Goal: Task Accomplishment & Management: Use online tool/utility

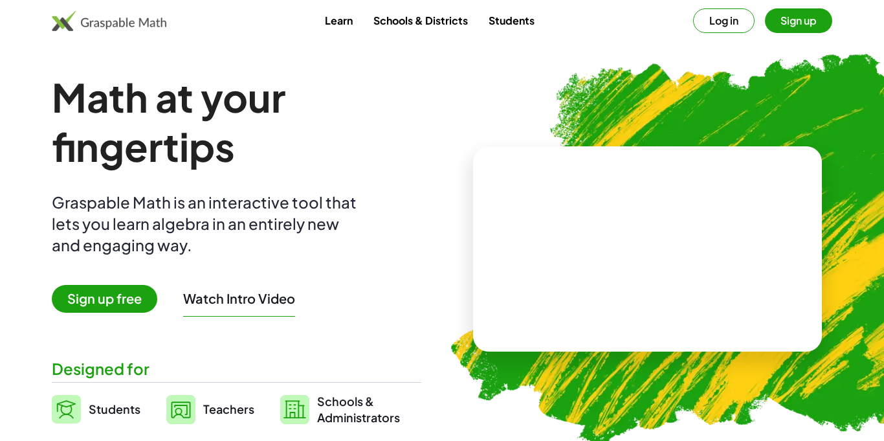
click at [732, 20] on button "Log in" at bounding box center [723, 20] width 61 height 25
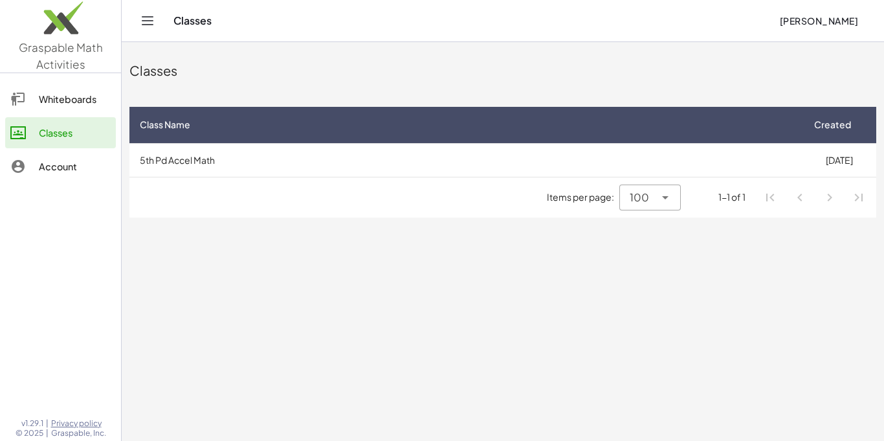
click at [493, 287] on main "Classes Class Name Created 5th Pd Accel Math [DATE] Items per page: 100 *** 1-1…" at bounding box center [503, 220] width 762 height 441
click at [216, 188] on div "Items per page: 100 *** 1-1 of 1" at bounding box center [502, 197] width 747 height 40
click at [726, 241] on main "Classes Class Name Created 5th Pd Accel Math 05/08/2025 Items per page: 100 ***…" at bounding box center [503, 220] width 762 height 441
click at [808, 160] on td "05/08/2025" at bounding box center [839, 160] width 74 height 34
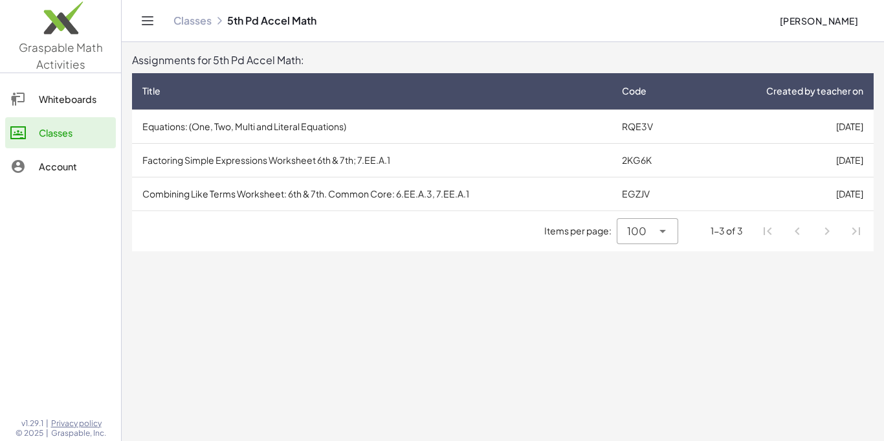
click at [377, 141] on td "Equations: (One, Two, Multi and Literal Equations)" at bounding box center [372, 126] width 480 height 34
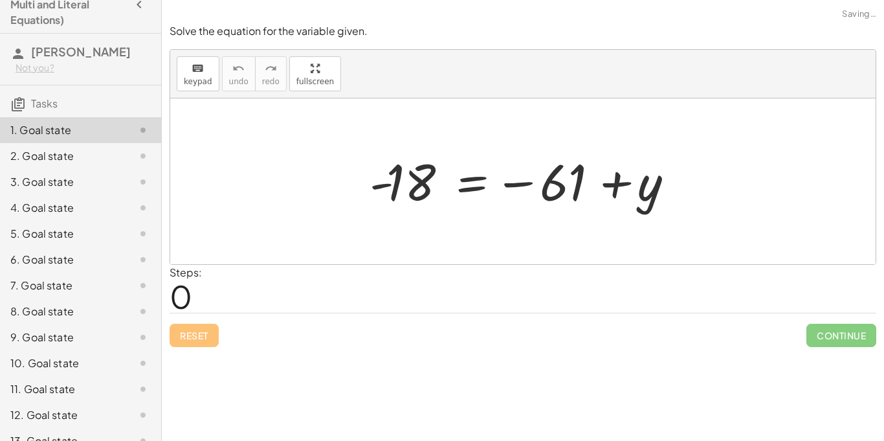
scroll to position [19, 0]
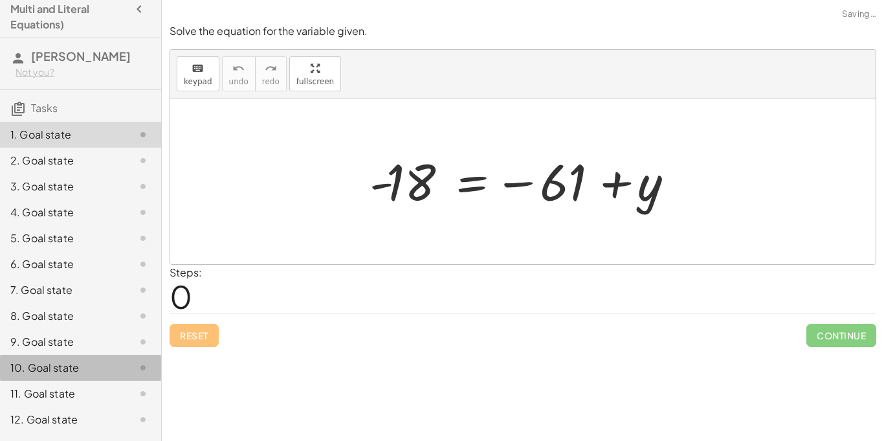
click at [267, 201] on div at bounding box center [522, 181] width 705 height 166
click at [315, 250] on div at bounding box center [522, 181] width 705 height 166
click at [301, 298] on div "Steps: 0" at bounding box center [523, 289] width 707 height 48
click at [411, 206] on div at bounding box center [527, 182] width 329 height 64
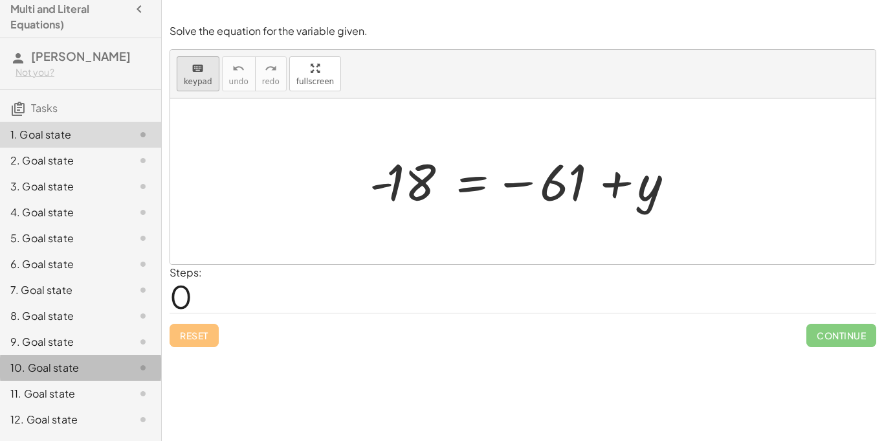
click at [206, 77] on span "keypad" at bounding box center [198, 81] width 28 height 9
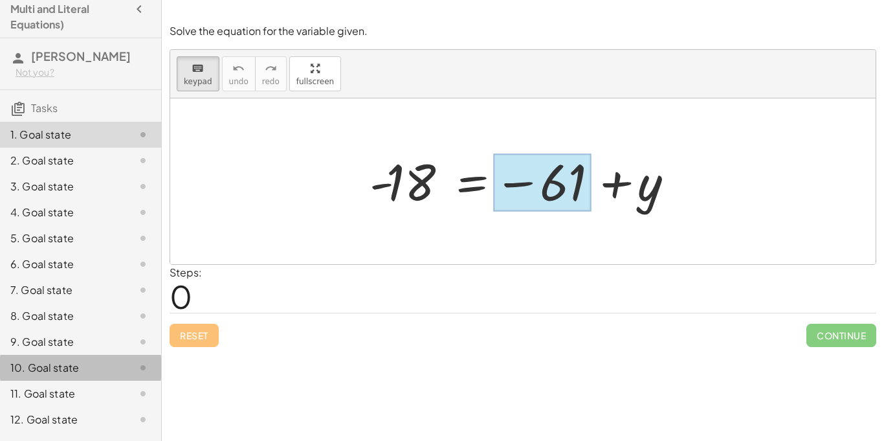
click at [570, 181] on div at bounding box center [542, 183] width 98 height 58
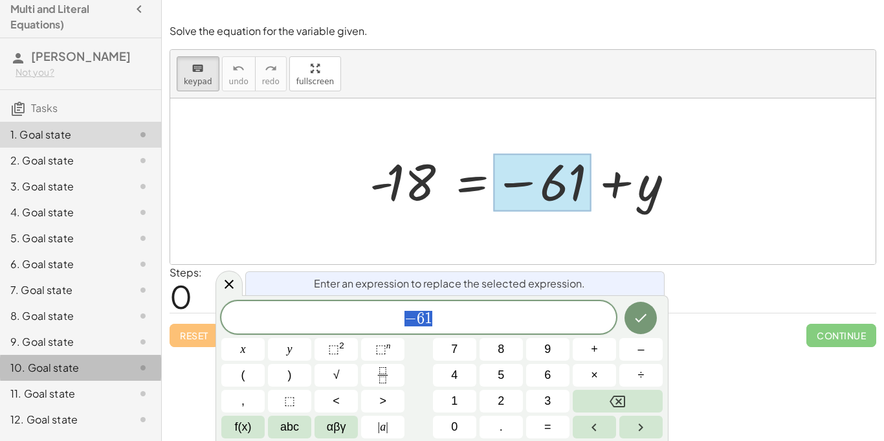
scroll to position [1, 0]
click at [573, 183] on div at bounding box center [542, 183] width 98 height 58
click at [577, 186] on div at bounding box center [542, 183] width 98 height 58
click at [413, 194] on div at bounding box center [527, 182] width 329 height 64
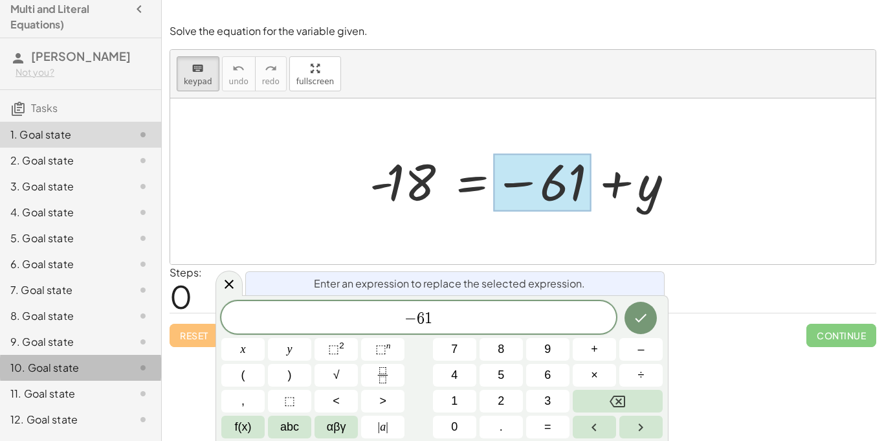
click at [440, 227] on div at bounding box center [522, 181] width 705 height 166
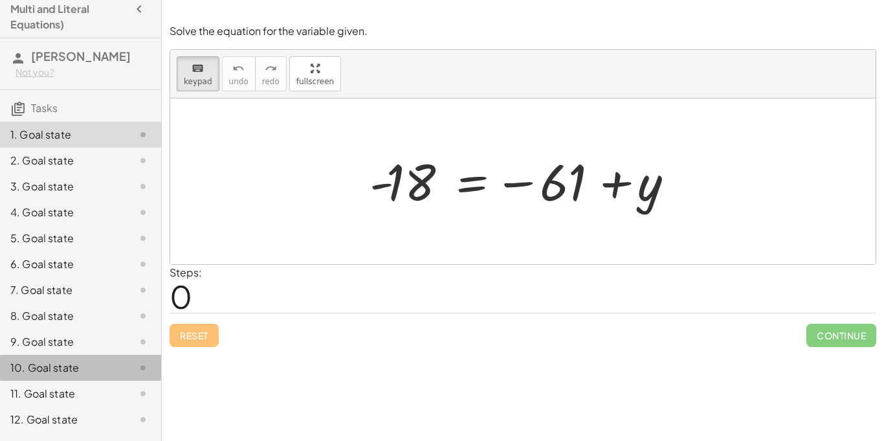
click at [32, 133] on div "1. Goal state" at bounding box center [62, 135] width 104 height 16
click at [470, 250] on div at bounding box center [522, 181] width 705 height 166
click at [495, 285] on div "Steps: 0" at bounding box center [523, 289] width 707 height 48
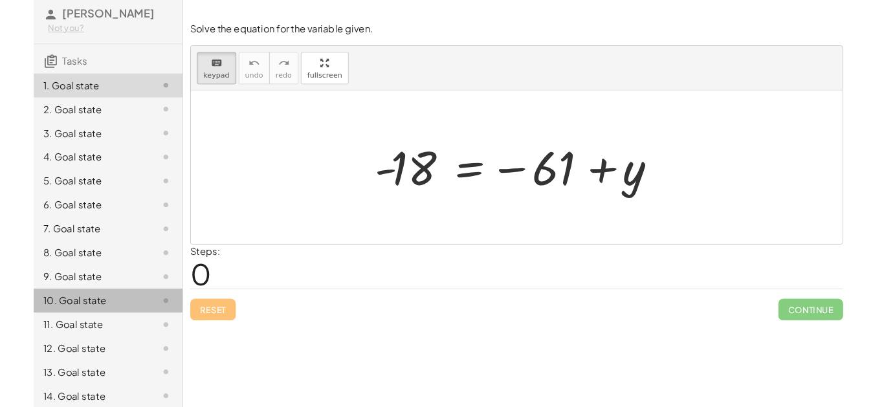
scroll to position [66, 0]
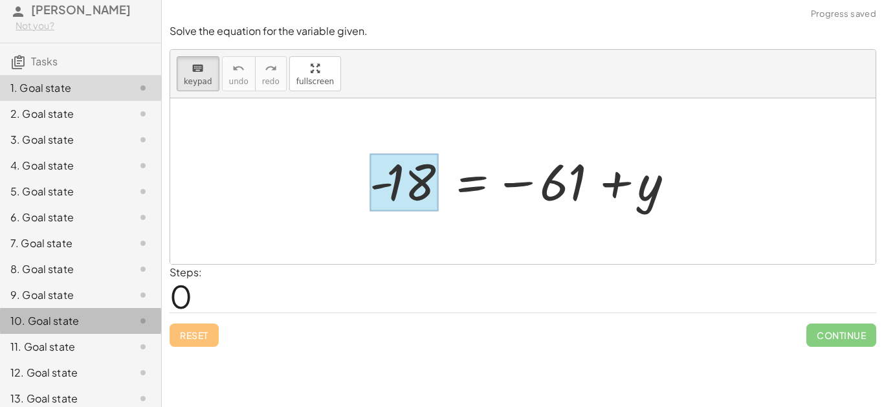
click at [405, 192] on div at bounding box center [404, 183] width 69 height 58
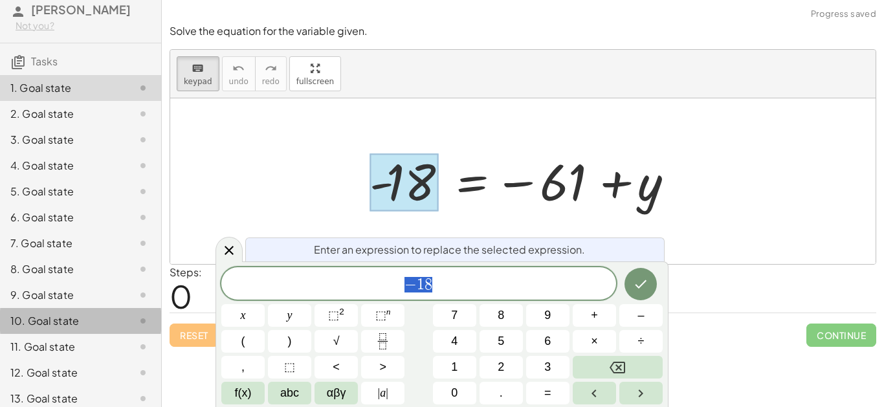
click at [716, 219] on div at bounding box center [522, 181] width 705 height 166
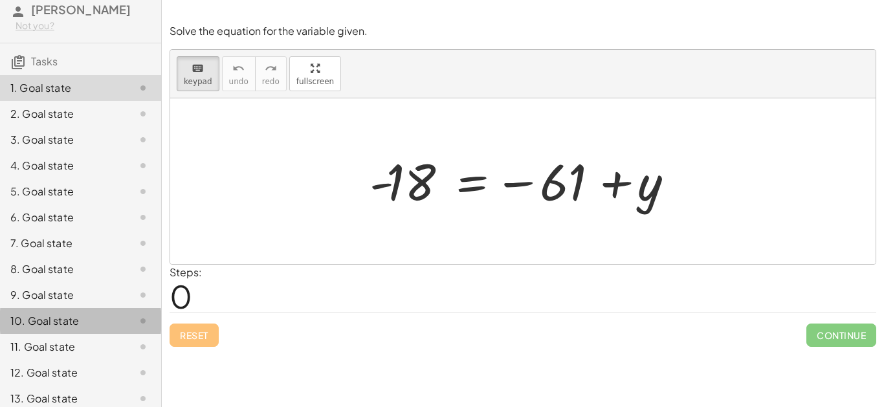
click at [296, 294] on div "Steps: 0" at bounding box center [523, 289] width 707 height 48
click at [222, 293] on div "Steps: 0" at bounding box center [523, 289] width 707 height 48
click at [399, 173] on div at bounding box center [404, 183] width 69 height 58
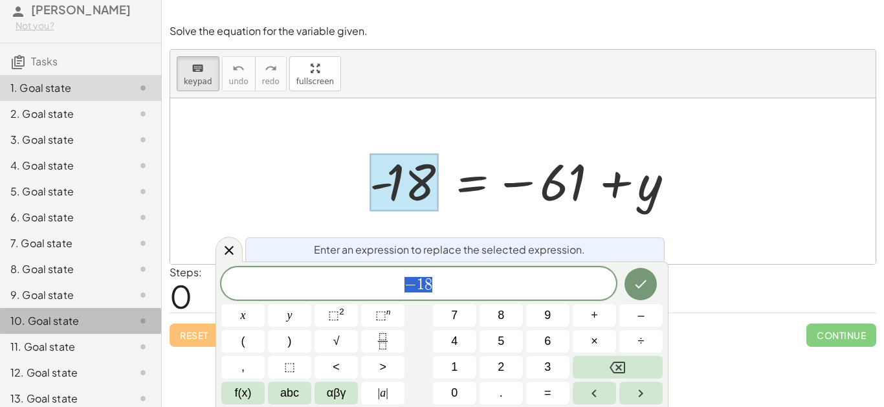
click at [399, 173] on div at bounding box center [404, 183] width 69 height 58
click at [495, 216] on div at bounding box center [522, 181] width 705 height 166
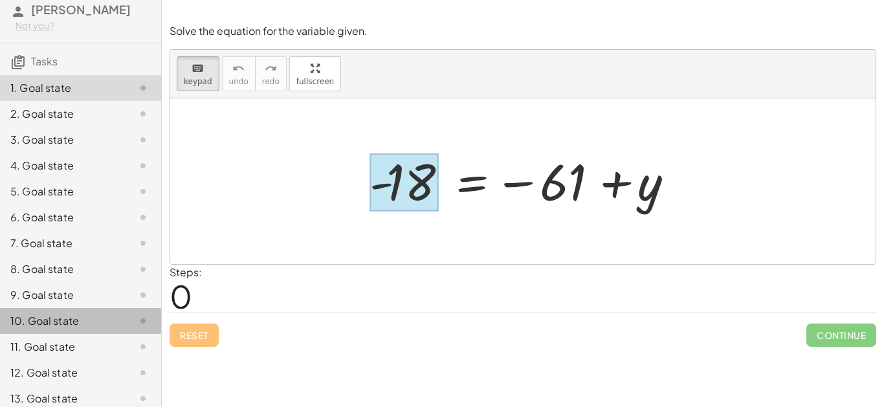
click at [403, 201] on div at bounding box center [404, 183] width 69 height 58
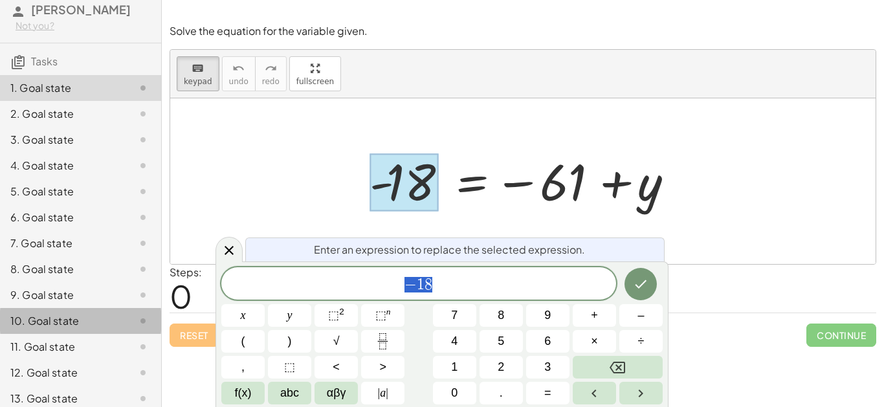
click at [403, 201] on div at bounding box center [404, 183] width 69 height 58
click at [480, 288] on span "− 1 8" at bounding box center [418, 285] width 395 height 18
click at [571, 190] on div at bounding box center [527, 182] width 329 height 64
click at [644, 291] on icon "Done" at bounding box center [641, 284] width 16 height 16
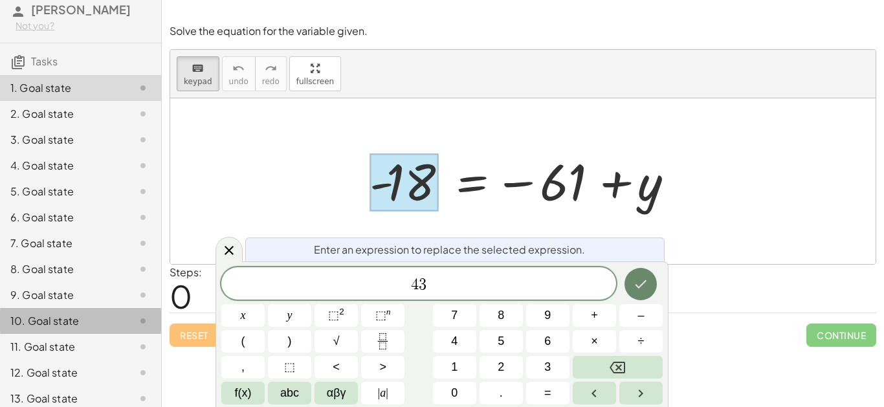
scroll to position [5, 0]
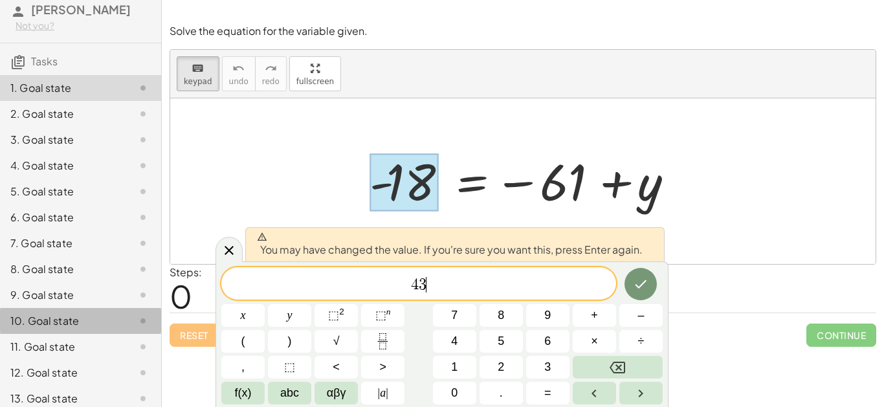
click at [318, 141] on div at bounding box center [522, 181] width 705 height 166
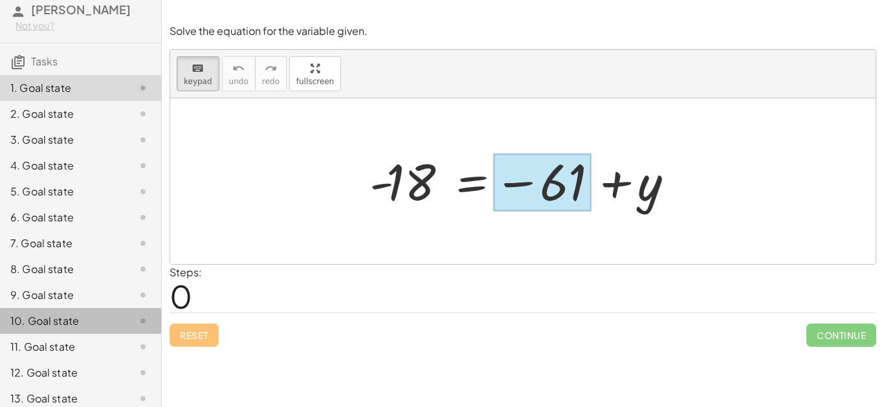
click at [544, 196] on div at bounding box center [542, 183] width 98 height 58
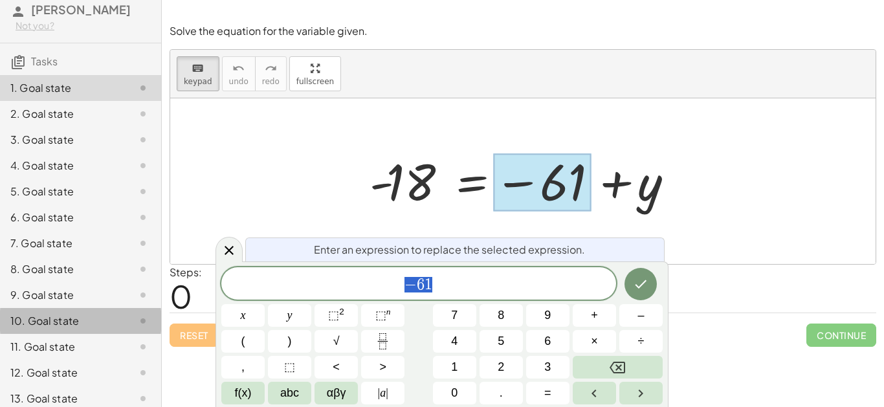
scroll to position [5, 0]
click at [544, 196] on div at bounding box center [542, 183] width 98 height 58
click at [533, 196] on div at bounding box center [542, 183] width 98 height 58
click at [473, 181] on div at bounding box center [527, 182] width 329 height 64
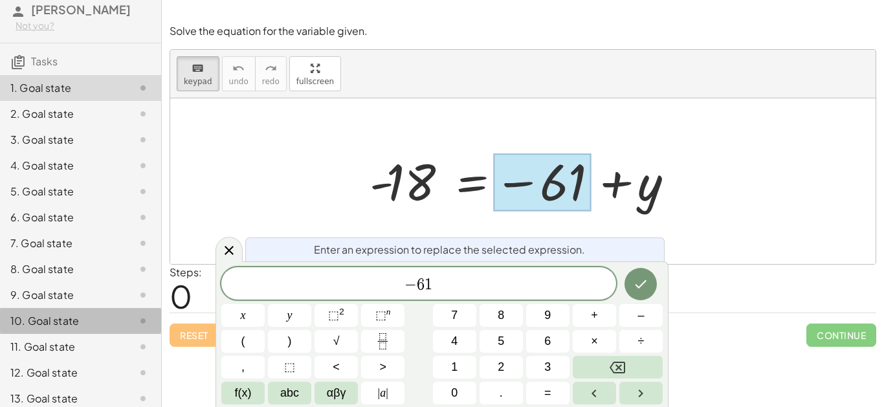
click at [636, 184] on div at bounding box center [527, 182] width 329 height 64
click at [412, 190] on div at bounding box center [527, 182] width 329 height 64
click at [518, 283] on span "− 6 1" at bounding box center [418, 285] width 395 height 18
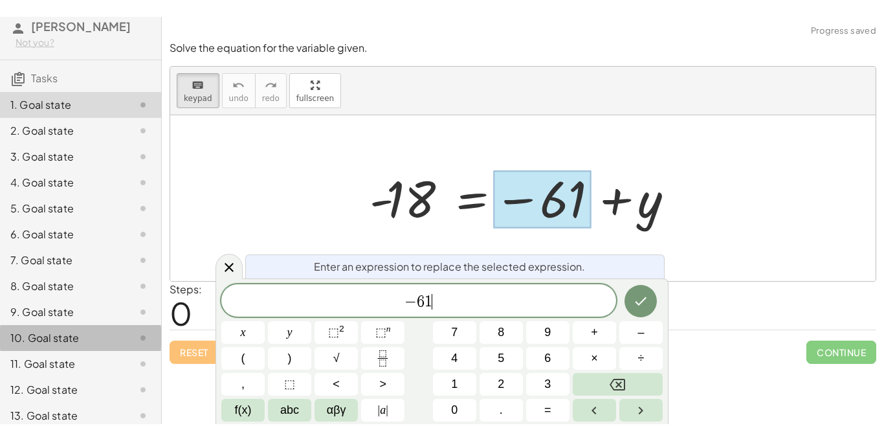
scroll to position [6, 0]
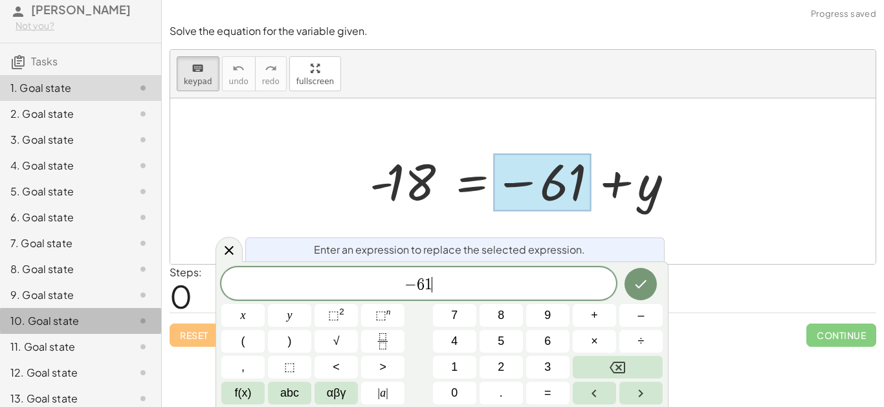
click at [472, 284] on span "− 6 1 ​" at bounding box center [418, 285] width 395 height 18
click at [218, 255] on div at bounding box center [229, 249] width 27 height 25
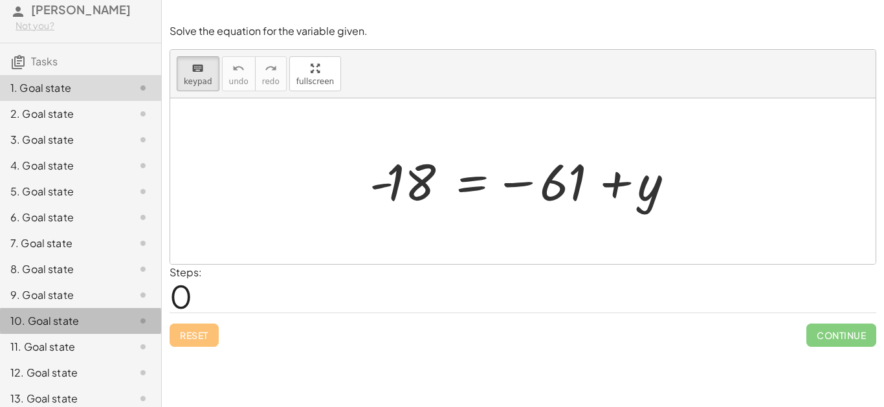
click at [292, 187] on div at bounding box center [522, 181] width 705 height 166
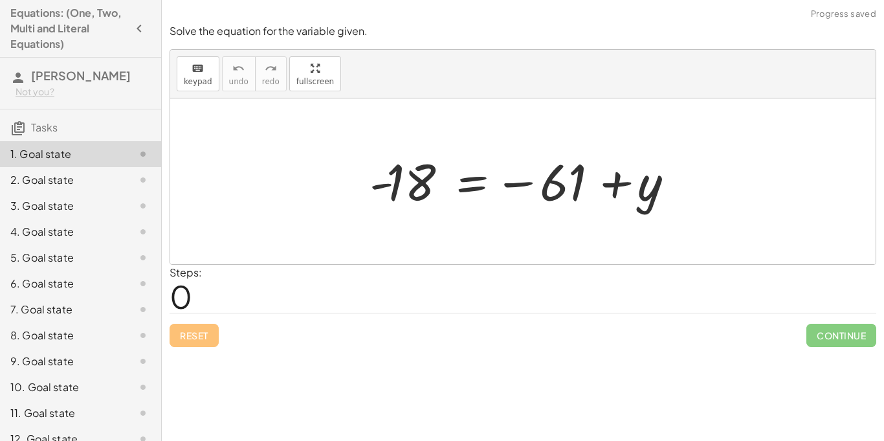
click at [45, 31] on h4 "Equations: (One, Two, Multi and Literal Equations)" at bounding box center [68, 28] width 117 height 47
click at [135, 28] on icon "button" at bounding box center [139, 29] width 16 height 16
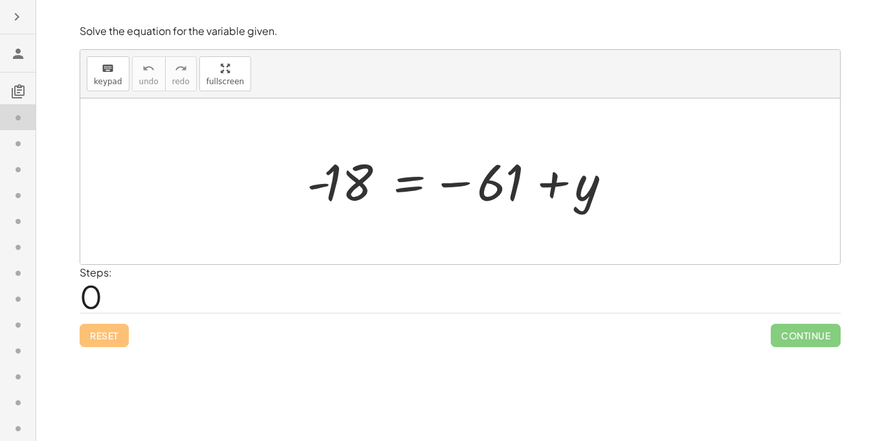
click at [358, 187] on div at bounding box center [464, 182] width 329 height 64
click at [460, 272] on div "Steps: 0" at bounding box center [460, 289] width 761 height 48
click at [21, 18] on icon "button" at bounding box center [17, 17] width 16 height 16
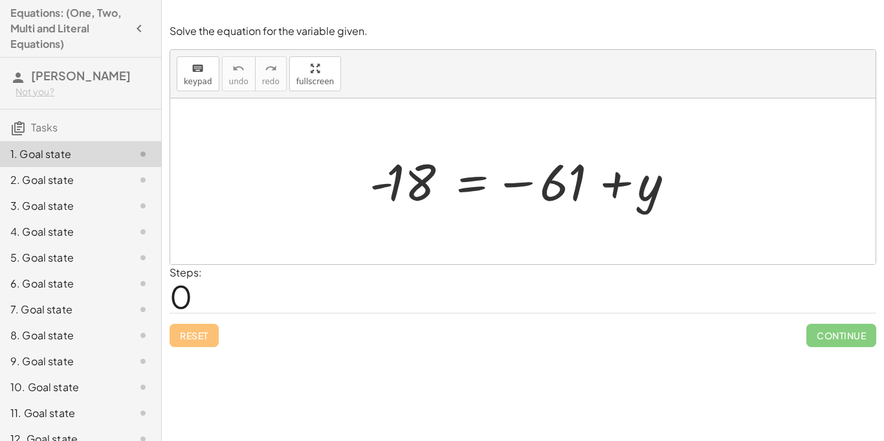
click at [57, 76] on span "[PERSON_NAME]" at bounding box center [81, 75] width 100 height 15
drag, startPoint x: 427, startPoint y: 185, endPoint x: 338, endPoint y: 177, distance: 89.6
click at [338, 177] on div "- 18 - 18 = − 61 + y" at bounding box center [522, 181] width 705 height 166
click at [104, 186] on div "2. Goal state" at bounding box center [62, 180] width 104 height 16
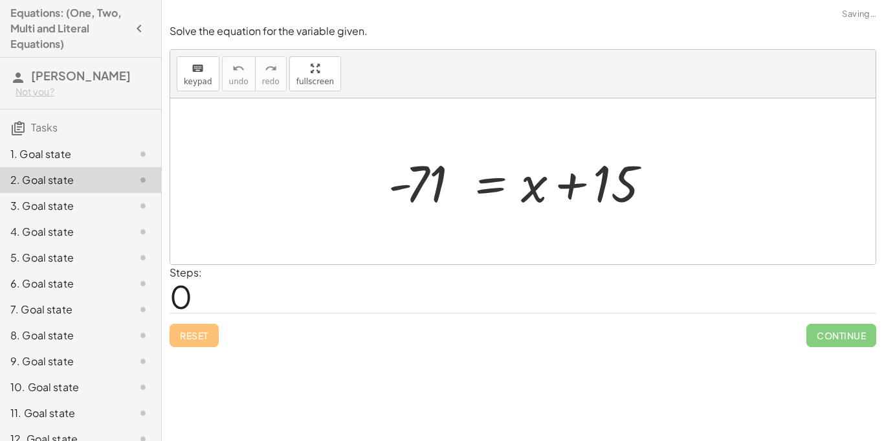
click at [94, 193] on div "1. Goal state" at bounding box center [80, 206] width 161 height 26
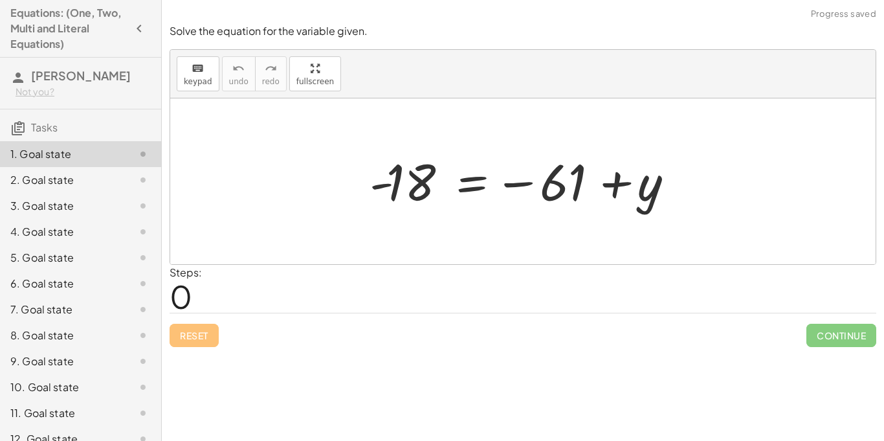
click at [563, 189] on div at bounding box center [527, 182] width 329 height 64
click at [434, 186] on div at bounding box center [527, 182] width 329 height 64
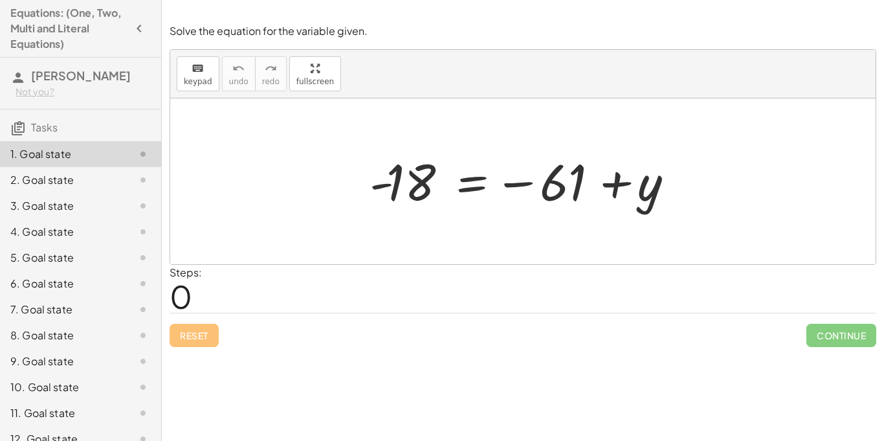
click at [415, 182] on div at bounding box center [527, 182] width 329 height 64
click at [125, 155] on div at bounding box center [133, 154] width 36 height 16
click at [426, 191] on div at bounding box center [527, 182] width 329 height 64
click at [426, 188] on div at bounding box center [527, 182] width 329 height 64
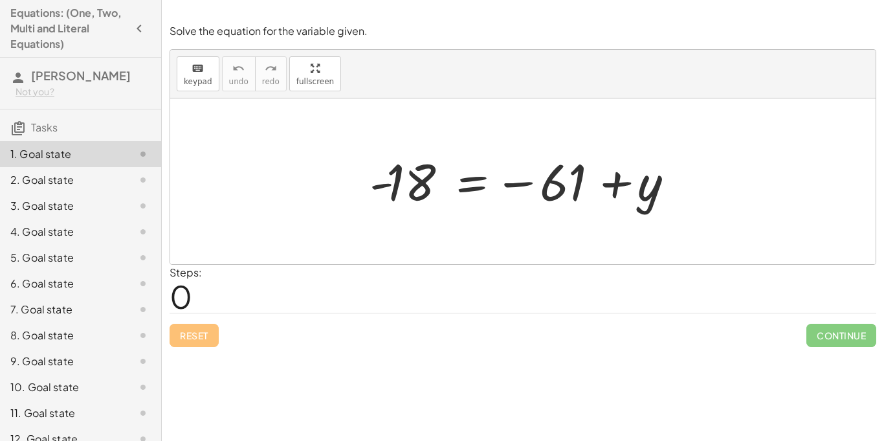
click at [426, 188] on div at bounding box center [527, 182] width 329 height 64
click at [206, 78] on span "keypad" at bounding box center [198, 81] width 28 height 9
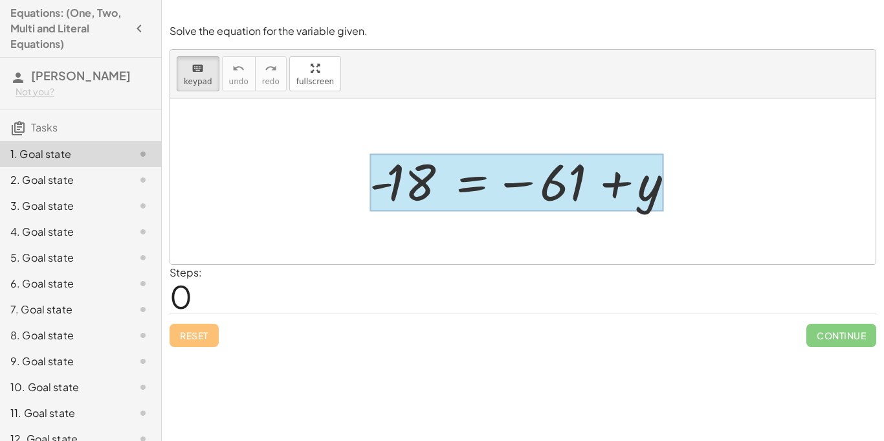
click at [465, 194] on div at bounding box center [517, 183] width 294 height 58
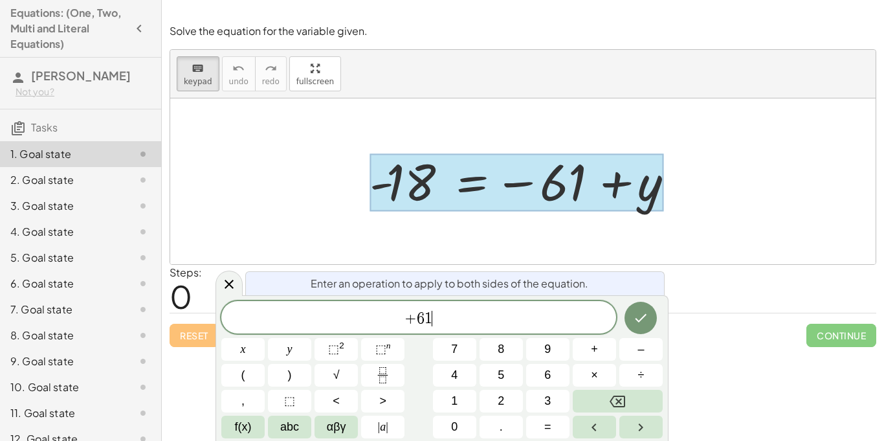
scroll to position [8, 0]
click at [632, 313] on button "Done" at bounding box center [641, 318] width 32 height 32
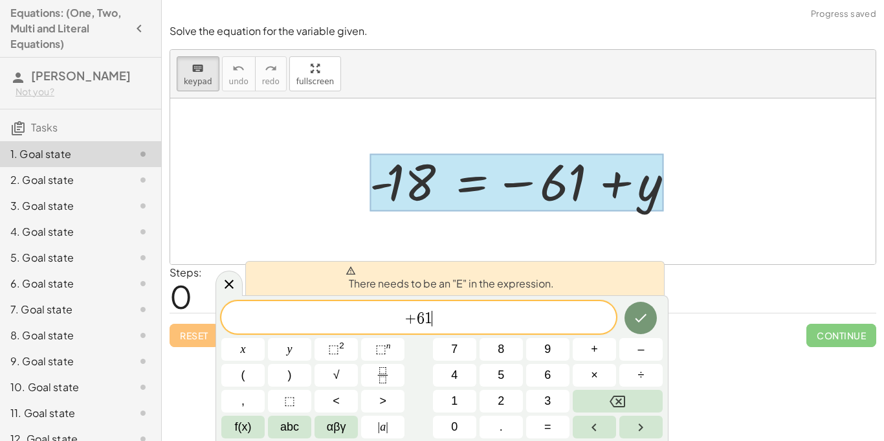
click at [450, 317] on span "+ 6 1 ​" at bounding box center [418, 318] width 395 height 18
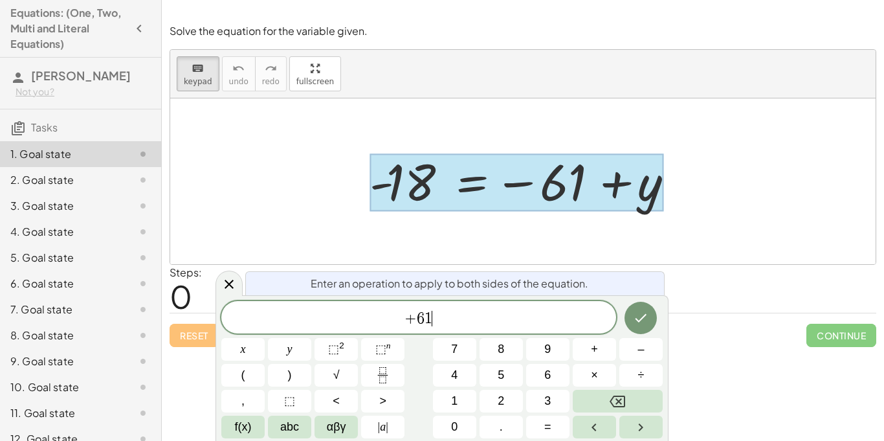
click at [381, 319] on span "+ 6 1 ​" at bounding box center [418, 318] width 395 height 18
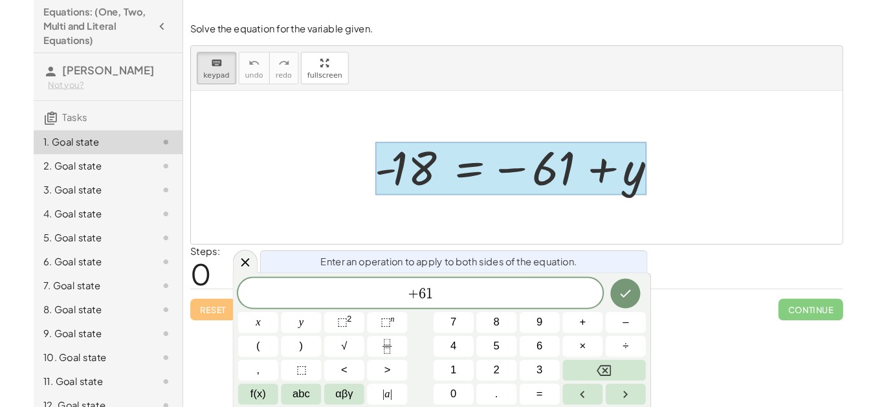
scroll to position [10, 0]
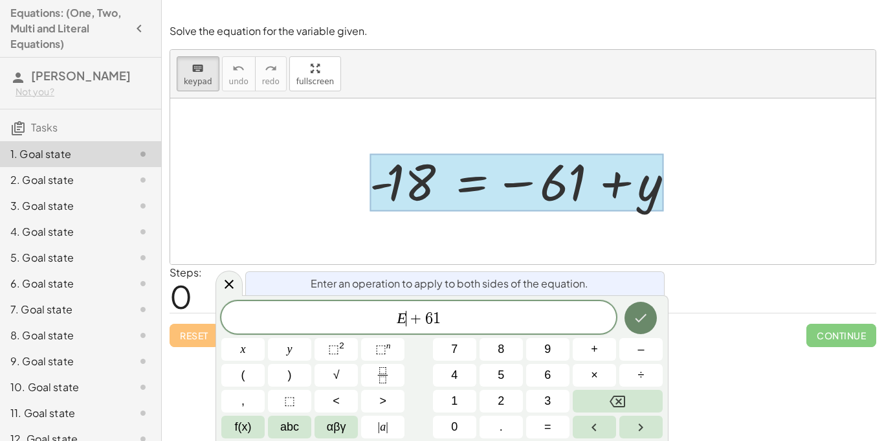
click at [628, 324] on button "Done" at bounding box center [641, 318] width 32 height 32
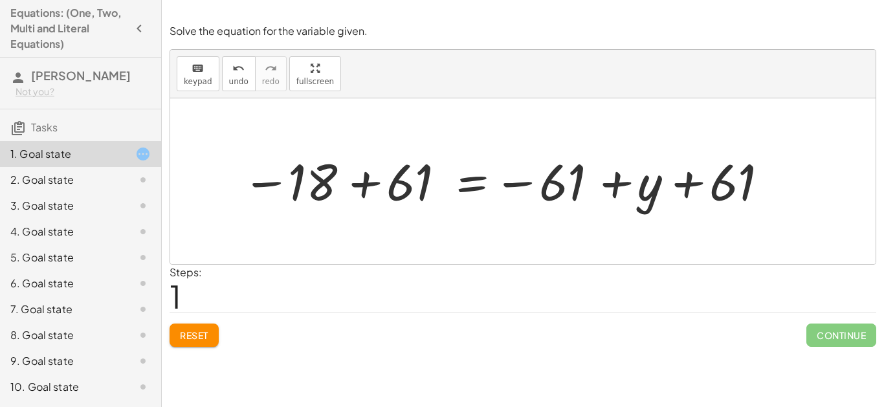
click at [258, 283] on div "Steps: 1" at bounding box center [523, 289] width 707 height 48
click at [211, 183] on div at bounding box center [522, 181] width 705 height 166
click at [415, 192] on div at bounding box center [509, 182] width 546 height 64
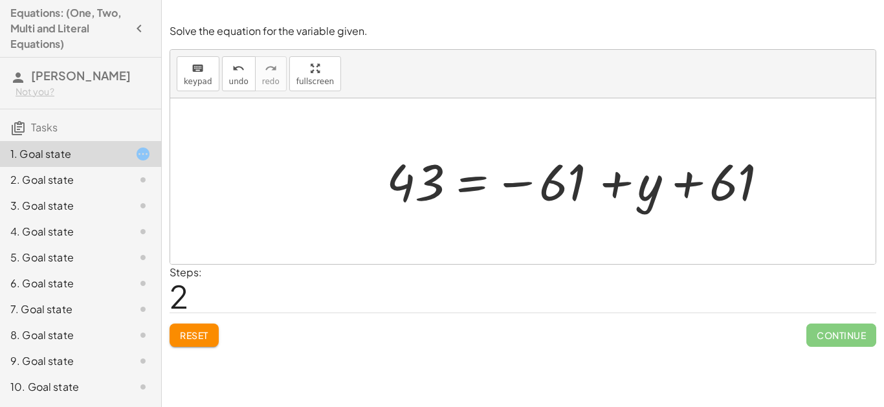
click at [735, 172] on div at bounding box center [585, 182] width 410 height 64
click at [552, 186] on div at bounding box center [585, 182] width 410 height 64
click at [659, 194] on div at bounding box center [585, 182] width 410 height 64
click at [409, 201] on div at bounding box center [585, 182] width 410 height 64
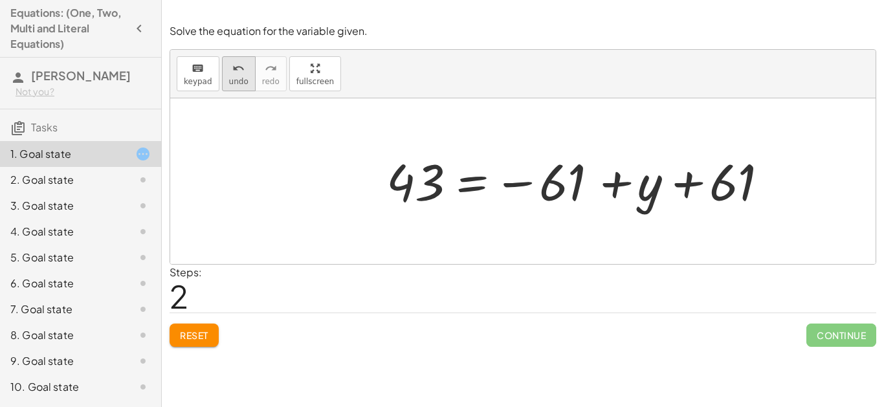
click at [232, 74] on icon "undo" at bounding box center [238, 69] width 12 height 16
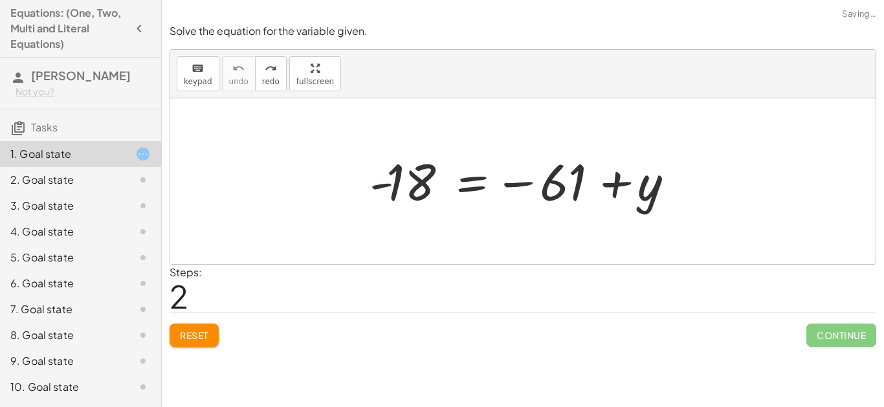
click at [550, 197] on div at bounding box center [527, 182] width 329 height 64
click at [262, 73] on div "redo" at bounding box center [270, 68] width 17 height 16
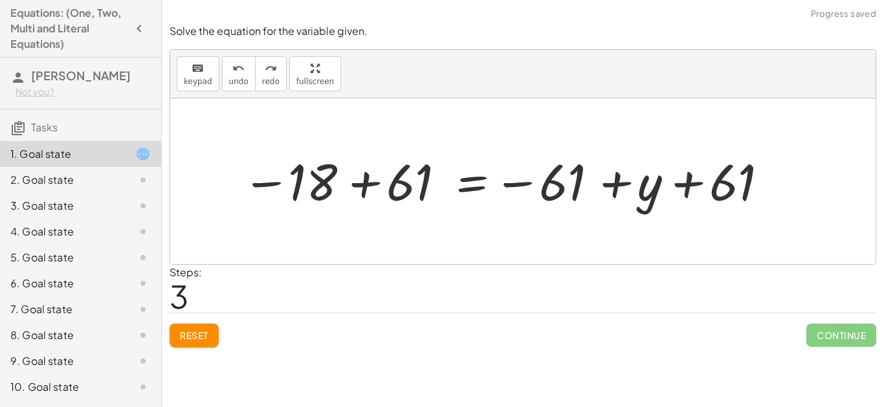
click at [721, 179] on div at bounding box center [509, 182] width 546 height 64
click at [550, 182] on div at bounding box center [509, 182] width 546 height 64
click at [321, 189] on div at bounding box center [509, 182] width 546 height 64
click at [405, 194] on div at bounding box center [509, 182] width 546 height 64
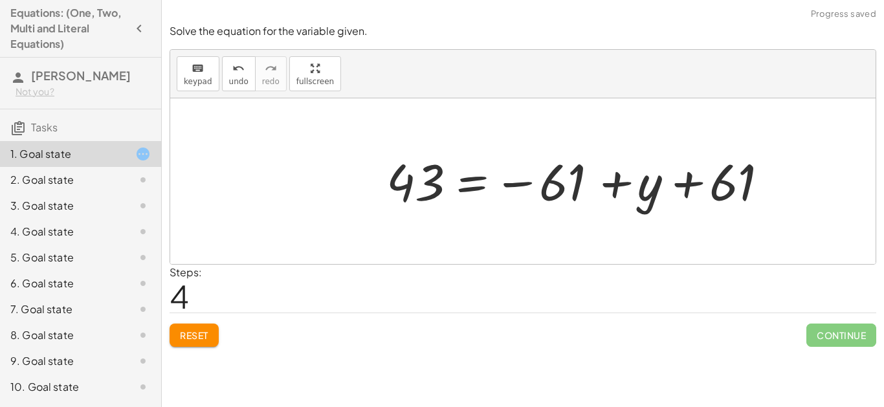
click at [717, 199] on div at bounding box center [585, 182] width 410 height 64
click at [532, 183] on div at bounding box center [585, 182] width 410 height 64
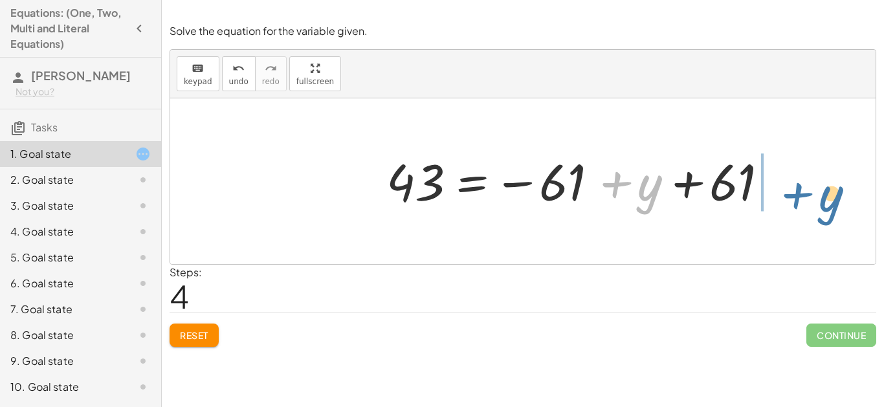
drag, startPoint x: 633, startPoint y: 192, endPoint x: 804, endPoint y: 199, distance: 171.0
click at [804, 199] on div "- 18 = − 61 + y − 18 + 61 = − 61 + y + 61 + y = − 61 + y + 61 43" at bounding box center [522, 181] width 705 height 166
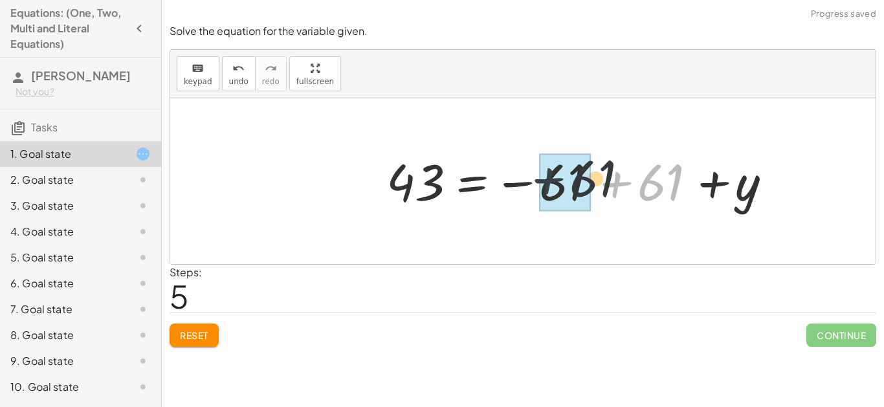
drag, startPoint x: 636, startPoint y: 190, endPoint x: 559, endPoint y: 186, distance: 76.5
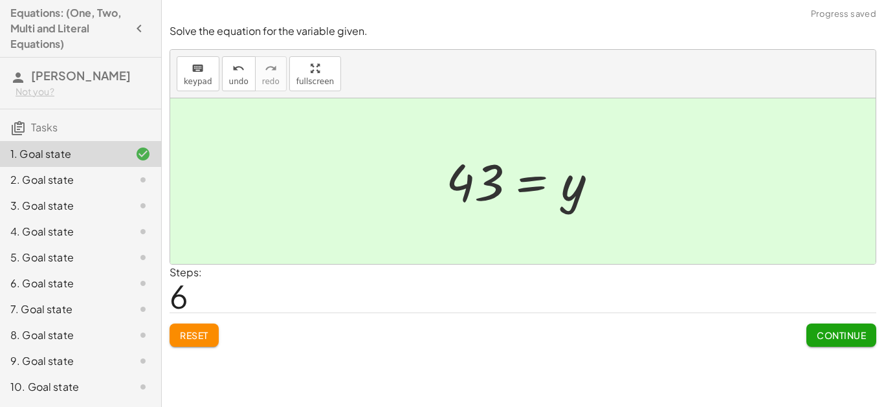
click at [822, 333] on span "Continue" at bounding box center [841, 335] width 49 height 12
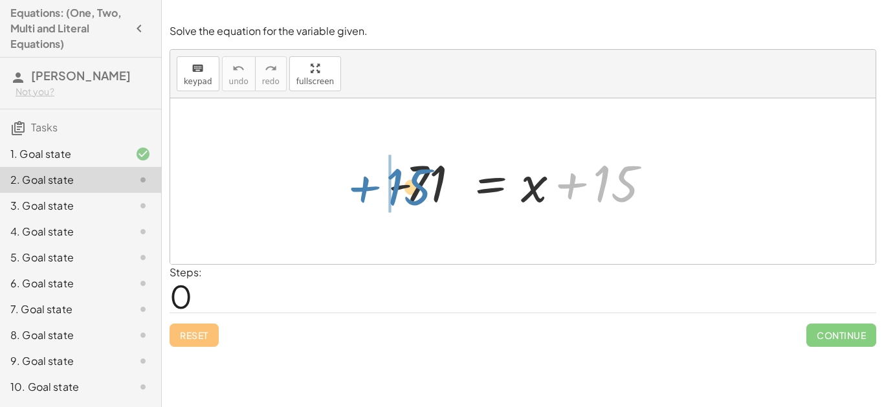
drag, startPoint x: 604, startPoint y: 187, endPoint x: 404, endPoint y: 190, distance: 200.0
click at [404, 190] on div at bounding box center [528, 181] width 292 height 67
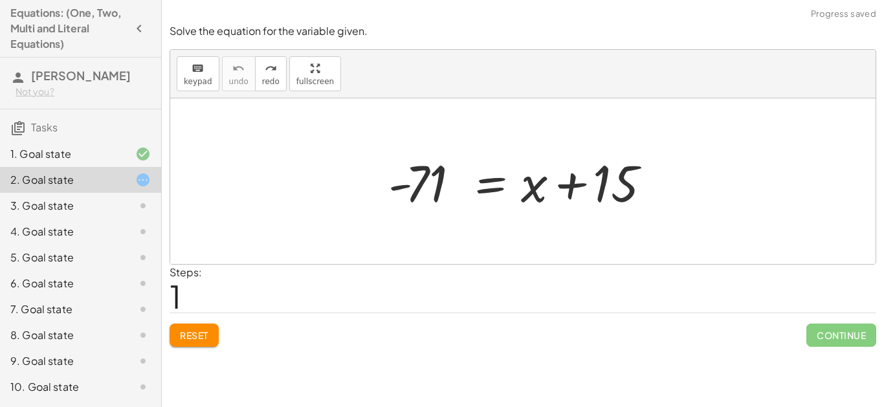
click at [648, 185] on div at bounding box center [528, 181] width 292 height 67
click at [584, 184] on div at bounding box center [528, 181] width 292 height 67
click at [201, 78] on span "keypad" at bounding box center [198, 81] width 28 height 9
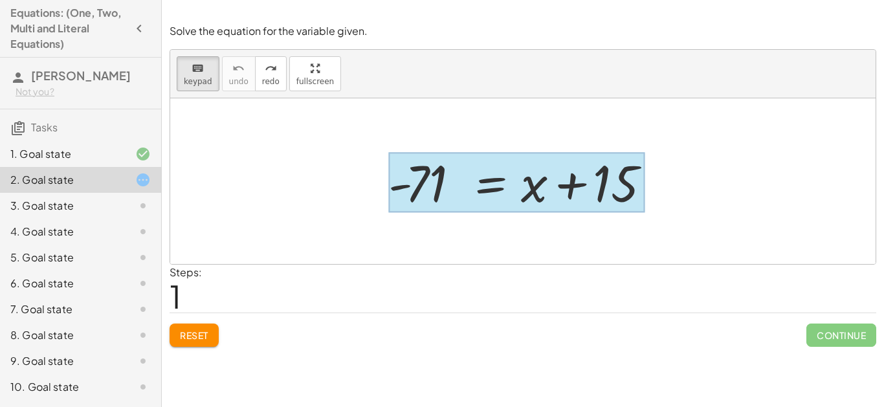
click at [485, 174] on div at bounding box center [516, 183] width 256 height 60
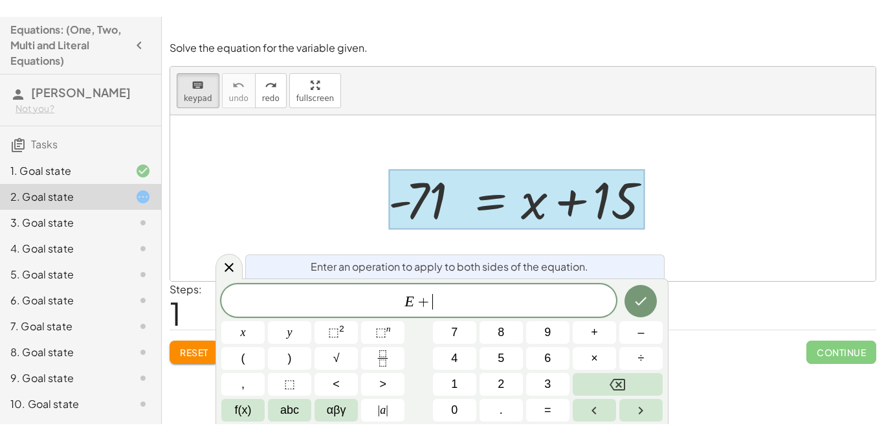
scroll to position [11, 0]
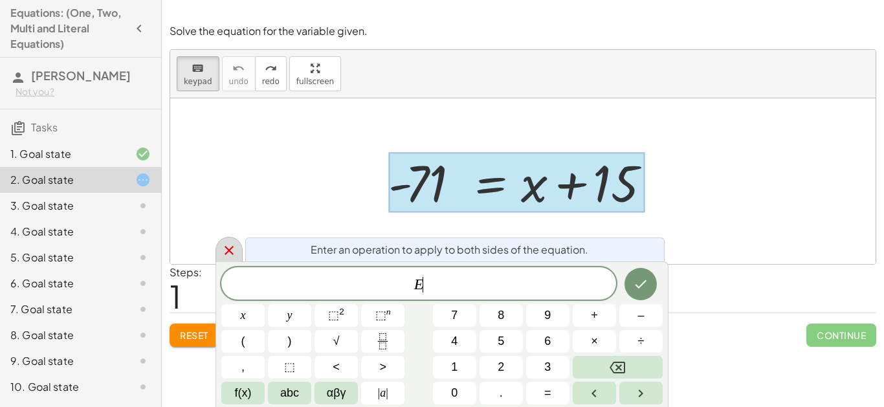
click at [221, 249] on icon at bounding box center [229, 251] width 16 height 16
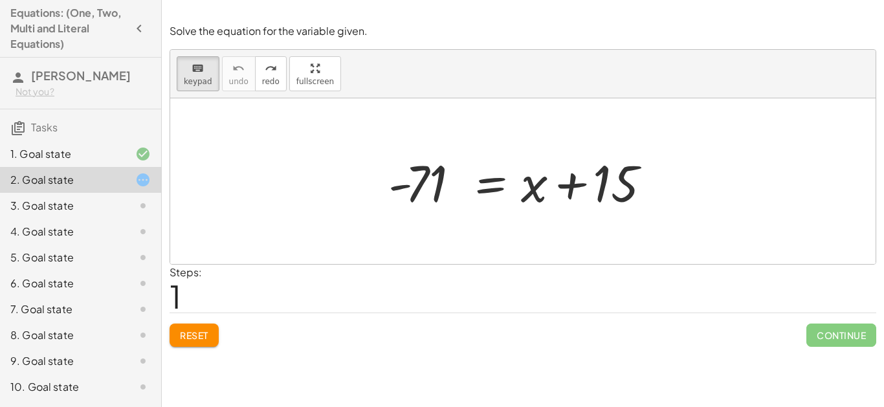
drag, startPoint x: 621, startPoint y: 199, endPoint x: 381, endPoint y: 194, distance: 239.5
click at [602, 224] on div at bounding box center [522, 181] width 705 height 166
click at [199, 75] on button "keyboard keypad" at bounding box center [198, 73] width 43 height 35
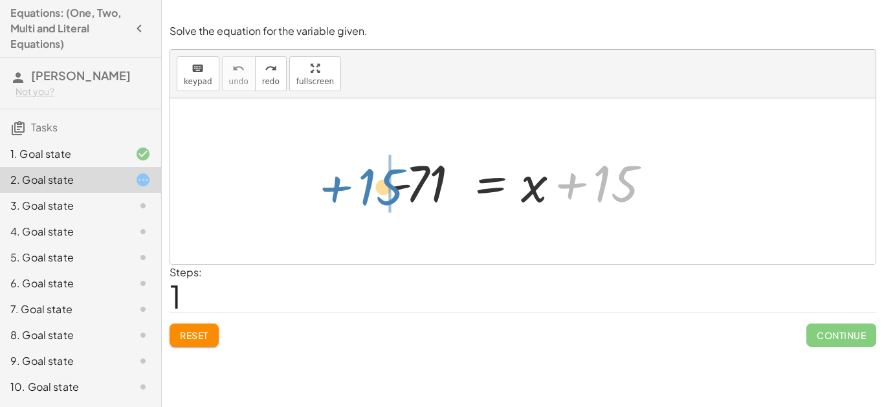
drag, startPoint x: 587, startPoint y: 185, endPoint x: 355, endPoint y: 188, distance: 231.7
click at [355, 188] on div "+ 15 - 71 = + x + 15" at bounding box center [522, 181] width 705 height 166
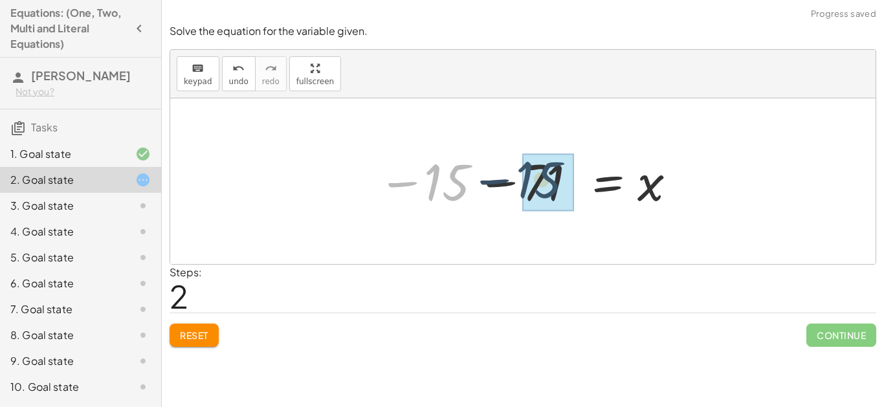
drag, startPoint x: 436, startPoint y: 190, endPoint x: 534, endPoint y: 188, distance: 98.4
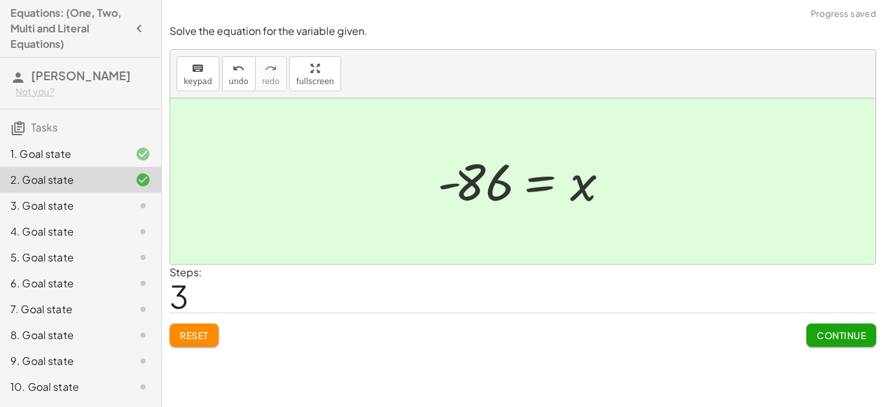
click at [830, 338] on span "Continue" at bounding box center [841, 335] width 49 height 12
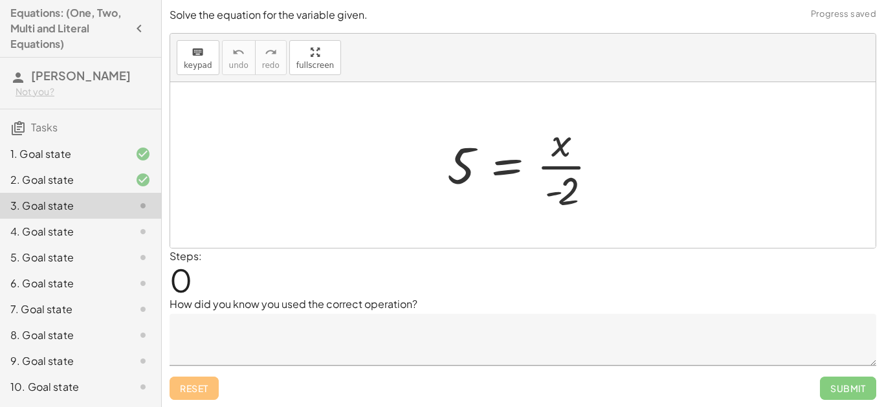
click at [361, 216] on div at bounding box center [522, 165] width 705 height 166
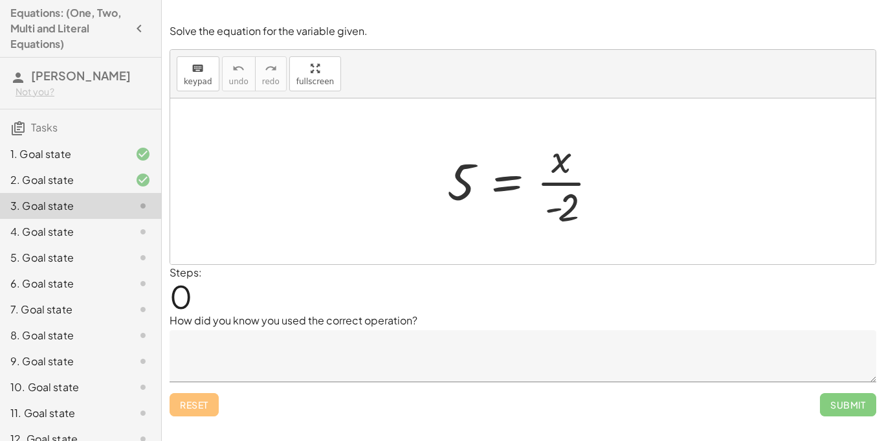
click at [344, 225] on div at bounding box center [522, 181] width 705 height 166
click at [552, 177] on div at bounding box center [528, 181] width 174 height 100
click at [190, 78] on span "keypad" at bounding box center [198, 81] width 28 height 9
click at [175, 70] on div "keyboard keypad undo undo redo redo fullscreen" at bounding box center [522, 74] width 705 height 49
click at [194, 77] on span "keypad" at bounding box center [198, 81] width 28 height 9
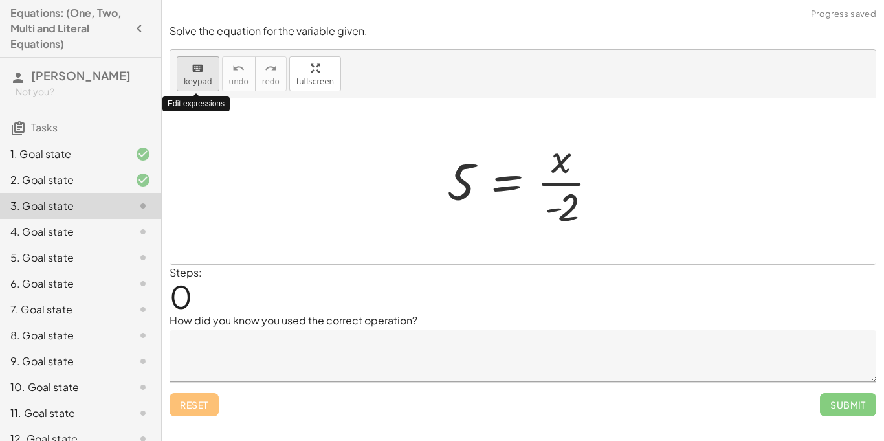
click at [194, 77] on span "keypad" at bounding box center [198, 81] width 28 height 9
click at [282, 195] on div at bounding box center [522, 181] width 705 height 166
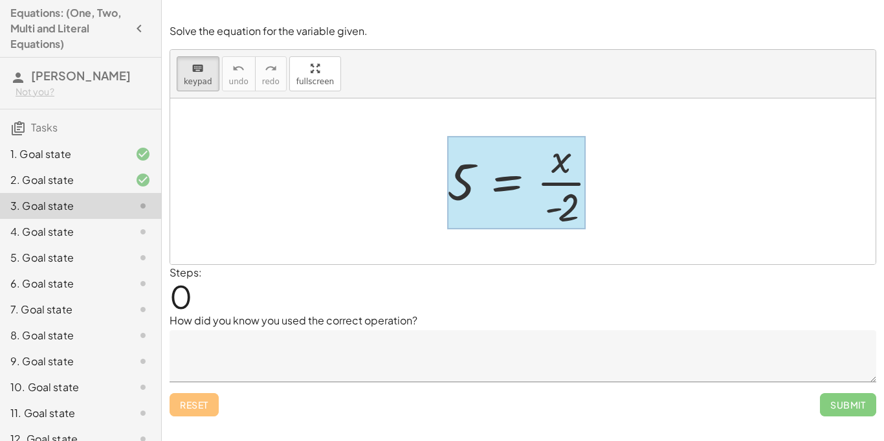
click at [480, 181] on div at bounding box center [516, 182] width 138 height 93
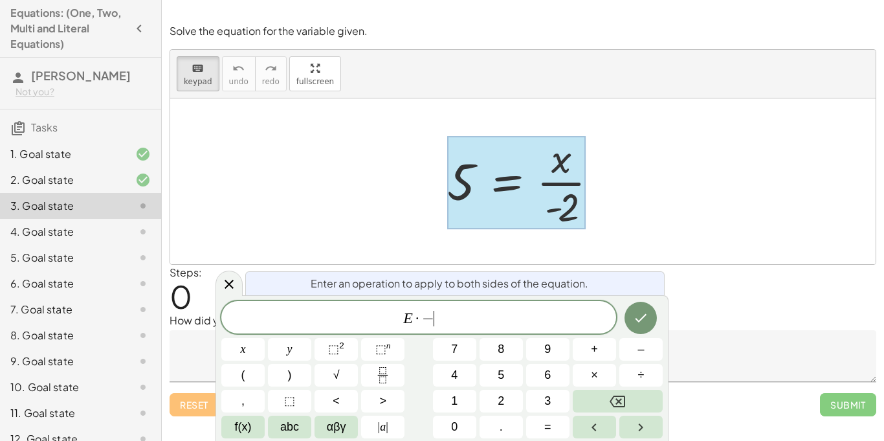
scroll to position [14, 0]
click at [646, 316] on icon "Done" at bounding box center [641, 318] width 16 height 16
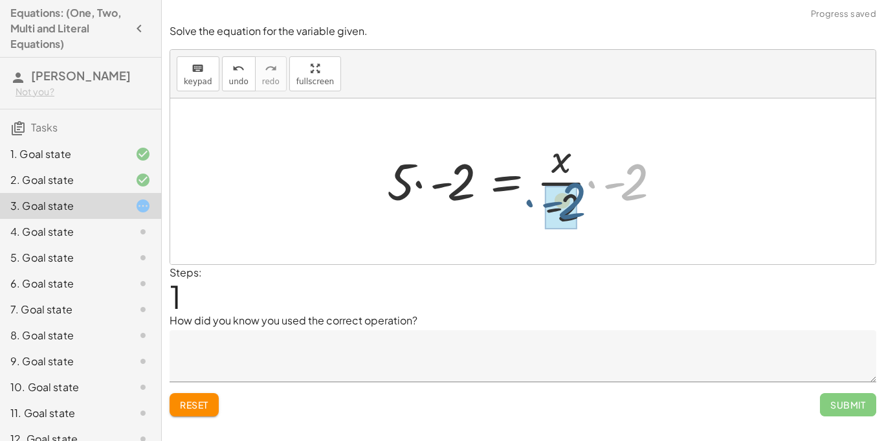
drag, startPoint x: 630, startPoint y: 190, endPoint x: 568, endPoint y: 209, distance: 65.5
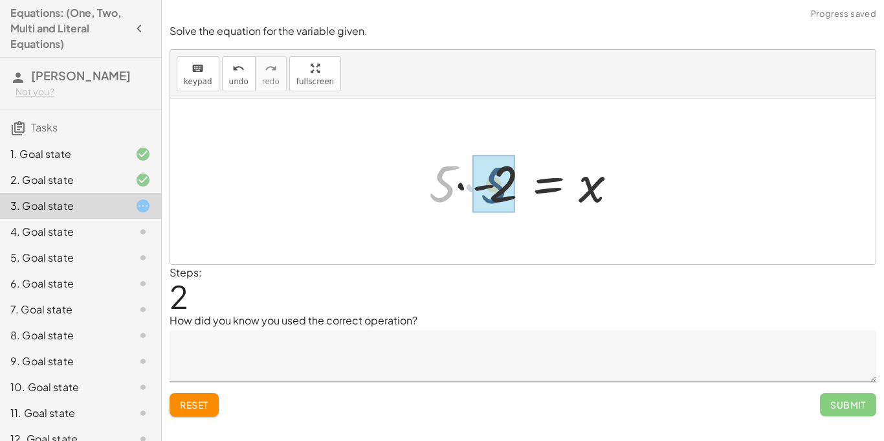
drag, startPoint x: 447, startPoint y: 192, endPoint x: 498, endPoint y: 193, distance: 51.8
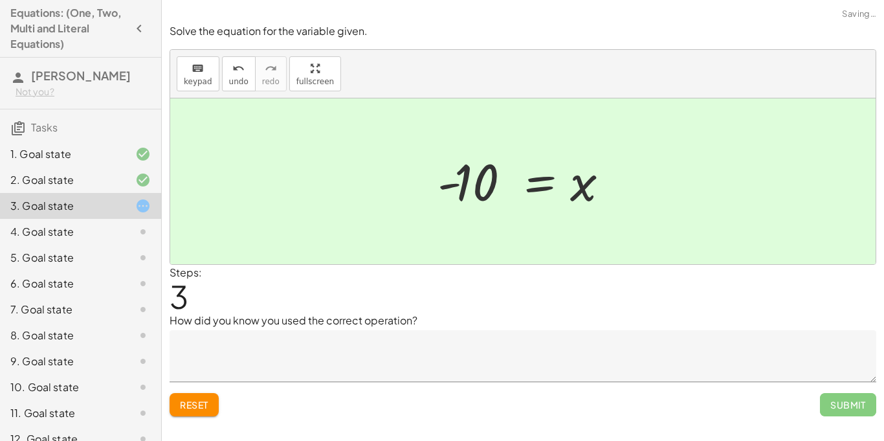
click at [487, 343] on textarea at bounding box center [523, 356] width 707 height 52
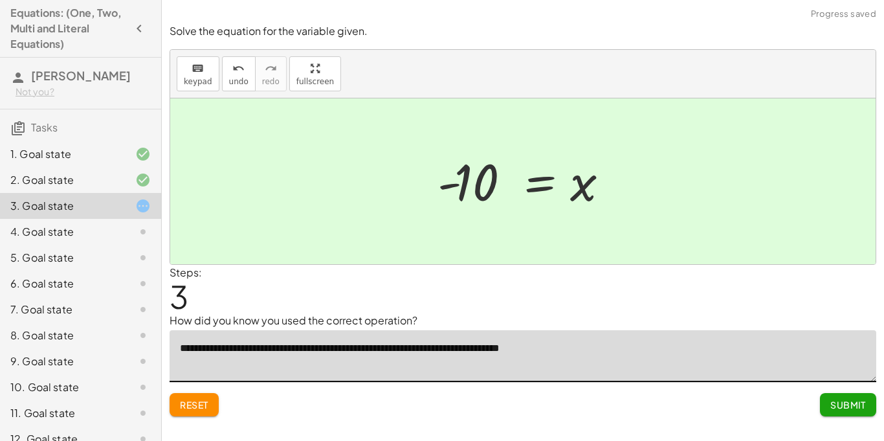
click at [599, 353] on textarea "**********" at bounding box center [523, 356] width 707 height 52
type textarea "**********"
click at [432, 315] on p "How did you know you used the correct operation?" at bounding box center [523, 321] width 707 height 16
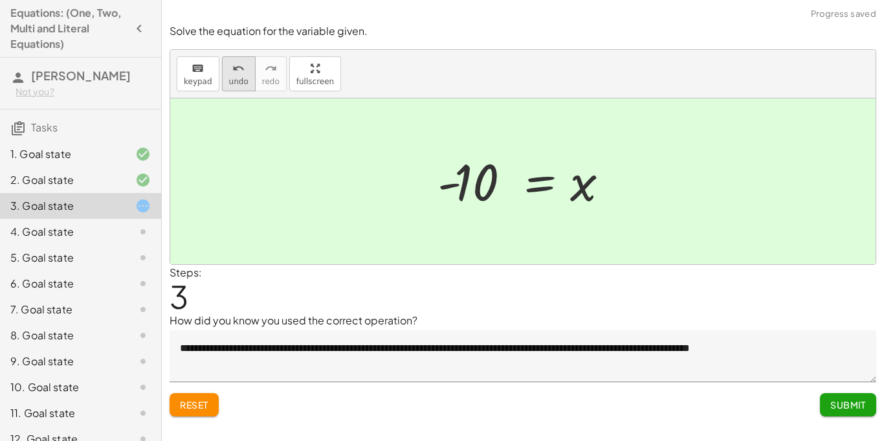
click at [229, 80] on span "undo" at bounding box center [238, 81] width 19 height 9
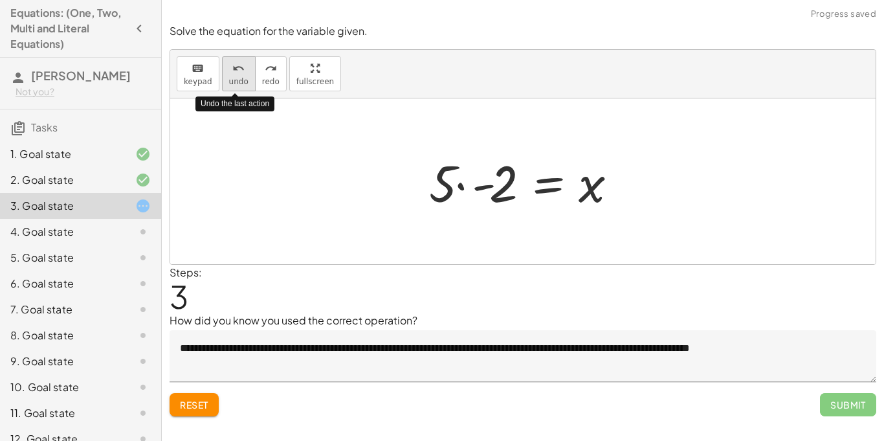
click at [229, 80] on span "undo" at bounding box center [238, 81] width 19 height 9
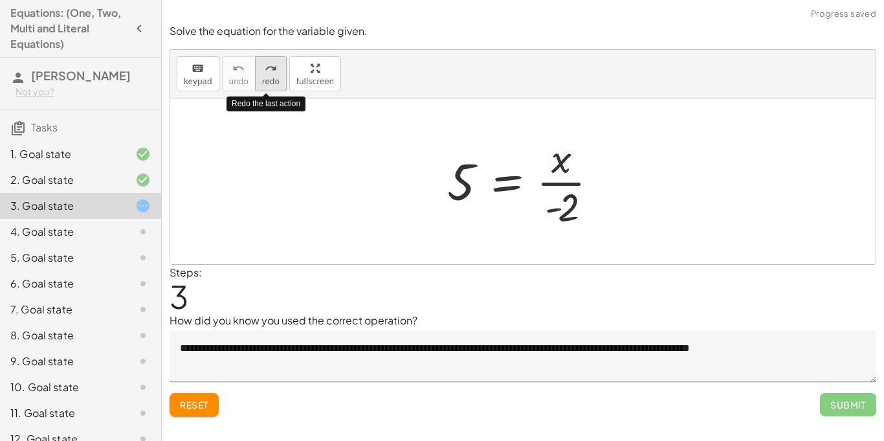
click at [273, 85] on span "redo" at bounding box center [270, 81] width 17 height 9
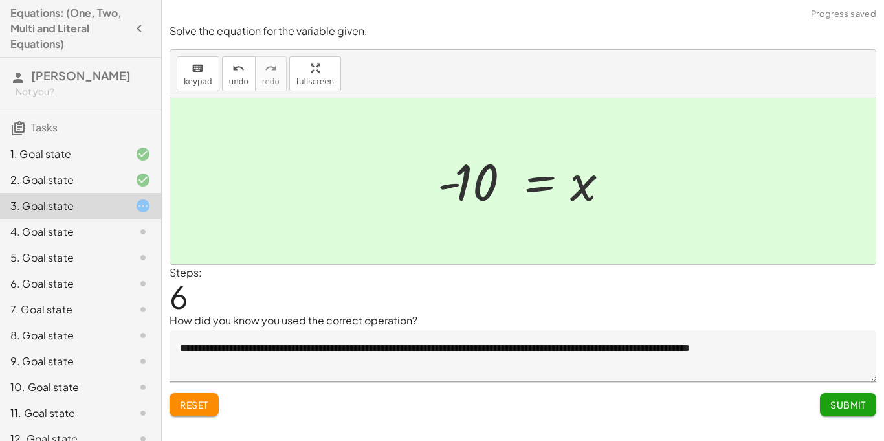
click at [841, 406] on span "Submit" at bounding box center [848, 405] width 36 height 12
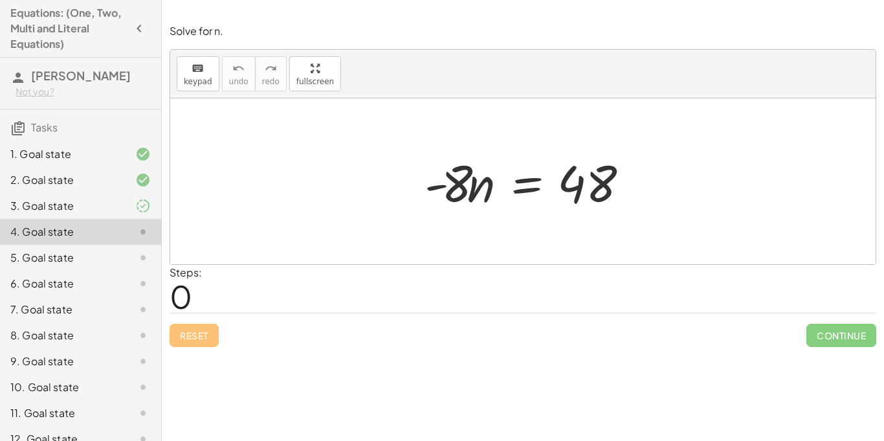
click at [481, 283] on div "Steps: 0" at bounding box center [523, 289] width 707 height 48
click at [203, 77] on span "keypad" at bounding box center [198, 81] width 28 height 9
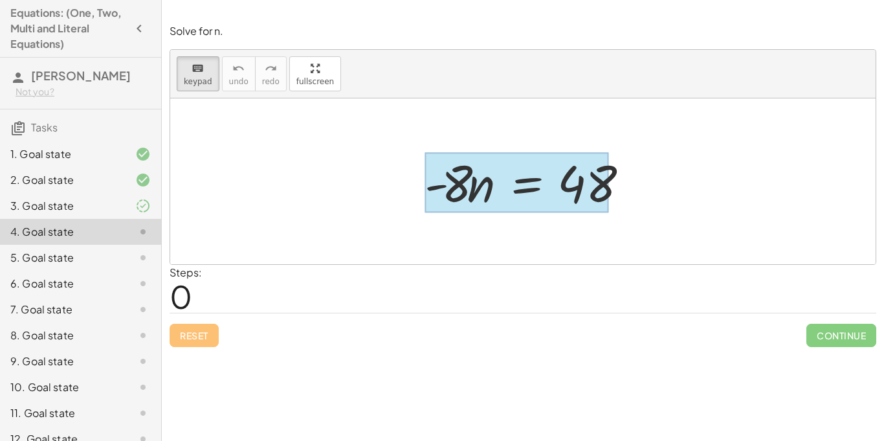
click at [538, 194] on div at bounding box center [517, 183] width 184 height 60
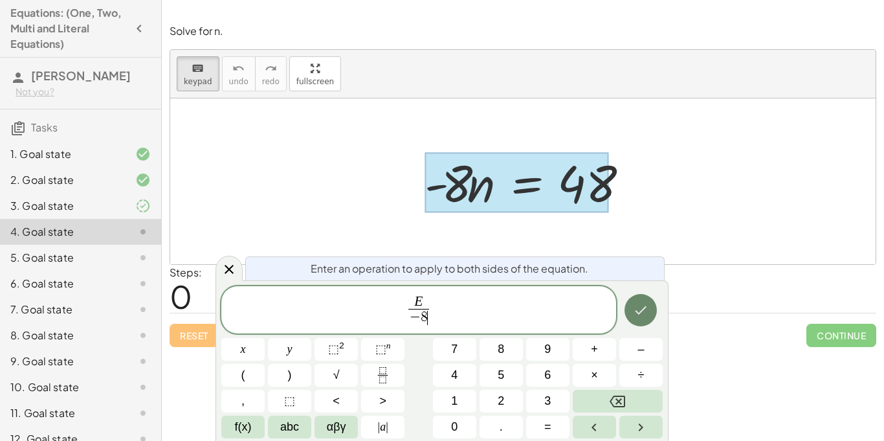
click at [637, 305] on icon "Done" at bounding box center [641, 310] width 16 height 16
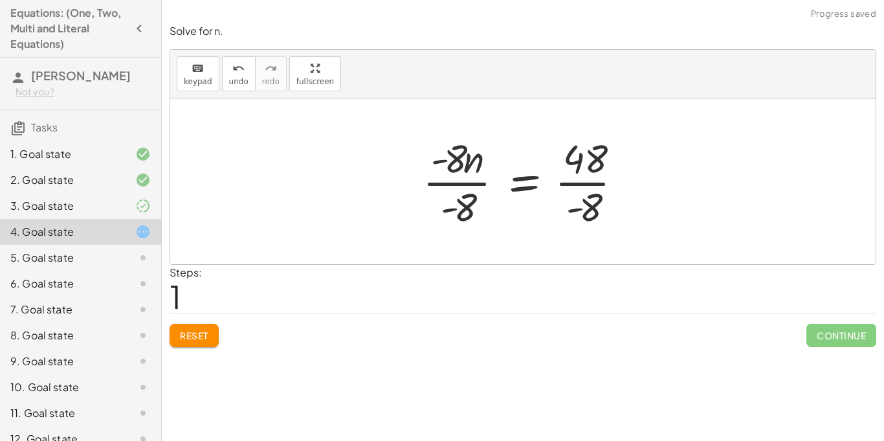
click at [460, 168] on div at bounding box center [527, 181] width 223 height 100
drag, startPoint x: 460, startPoint y: 168, endPoint x: 473, endPoint y: 230, distance: 63.6
click at [473, 230] on div at bounding box center [527, 181] width 223 height 100
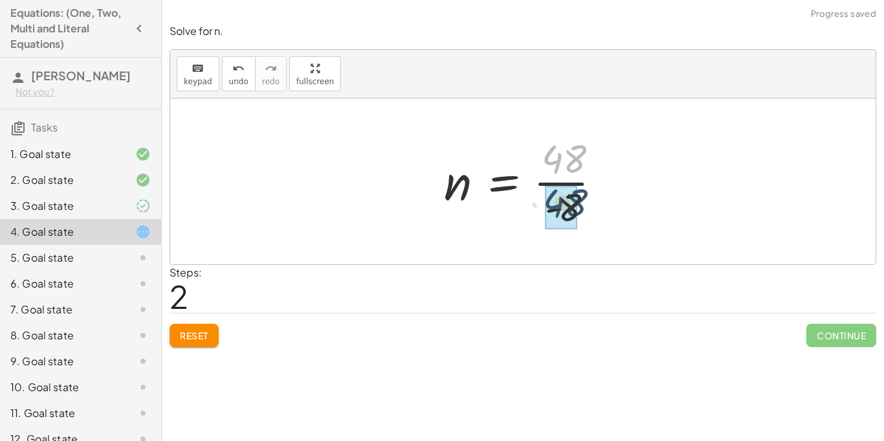
drag, startPoint x: 570, startPoint y: 164, endPoint x: 569, endPoint y: 223, distance: 58.9
drag, startPoint x: 557, startPoint y: 164, endPoint x: 559, endPoint y: 214, distance: 49.9
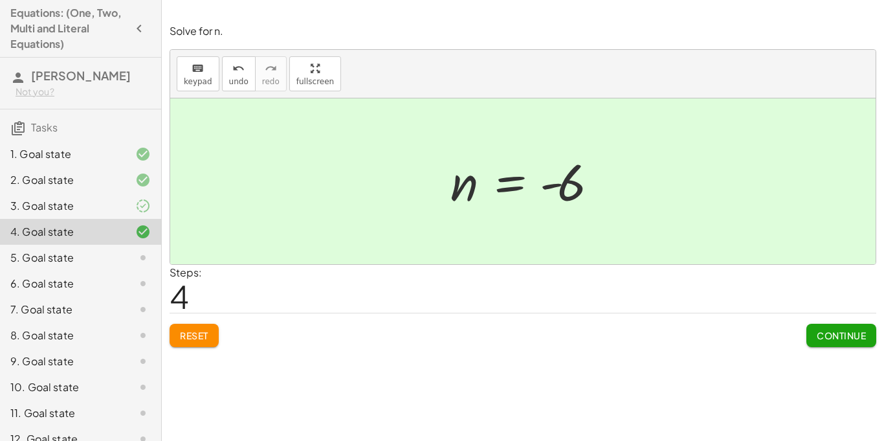
click at [808, 331] on button "Continue" at bounding box center [841, 335] width 70 height 23
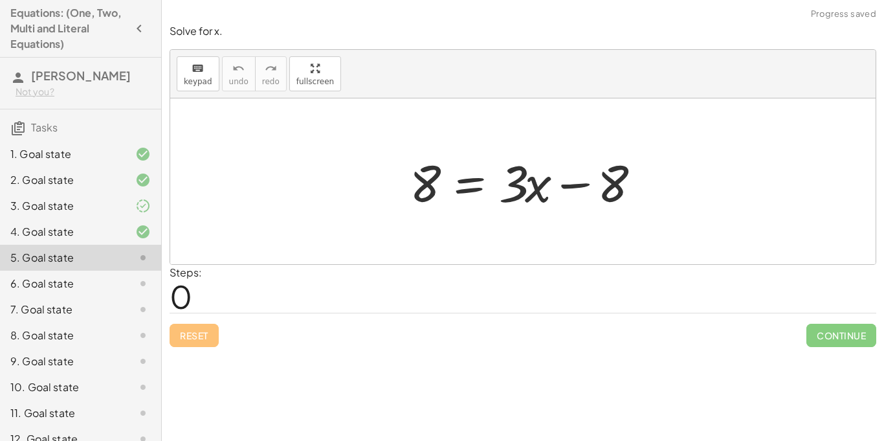
click at [538, 309] on div "Steps: 0" at bounding box center [523, 289] width 707 height 48
click at [126, 245] on div "3. Goal state" at bounding box center [80, 258] width 161 height 26
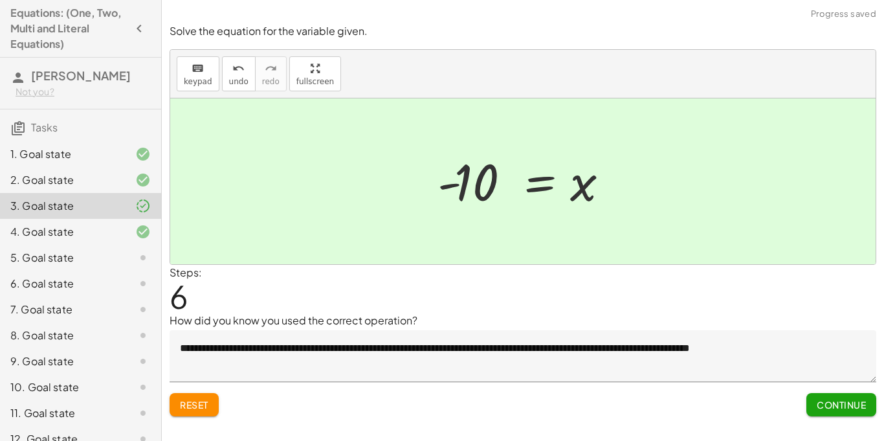
click at [111, 296] on div "5. Goal state" at bounding box center [80, 309] width 161 height 26
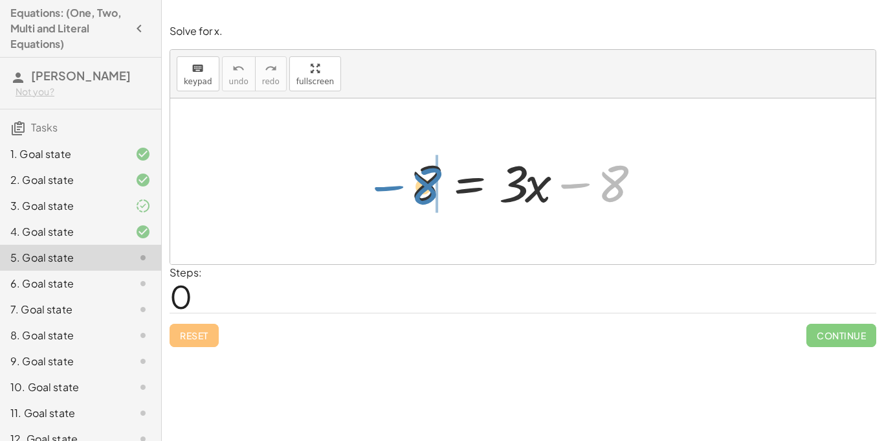
drag, startPoint x: 603, startPoint y: 191, endPoint x: 415, endPoint y: 194, distance: 187.7
click at [415, 194] on div at bounding box center [527, 181] width 249 height 67
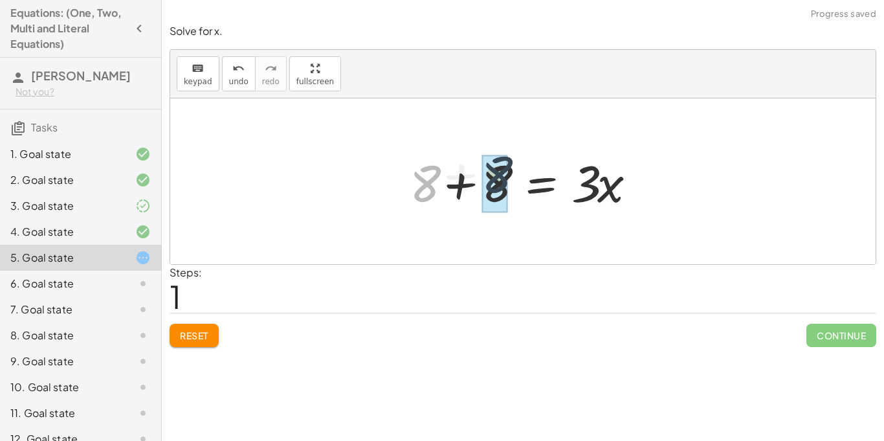
drag, startPoint x: 431, startPoint y: 194, endPoint x: 507, endPoint y: 188, distance: 76.6
click at [507, 188] on div at bounding box center [527, 181] width 249 height 67
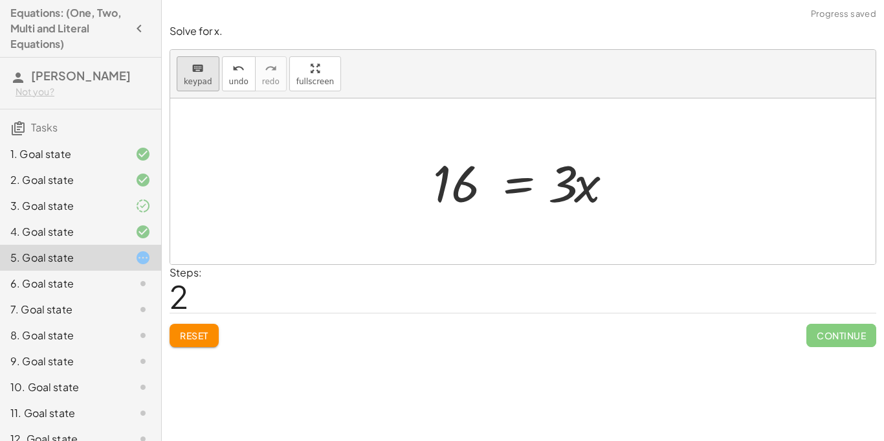
click at [192, 86] on button "keyboard keypad" at bounding box center [198, 73] width 43 height 35
click at [214, 73] on button "keyboard keypad" at bounding box center [198, 73] width 43 height 35
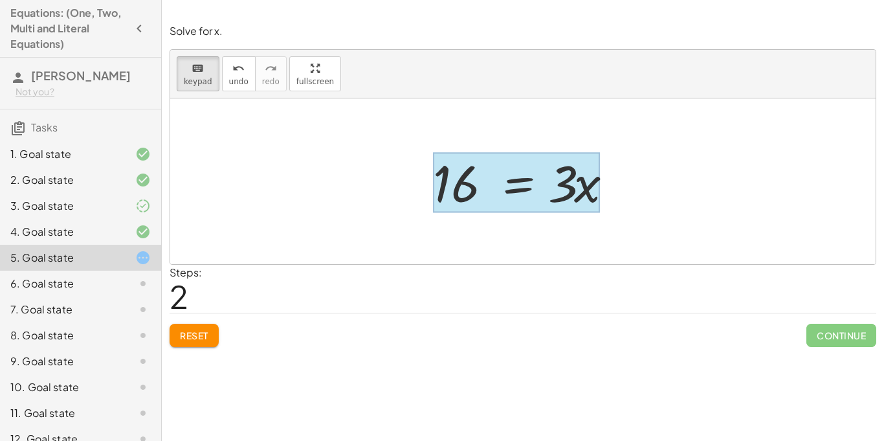
click at [502, 186] on div at bounding box center [516, 183] width 167 height 60
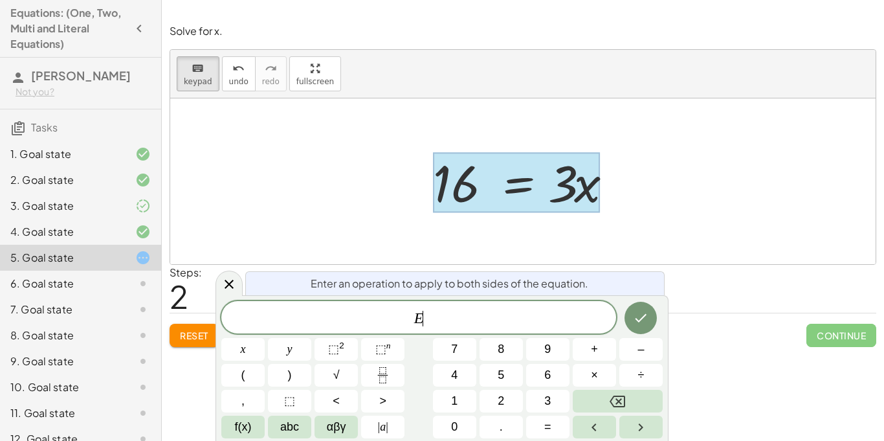
click at [681, 226] on div at bounding box center [522, 181] width 705 height 166
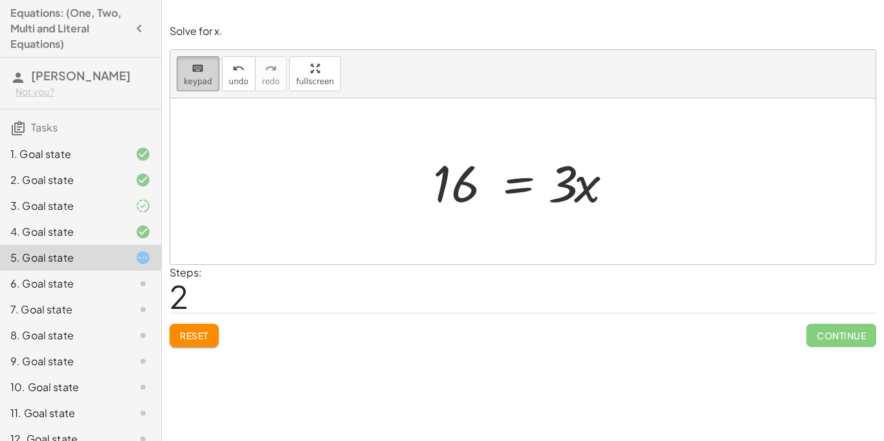
click at [196, 77] on span "keypad" at bounding box center [198, 81] width 28 height 9
click at [583, 199] on div at bounding box center [527, 181] width 203 height 67
click at [182, 76] on button "keyboard keypad" at bounding box center [198, 73] width 43 height 35
click at [186, 77] on span "keypad" at bounding box center [198, 81] width 28 height 9
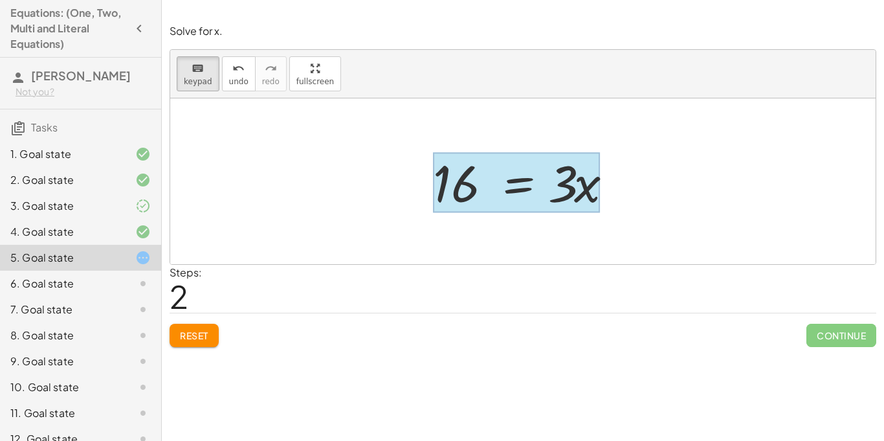
click at [498, 194] on div at bounding box center [516, 183] width 167 height 60
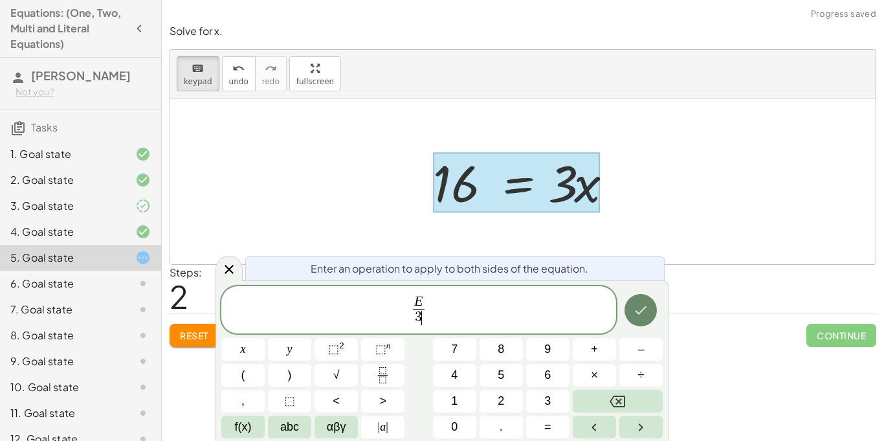
click at [641, 313] on icon "Done" at bounding box center [641, 310] width 16 height 16
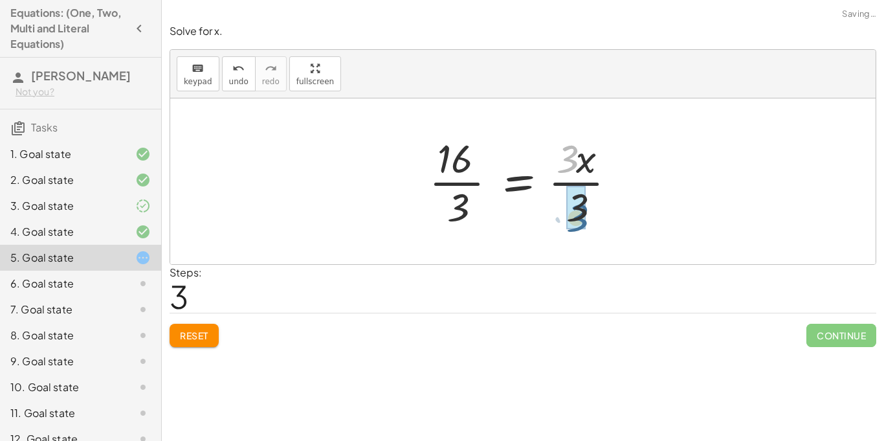
drag, startPoint x: 568, startPoint y: 167, endPoint x: 578, endPoint y: 226, distance: 59.7
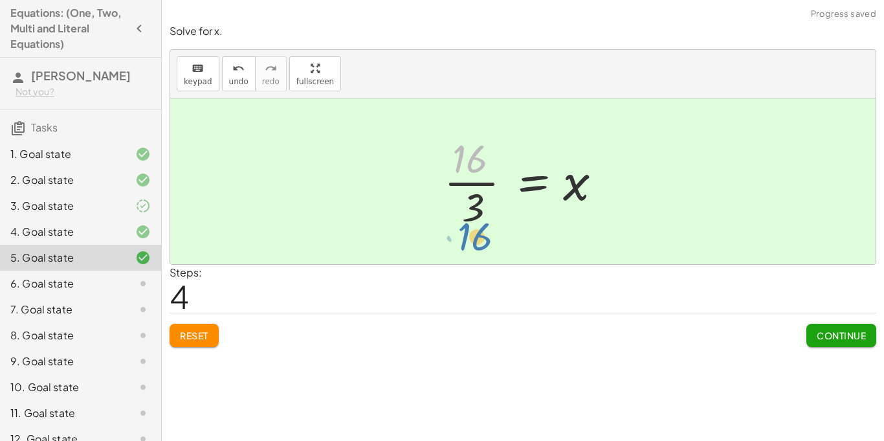
drag, startPoint x: 450, startPoint y: 151, endPoint x: 442, endPoint y: 199, distance: 48.5
click at [442, 199] on div at bounding box center [528, 181] width 181 height 100
drag, startPoint x: 475, startPoint y: 167, endPoint x: 481, endPoint y: 210, distance: 43.8
click at [481, 210] on div at bounding box center [528, 181] width 181 height 100
click at [812, 335] on button "Continue" at bounding box center [841, 335] width 70 height 23
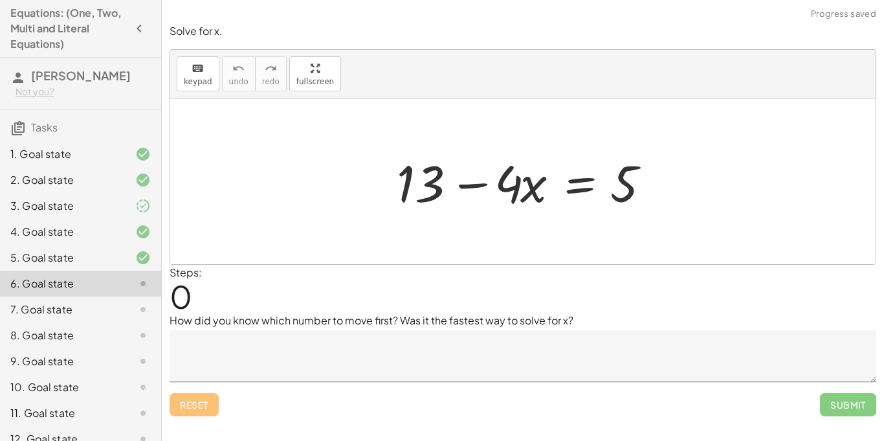
click at [399, 270] on div "Steps: 0" at bounding box center [523, 289] width 707 height 48
click at [512, 290] on div "Steps: 0" at bounding box center [523, 289] width 707 height 48
drag, startPoint x: 404, startPoint y: 197, endPoint x: 624, endPoint y: 225, distance: 221.2
click at [624, 225] on div "+ 13 + 13 − · 4 · x = 5" at bounding box center [522, 181] width 705 height 166
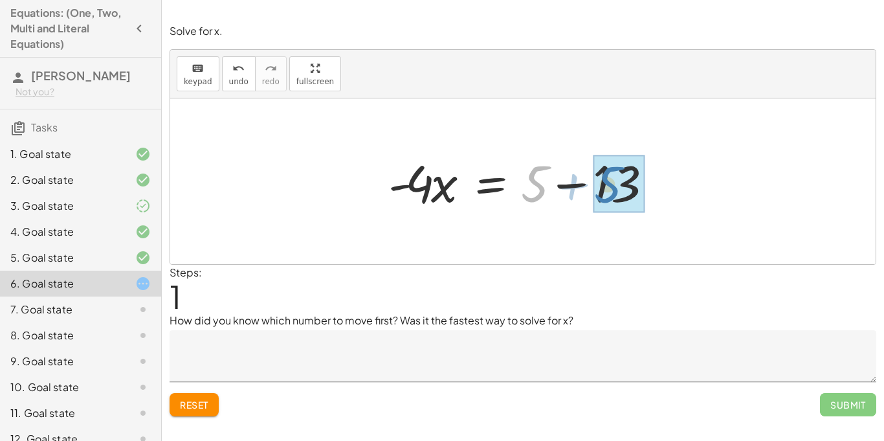
drag, startPoint x: 533, startPoint y: 187, endPoint x: 606, endPoint y: 188, distance: 73.8
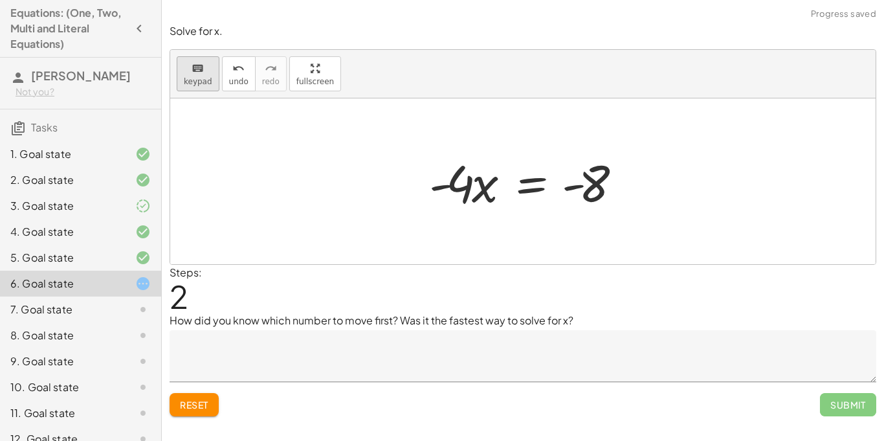
click at [209, 78] on span "keypad" at bounding box center [198, 81] width 28 height 9
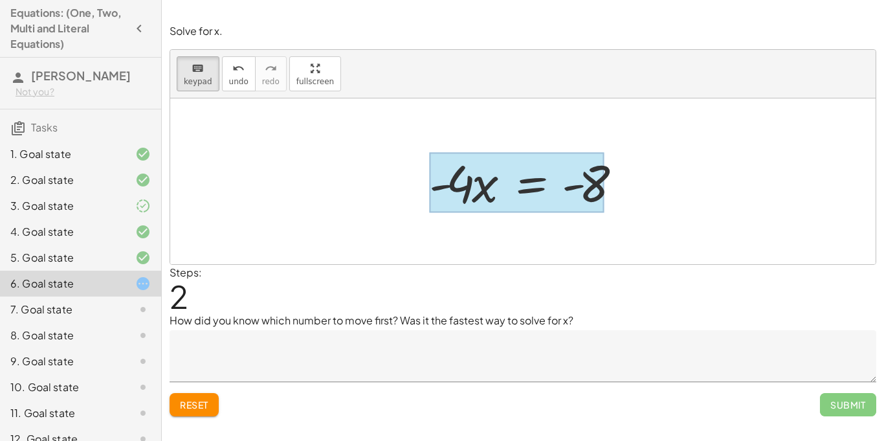
click at [506, 194] on div at bounding box center [516, 183] width 175 height 60
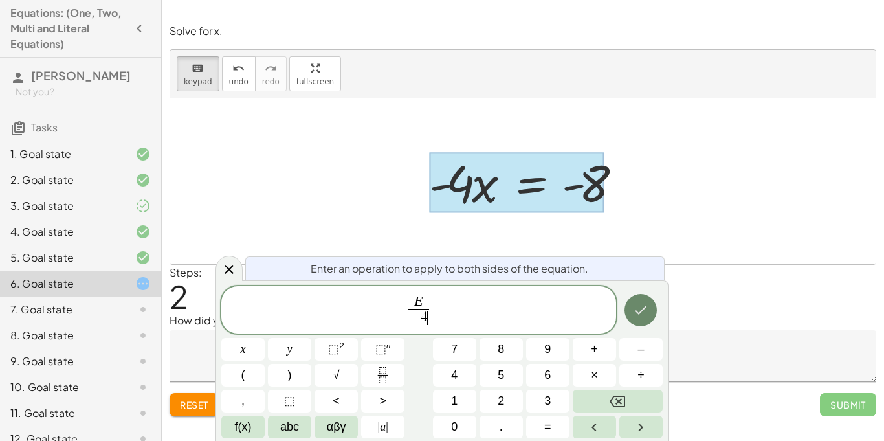
click at [650, 309] on button "Done" at bounding box center [641, 310] width 32 height 32
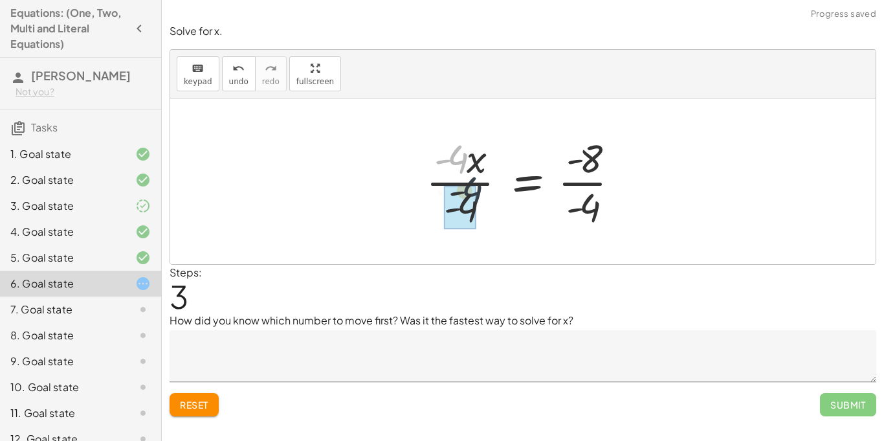
drag, startPoint x: 451, startPoint y: 164, endPoint x: 469, endPoint y: 216, distance: 54.9
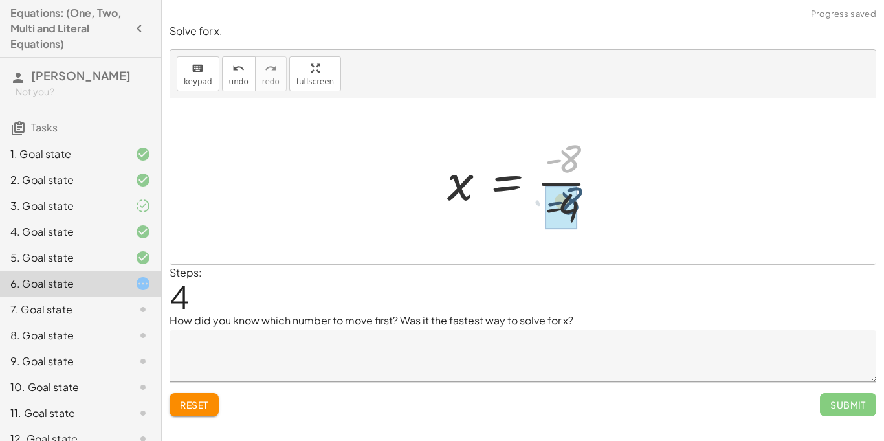
drag, startPoint x: 569, startPoint y: 162, endPoint x: 569, endPoint y: 214, distance: 51.1
drag, startPoint x: 562, startPoint y: 157, endPoint x: 556, endPoint y: 205, distance: 48.3
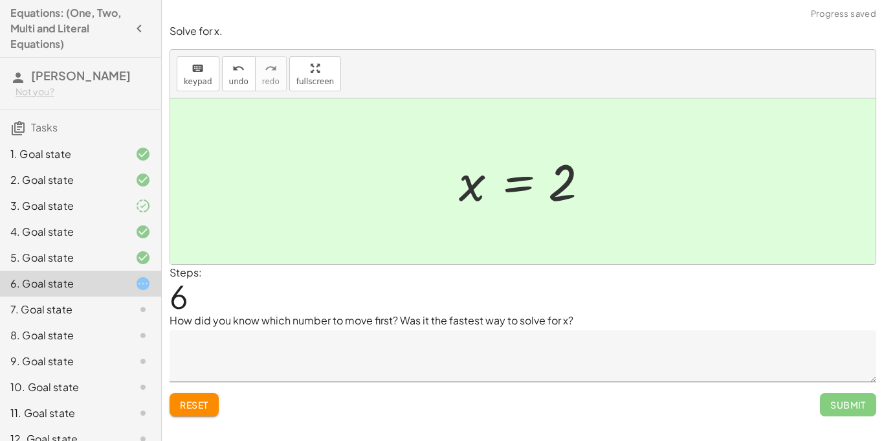
click at [484, 324] on p "How did you know which number to move first? Was it the fastest way to solve fo…" at bounding box center [523, 321] width 707 height 16
click at [511, 339] on textarea at bounding box center [523, 356] width 707 height 52
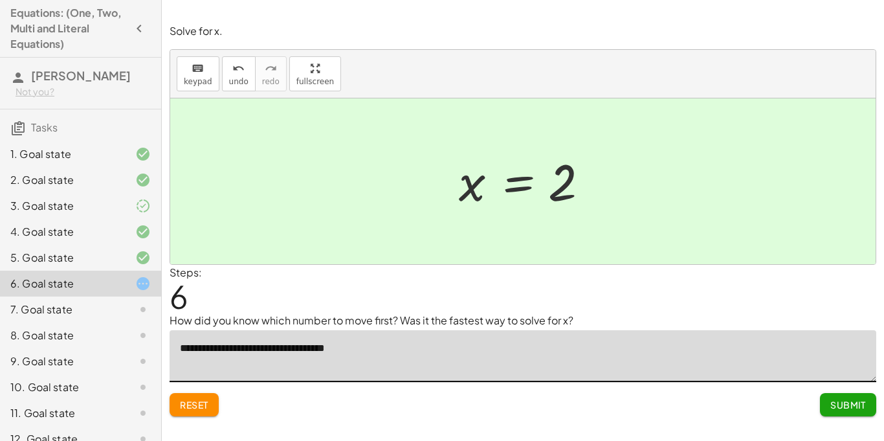
click at [385, 356] on textarea "**********" at bounding box center [523, 356] width 707 height 52
drag, startPoint x: 419, startPoint y: 340, endPoint x: 130, endPoint y: 338, distance: 289.3
click at [130, 338] on main "Equations: (One, Two, Multi and Literal Equations) Annika Dhiman Not you? Tasks…" at bounding box center [442, 220] width 884 height 441
click at [445, 352] on textarea "**********" at bounding box center [523, 356] width 707 height 52
click at [500, 354] on textarea "**********" at bounding box center [523, 356] width 707 height 52
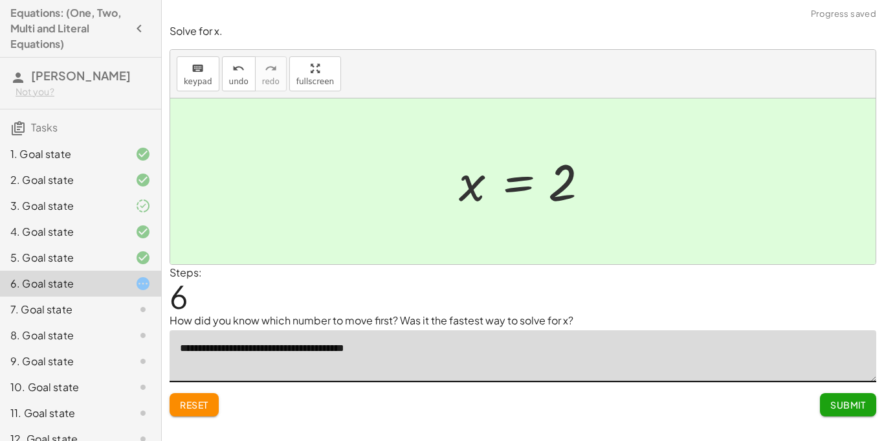
click at [420, 348] on textarea "**********" at bounding box center [523, 356] width 707 height 52
click at [420, 343] on textarea "**********" at bounding box center [523, 356] width 707 height 52
drag, startPoint x: 419, startPoint y: 344, endPoint x: 362, endPoint y: 346, distance: 56.4
click at [362, 346] on textarea "**********" at bounding box center [523, 356] width 707 height 52
click at [406, 358] on textarea "**********" at bounding box center [523, 356] width 707 height 52
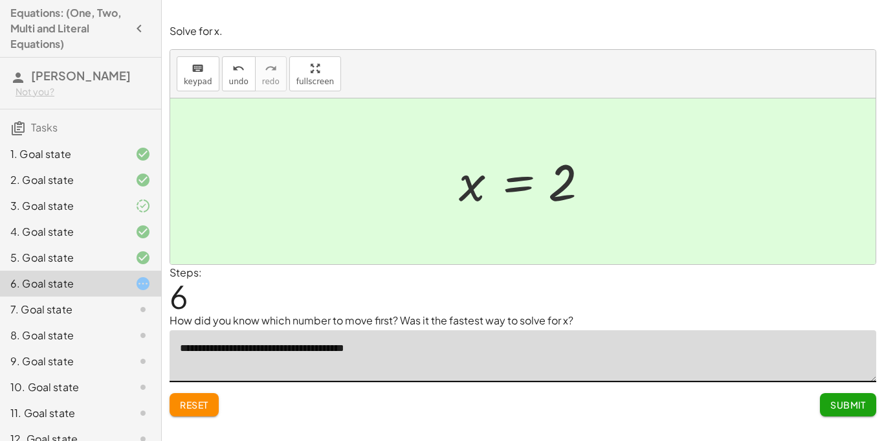
drag, startPoint x: 384, startPoint y: 348, endPoint x: 362, endPoint y: 351, distance: 22.2
click at [362, 351] on textarea "**********" at bounding box center [523, 356] width 707 height 52
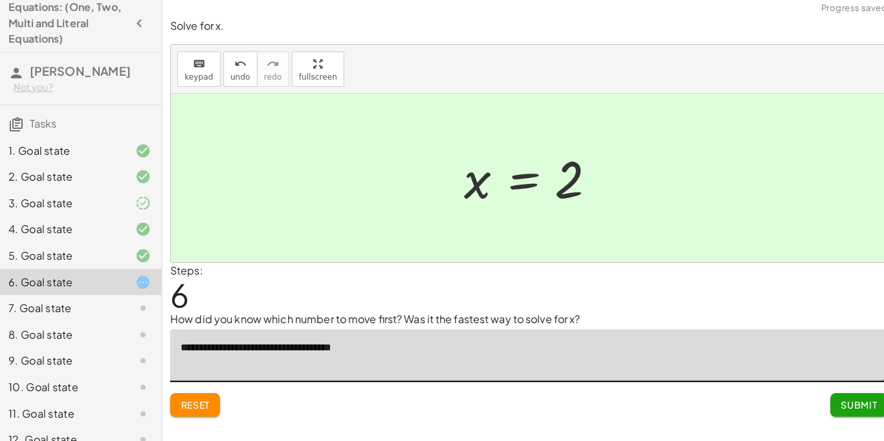
click at [324, 348] on textarea "**********" at bounding box center [523, 356] width 707 height 52
click at [411, 346] on textarea "**********" at bounding box center [523, 356] width 707 height 52
click at [652, 357] on textarea "**********" at bounding box center [523, 356] width 707 height 52
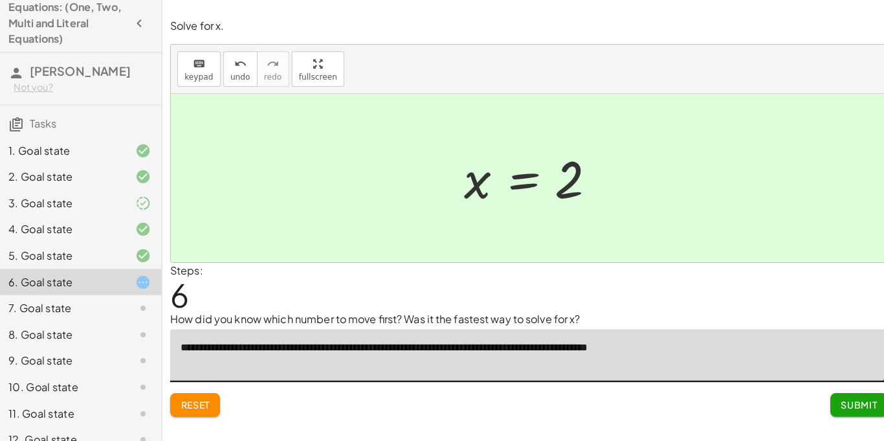
drag, startPoint x: 685, startPoint y: 353, endPoint x: 116, endPoint y: 340, distance: 569.7
click at [116, 340] on main "Equations: (One, Two, Multi and Literal Equations) Annika Dhiman Not you? Tasks…" at bounding box center [442, 220] width 884 height 441
click at [683, 335] on textarea "**********" at bounding box center [523, 356] width 707 height 52
click at [538, 406] on div "Reset Submit" at bounding box center [523, 399] width 707 height 34
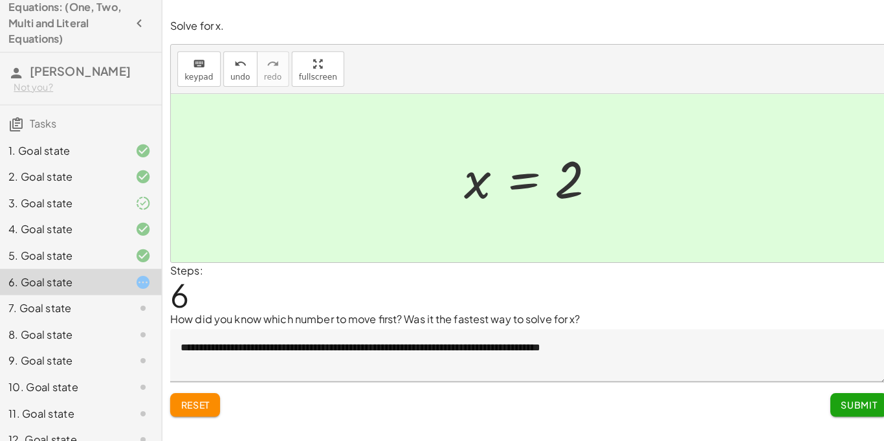
click at [313, 352] on textarea "**********" at bounding box center [523, 356] width 707 height 52
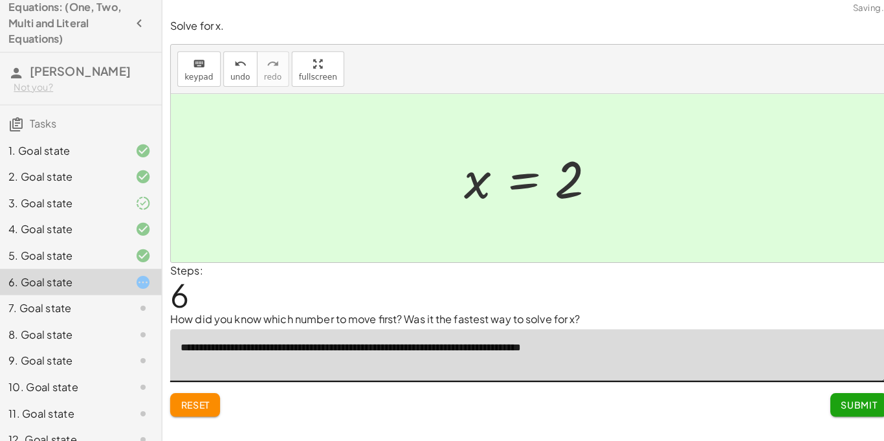
type textarea "**********"
click at [689, 344] on textarea "**********" at bounding box center [523, 356] width 707 height 52
click at [847, 402] on span "Submit" at bounding box center [848, 405] width 36 height 12
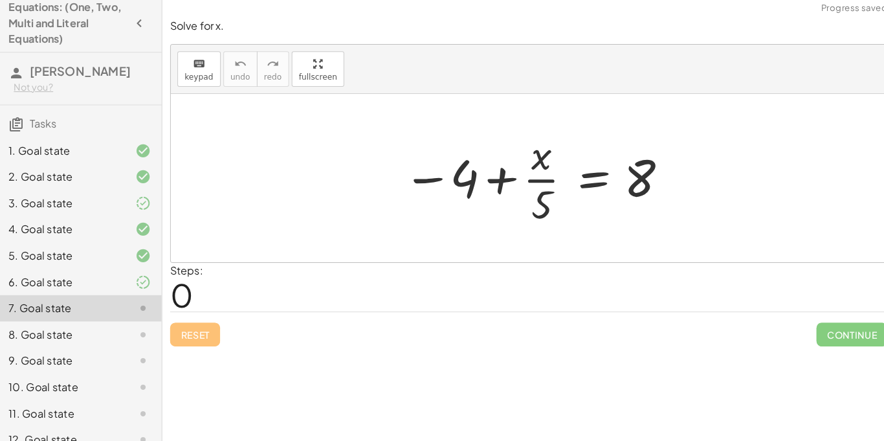
click at [324, 183] on div at bounding box center [522, 181] width 705 height 166
click at [443, 163] on div at bounding box center [527, 181] width 271 height 100
click at [527, 175] on div at bounding box center [527, 181] width 271 height 100
click at [457, 187] on div at bounding box center [527, 181] width 271 height 100
click at [436, 183] on div at bounding box center [527, 181] width 271 height 100
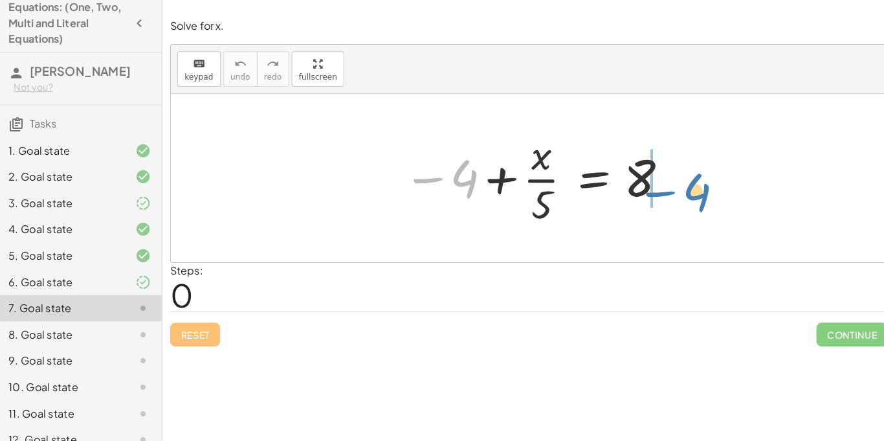
drag, startPoint x: 450, startPoint y: 175, endPoint x: 678, endPoint y: 186, distance: 228.1
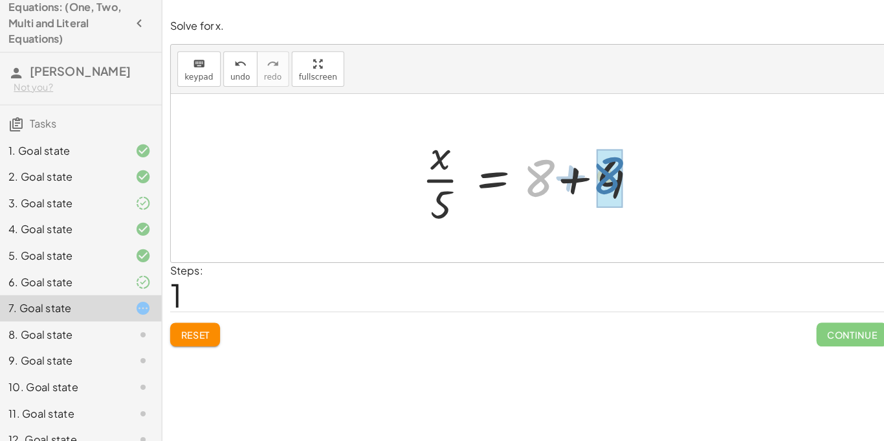
drag, startPoint x: 537, startPoint y: 191, endPoint x: 607, endPoint y: 189, distance: 70.6
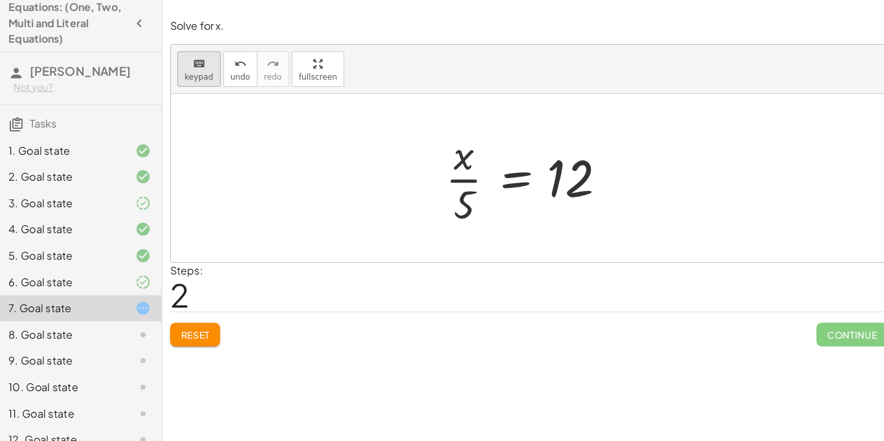
click at [205, 78] on span "keypad" at bounding box center [198, 81] width 28 height 9
click at [204, 80] on span "keypad" at bounding box center [198, 81] width 28 height 9
click at [234, 167] on div at bounding box center [522, 181] width 705 height 166
click at [195, 91] on div "keyboard keypad undo undo redo redo fullscreen" at bounding box center [522, 74] width 705 height 49
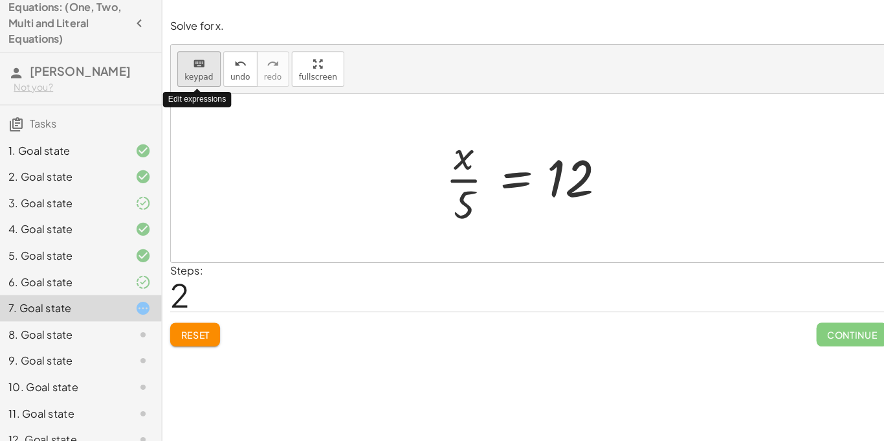
click at [194, 87] on button "keyboard keypad" at bounding box center [198, 73] width 43 height 35
click at [194, 78] on span "keypad" at bounding box center [198, 81] width 28 height 9
click at [194, 74] on icon "keyboard" at bounding box center [198, 69] width 12 height 16
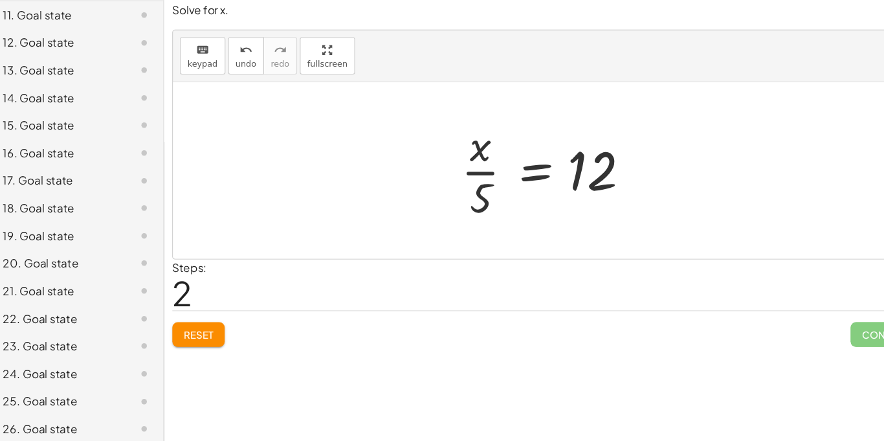
scroll to position [379, 0]
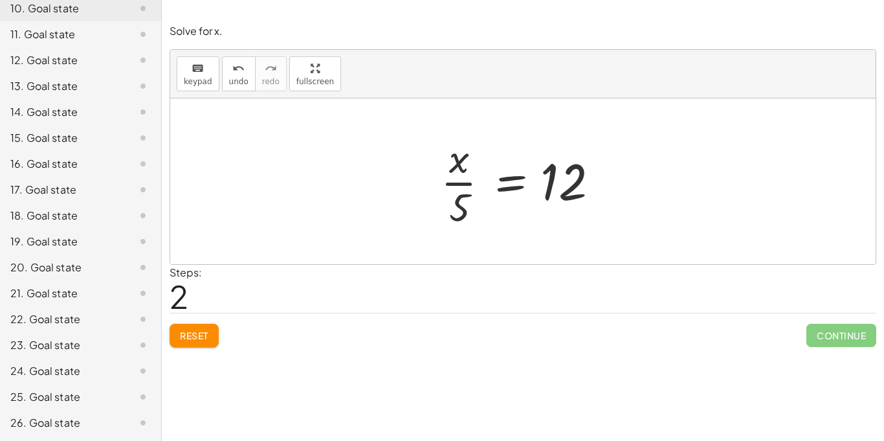
click at [456, 181] on div at bounding box center [527, 181] width 187 height 100
click at [196, 70] on icon "keyboard" at bounding box center [198, 69] width 12 height 16
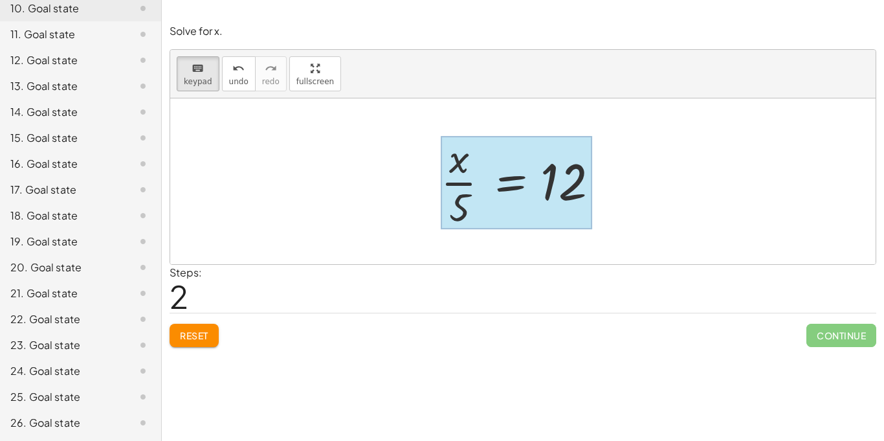
click at [524, 189] on div at bounding box center [516, 182] width 151 height 93
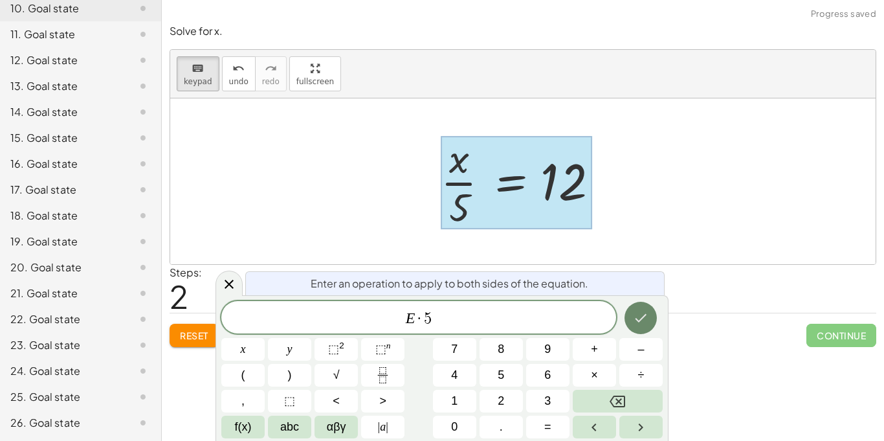
click at [645, 318] on icon "Done" at bounding box center [641, 318] width 16 height 16
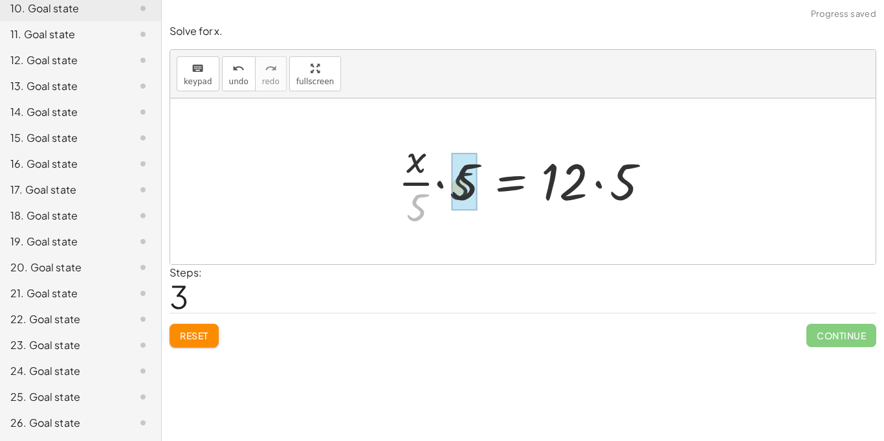
drag, startPoint x: 418, startPoint y: 204, endPoint x: 474, endPoint y: 177, distance: 61.9
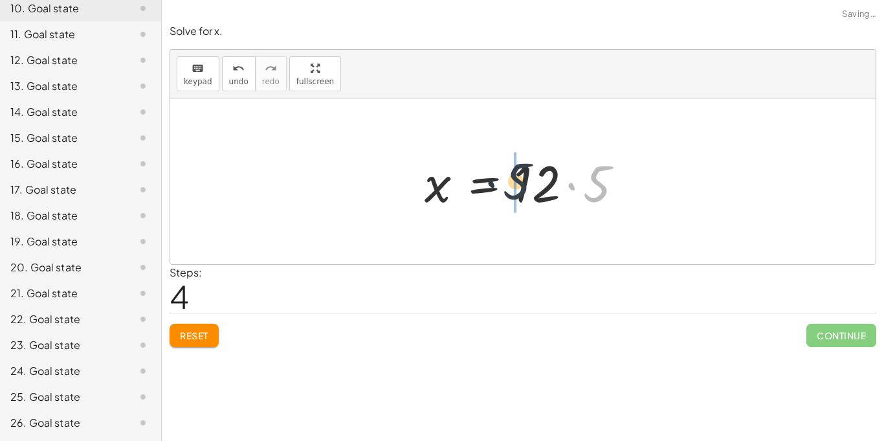
drag, startPoint x: 604, startPoint y: 190, endPoint x: 513, endPoint y: 186, distance: 92.0
click at [513, 186] on div at bounding box center [528, 181] width 220 height 67
drag, startPoint x: 584, startPoint y: 194, endPoint x: 548, endPoint y: 194, distance: 36.2
click at [548, 194] on div at bounding box center [528, 181] width 220 height 67
drag, startPoint x: 564, startPoint y: 197, endPoint x: 527, endPoint y: 194, distance: 37.6
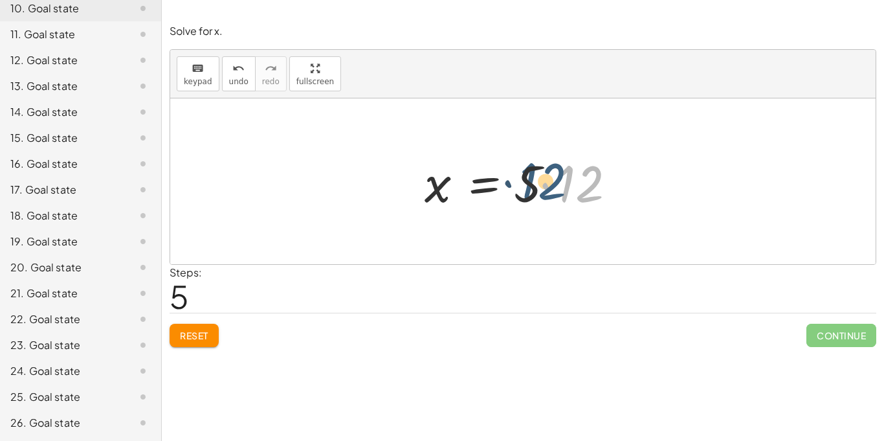
click at [527, 194] on div at bounding box center [528, 181] width 220 height 67
drag, startPoint x: 565, startPoint y: 194, endPoint x: 518, endPoint y: 190, distance: 46.7
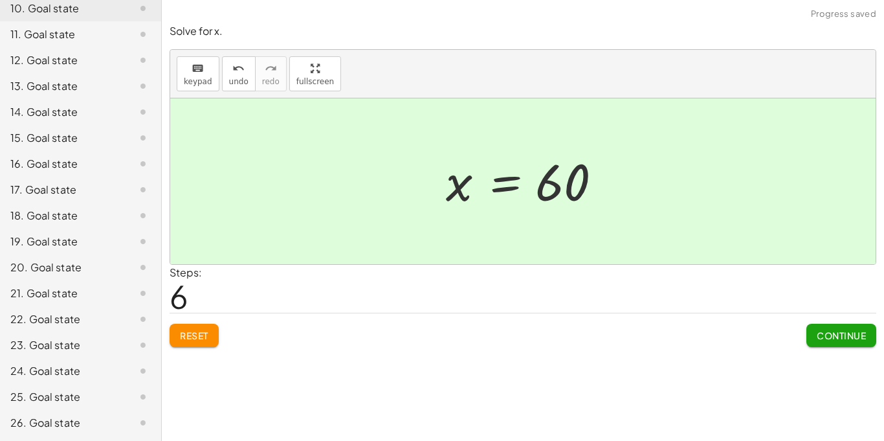
click at [837, 338] on span "Continue" at bounding box center [841, 335] width 49 height 12
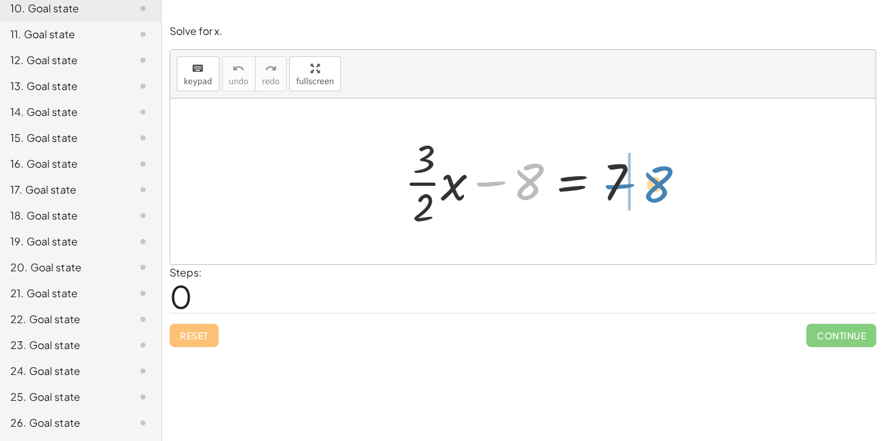
drag, startPoint x: 524, startPoint y: 185, endPoint x: 651, endPoint y: 188, distance: 127.5
click at [651, 188] on div at bounding box center [528, 181] width 260 height 100
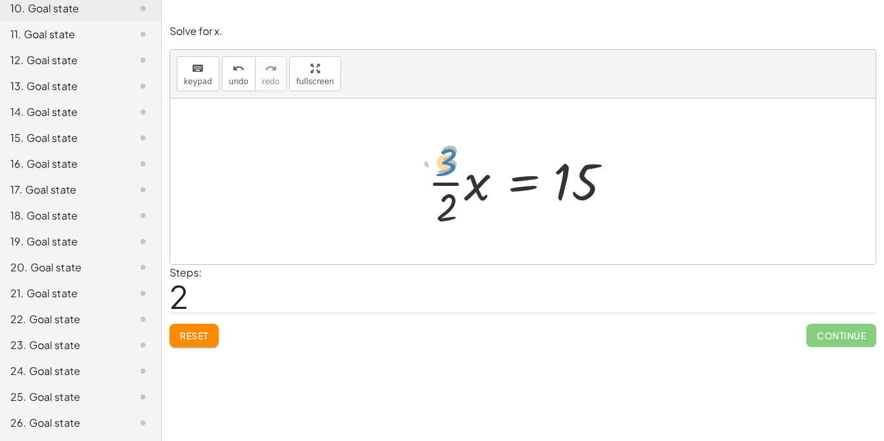
click at [443, 165] on div at bounding box center [527, 181] width 213 height 100
click at [190, 83] on span "keypad" at bounding box center [198, 81] width 28 height 9
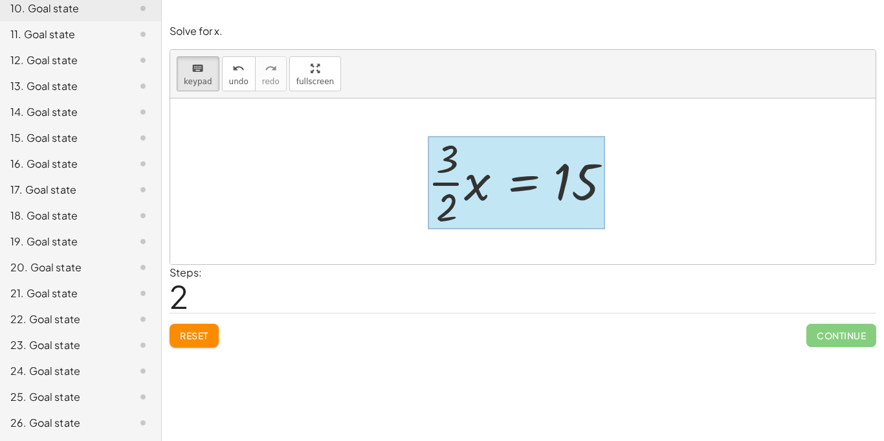
click at [535, 195] on div at bounding box center [516, 182] width 177 height 93
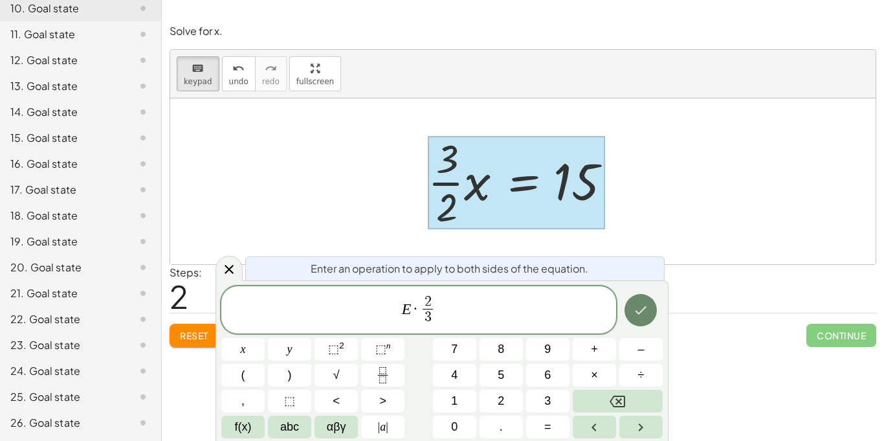
click at [639, 308] on icon "Done" at bounding box center [641, 310] width 16 height 16
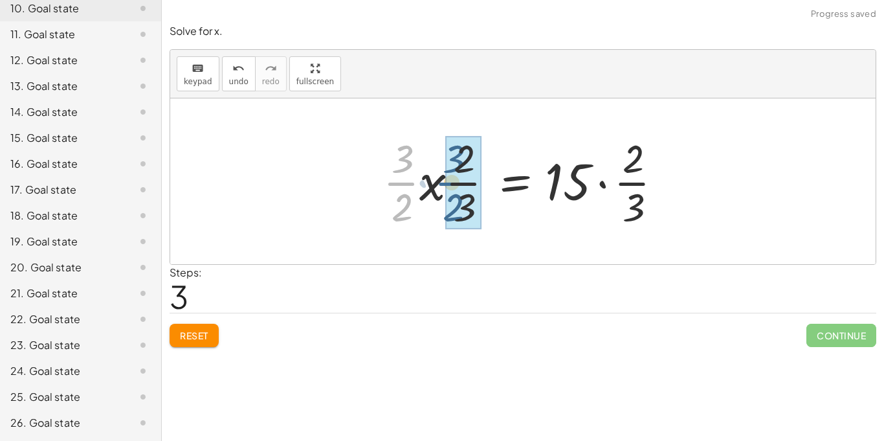
drag, startPoint x: 403, startPoint y: 184, endPoint x: 456, endPoint y: 184, distance: 53.1
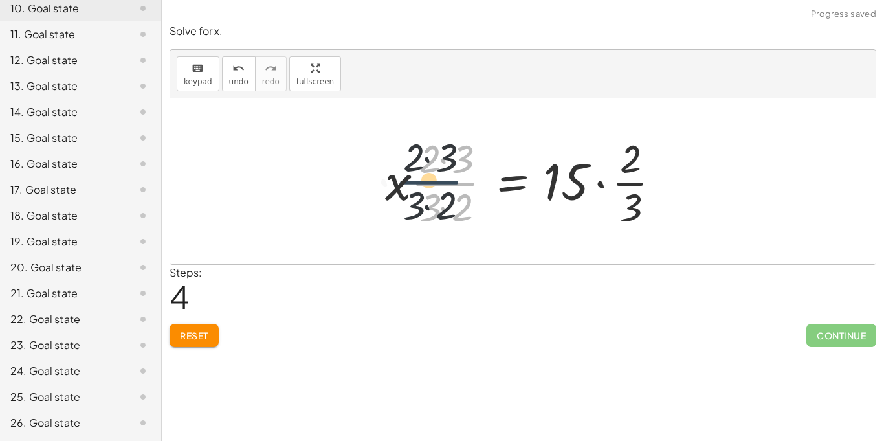
drag, startPoint x: 461, startPoint y: 184, endPoint x: 437, endPoint y: 182, distance: 24.1
click at [437, 182] on div at bounding box center [528, 181] width 298 height 100
drag, startPoint x: 442, startPoint y: 184, endPoint x: 436, endPoint y: 183, distance: 6.8
click at [436, 183] on div at bounding box center [528, 181] width 298 height 100
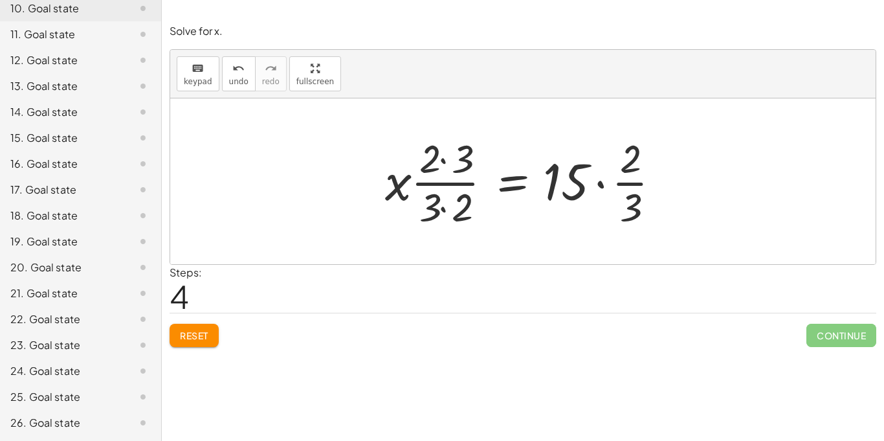
click at [432, 168] on div at bounding box center [528, 181] width 298 height 100
drag, startPoint x: 431, startPoint y: 168, endPoint x: 465, endPoint y: 169, distance: 34.3
drag, startPoint x: 436, startPoint y: 213, endPoint x: 470, endPoint y: 216, distance: 34.4
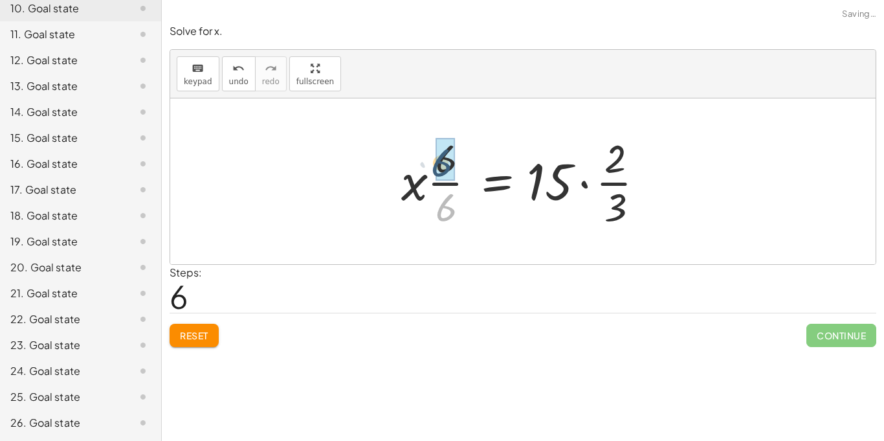
drag, startPoint x: 460, startPoint y: 213, endPoint x: 454, endPoint y: 167, distance: 46.2
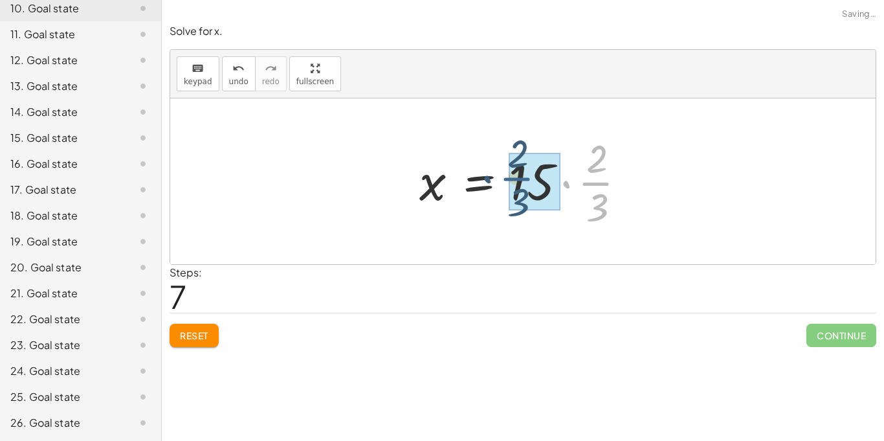
drag, startPoint x: 599, startPoint y: 192, endPoint x: 515, endPoint y: 187, distance: 84.3
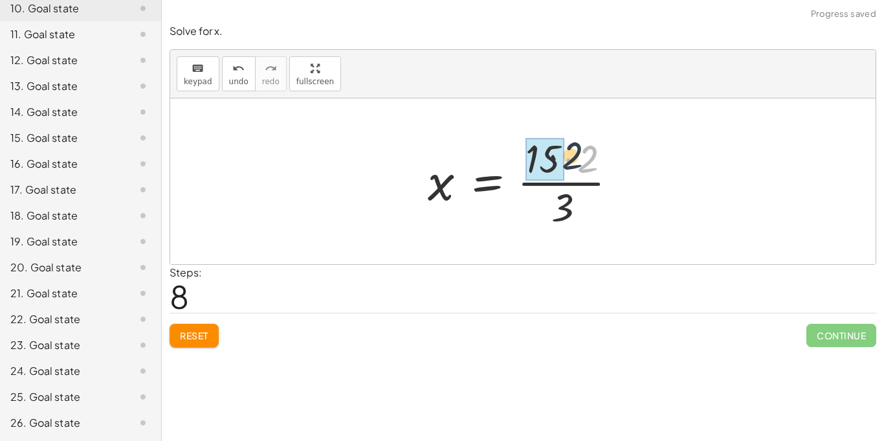
drag, startPoint x: 589, startPoint y: 157, endPoint x: 551, endPoint y: 150, distance: 38.7
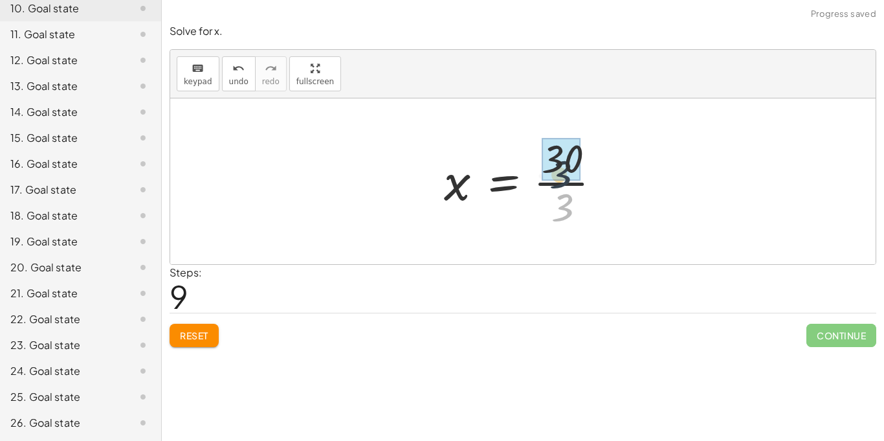
drag, startPoint x: 564, startPoint y: 201, endPoint x: 559, endPoint y: 160, distance: 41.0
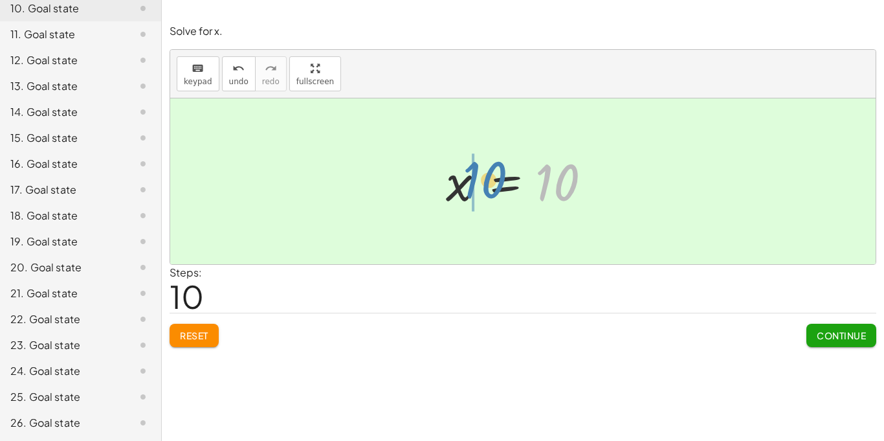
drag, startPoint x: 561, startPoint y: 195, endPoint x: 476, endPoint y: 194, distance: 84.8
click at [476, 194] on div at bounding box center [527, 182] width 177 height 64
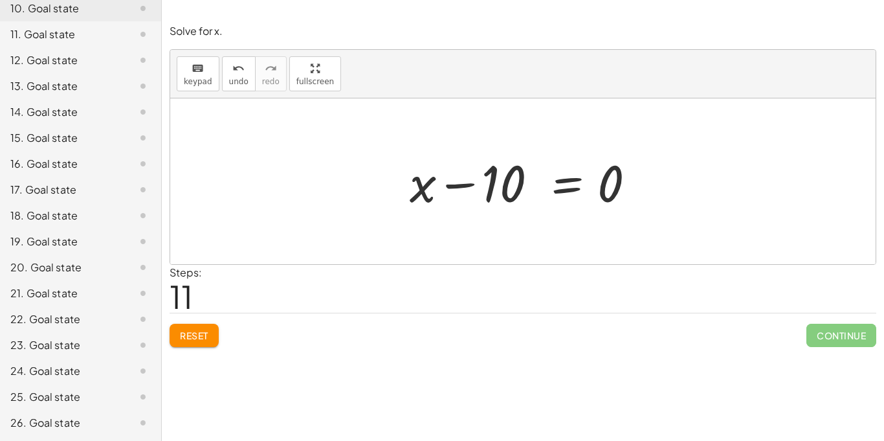
click at [191, 337] on span "Reset" at bounding box center [194, 335] width 28 height 12
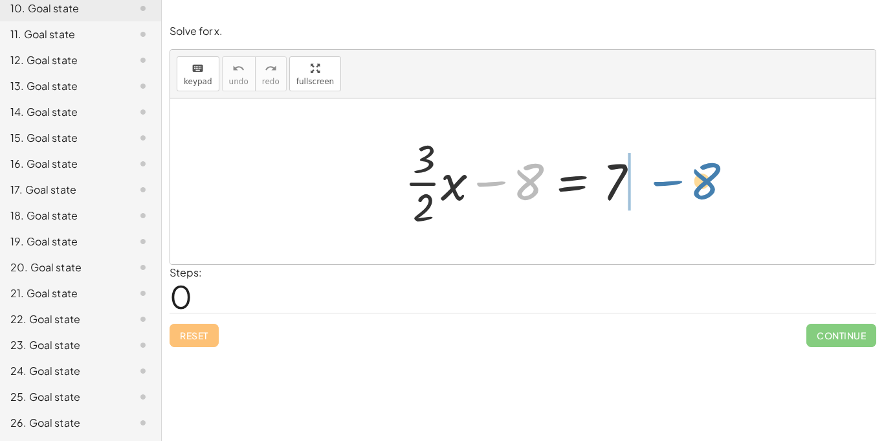
drag, startPoint x: 519, startPoint y: 188, endPoint x: 694, endPoint y: 188, distance: 175.4
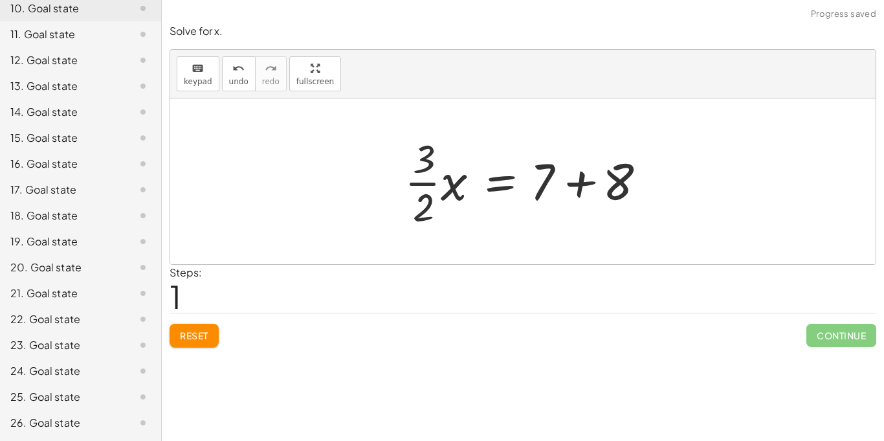
click at [687, 187] on div at bounding box center [522, 181] width 705 height 166
drag, startPoint x: 621, startPoint y: 183, endPoint x: 555, endPoint y: 181, distance: 66.0
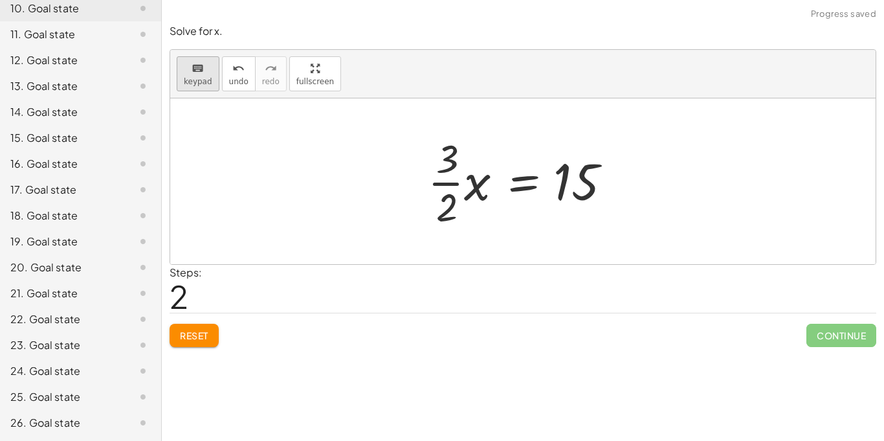
click at [204, 78] on span "keypad" at bounding box center [198, 81] width 28 height 9
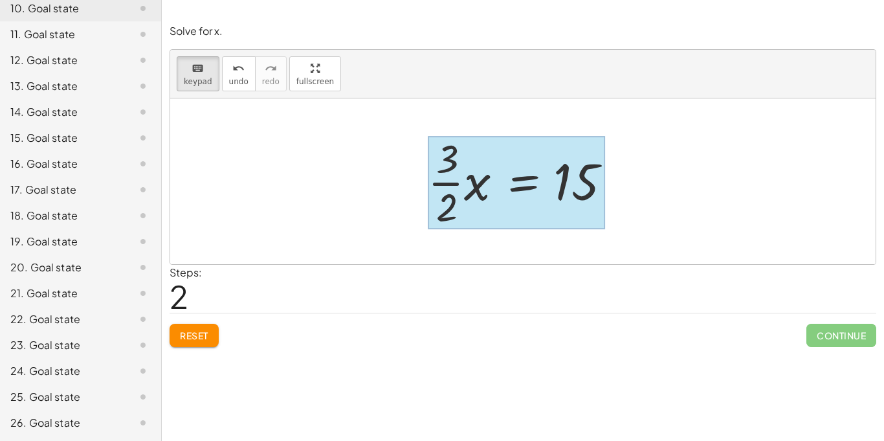
click at [511, 186] on div at bounding box center [516, 182] width 177 height 93
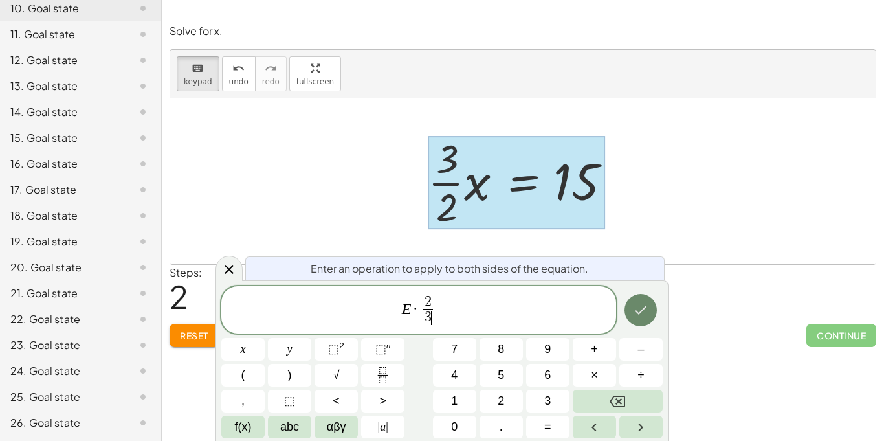
click at [641, 318] on icon "Done" at bounding box center [641, 310] width 16 height 16
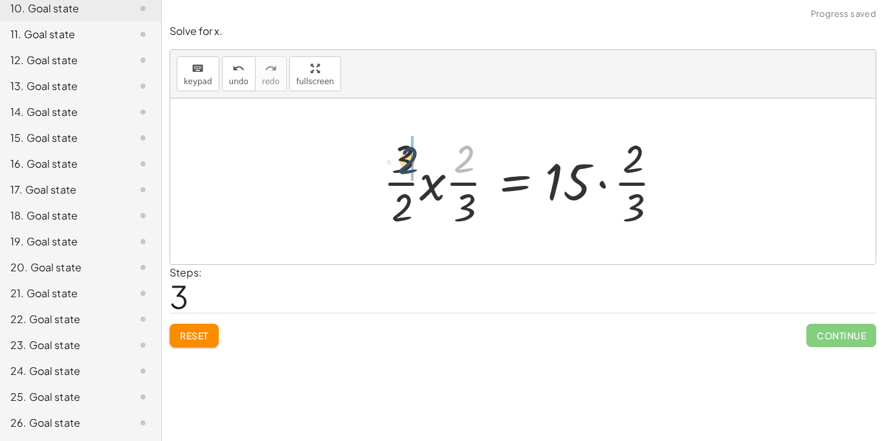
drag, startPoint x: 465, startPoint y: 164, endPoint x: 399, endPoint y: 165, distance: 66.0
click at [399, 165] on div at bounding box center [528, 181] width 303 height 100
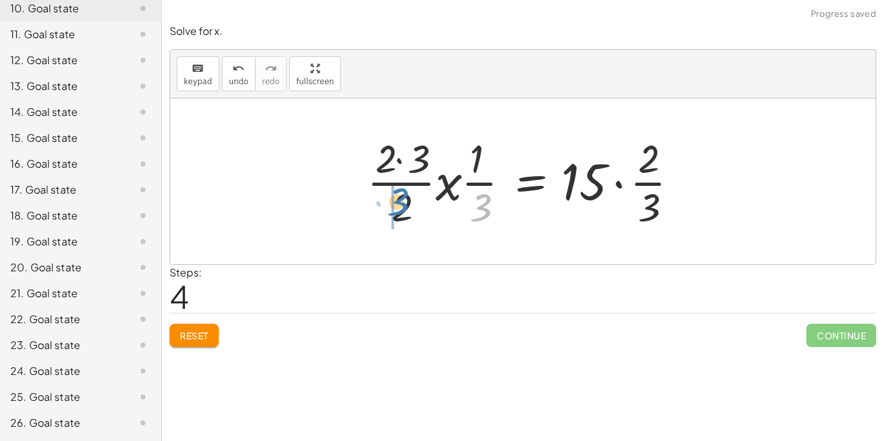
drag, startPoint x: 485, startPoint y: 211, endPoint x: 401, endPoint y: 206, distance: 83.6
click at [401, 206] on div at bounding box center [527, 181] width 335 height 100
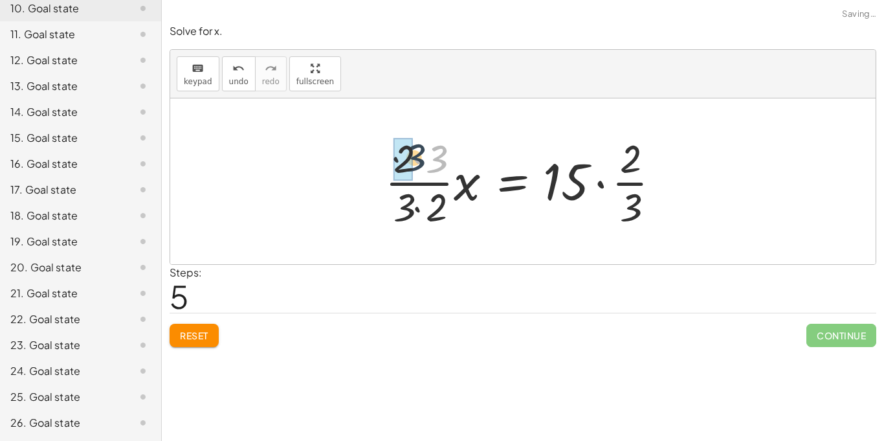
drag, startPoint x: 443, startPoint y: 165, endPoint x: 417, endPoint y: 164, distance: 25.9
click at [417, 164] on div at bounding box center [528, 181] width 298 height 100
drag, startPoint x: 438, startPoint y: 214, endPoint x: 412, endPoint y: 210, distance: 26.8
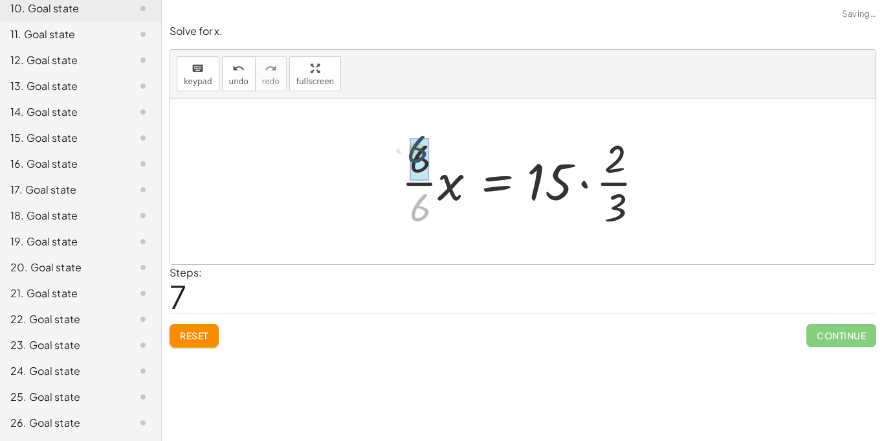
drag, startPoint x: 431, startPoint y: 209, endPoint x: 428, endPoint y: 151, distance: 57.7
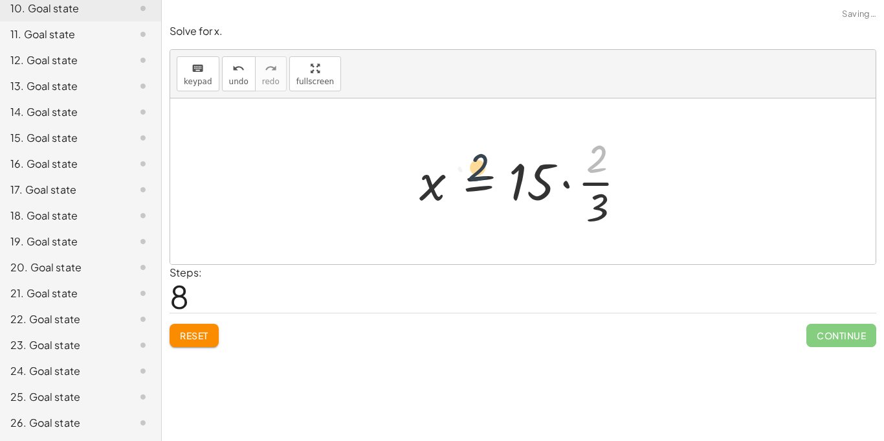
drag, startPoint x: 597, startPoint y: 166, endPoint x: 479, endPoint y: 175, distance: 118.2
click at [479, 175] on div at bounding box center [528, 181] width 230 height 100
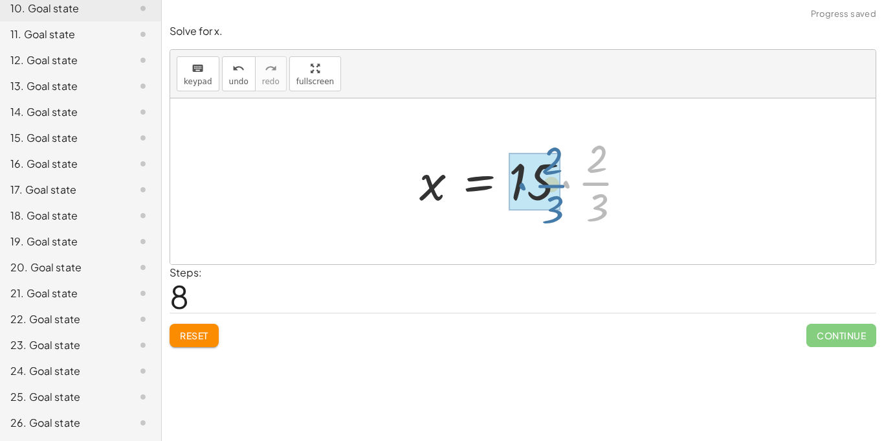
drag, startPoint x: 586, startPoint y: 186, endPoint x: 537, endPoint y: 186, distance: 49.2
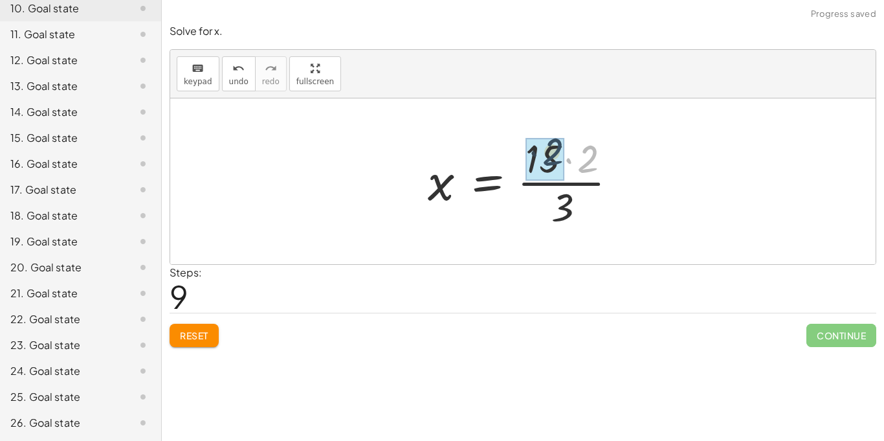
drag, startPoint x: 582, startPoint y: 170, endPoint x: 546, endPoint y: 163, distance: 36.9
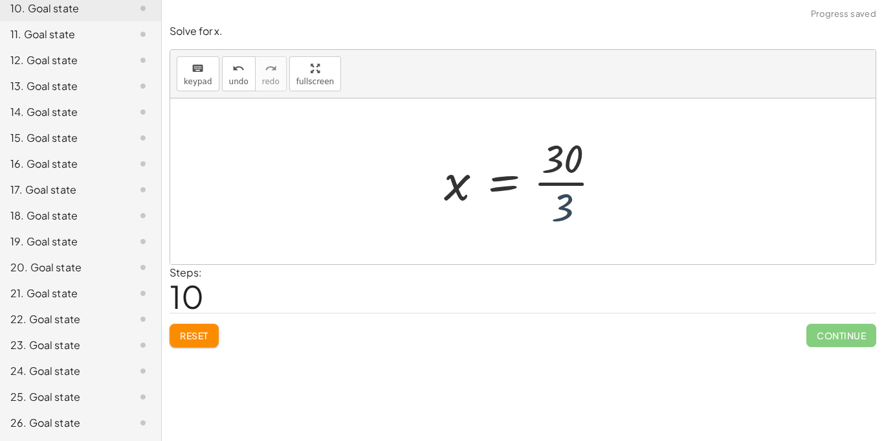
click at [549, 198] on div at bounding box center [528, 181] width 181 height 100
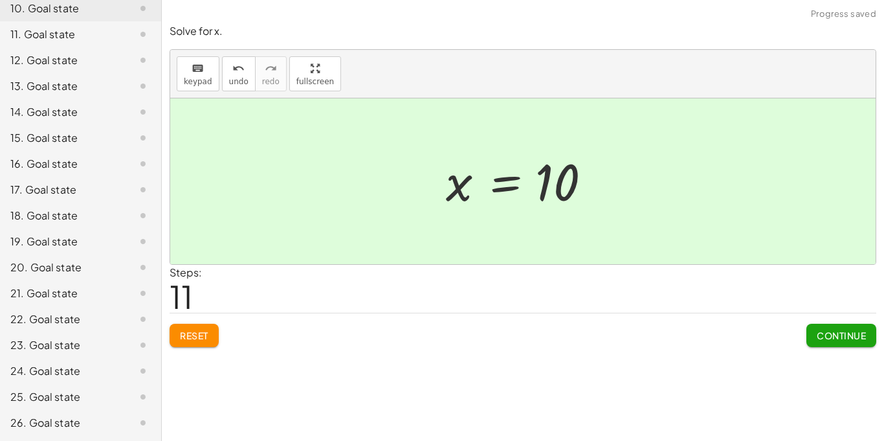
click at [822, 338] on span "Continue" at bounding box center [841, 335] width 49 height 12
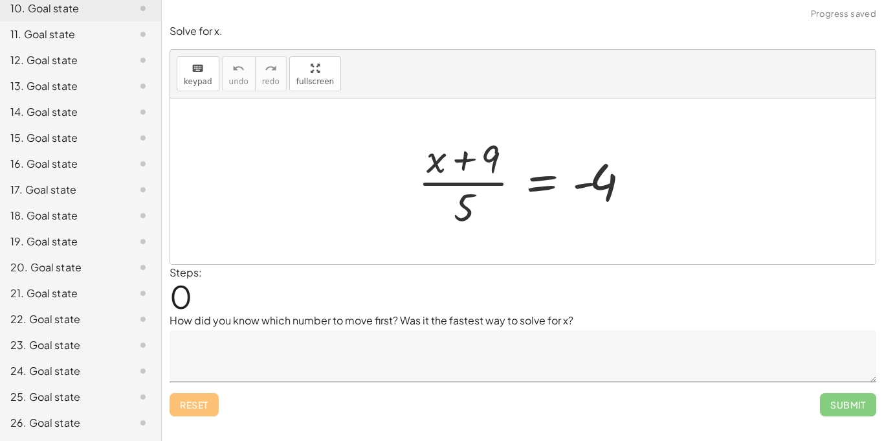
click at [637, 253] on div at bounding box center [522, 181] width 705 height 166
click at [192, 65] on icon "keyboard" at bounding box center [198, 69] width 12 height 16
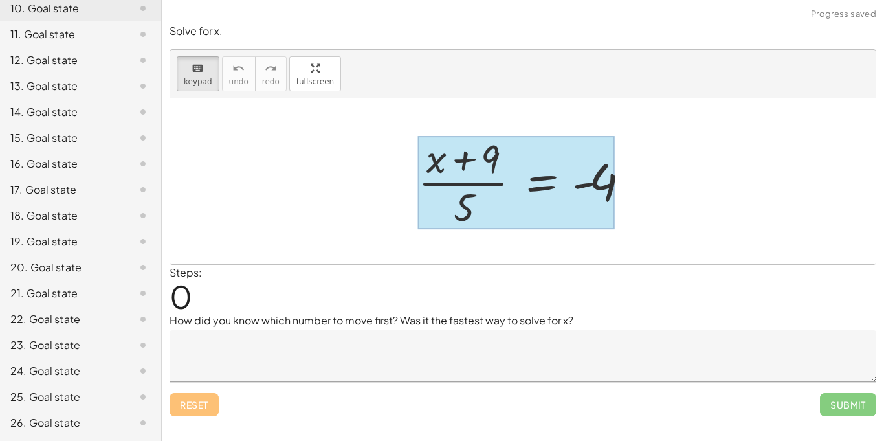
click at [542, 192] on div at bounding box center [516, 182] width 197 height 93
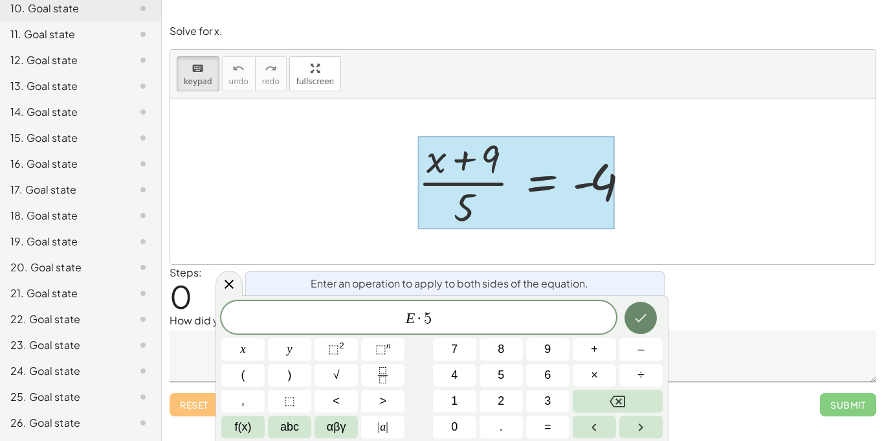
click at [635, 325] on icon "Done" at bounding box center [641, 318] width 16 height 16
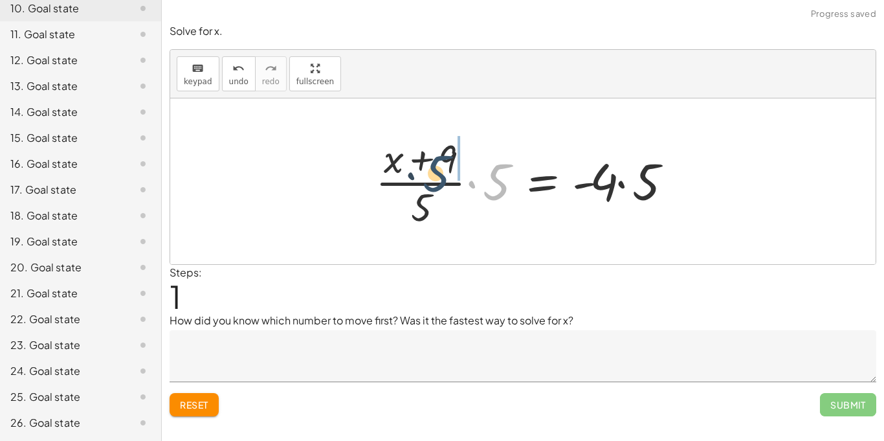
drag, startPoint x: 497, startPoint y: 193, endPoint x: 425, endPoint y: 186, distance: 72.1
click at [425, 186] on div at bounding box center [528, 181] width 318 height 100
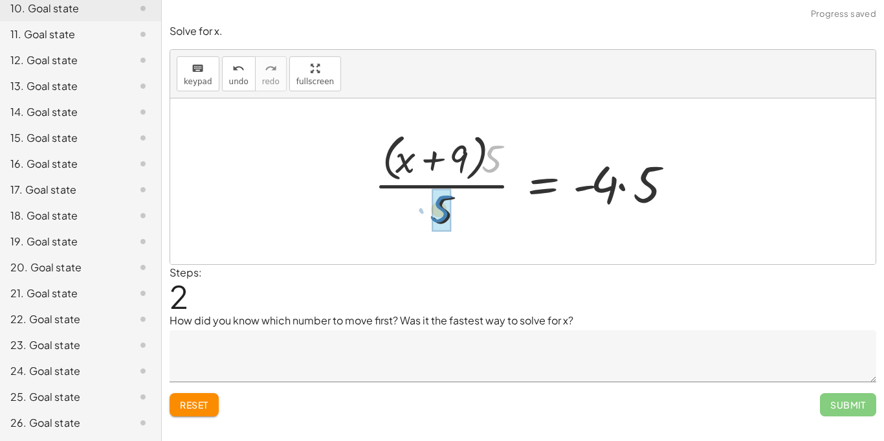
drag, startPoint x: 491, startPoint y: 165, endPoint x: 438, endPoint y: 216, distance: 73.7
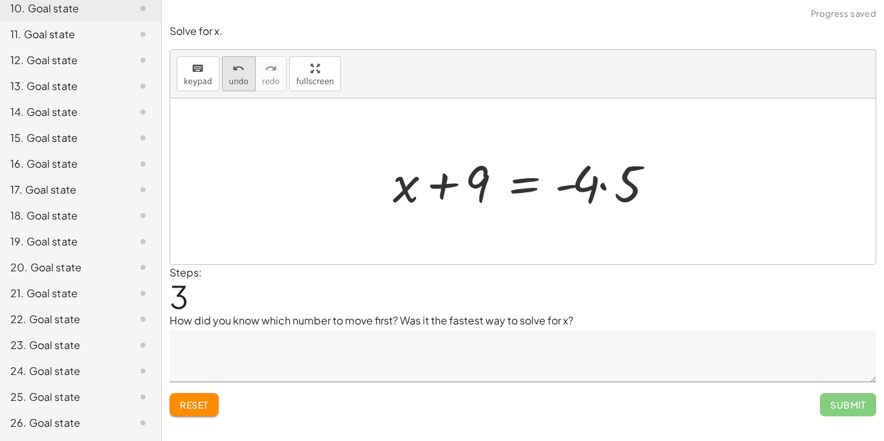
click at [242, 72] on div "undo" at bounding box center [238, 68] width 19 height 16
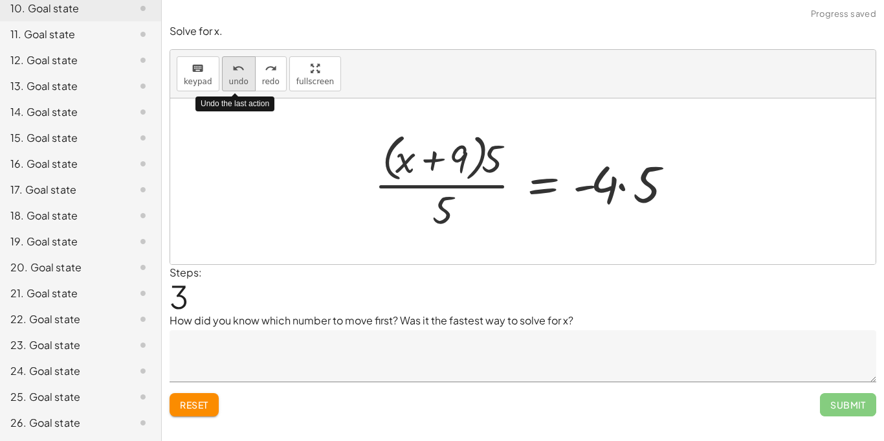
click at [242, 72] on div "undo" at bounding box center [238, 68] width 19 height 16
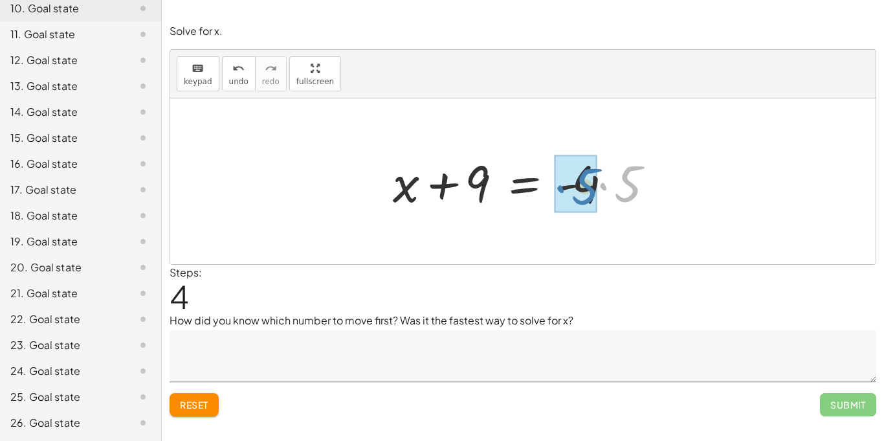
drag, startPoint x: 634, startPoint y: 193, endPoint x: 592, endPoint y: 195, distance: 42.8
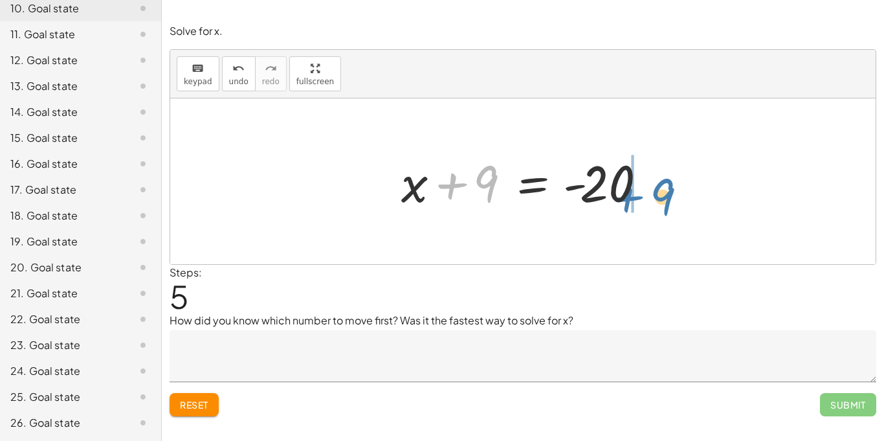
drag, startPoint x: 490, startPoint y: 177, endPoint x: 662, endPoint y: 189, distance: 172.5
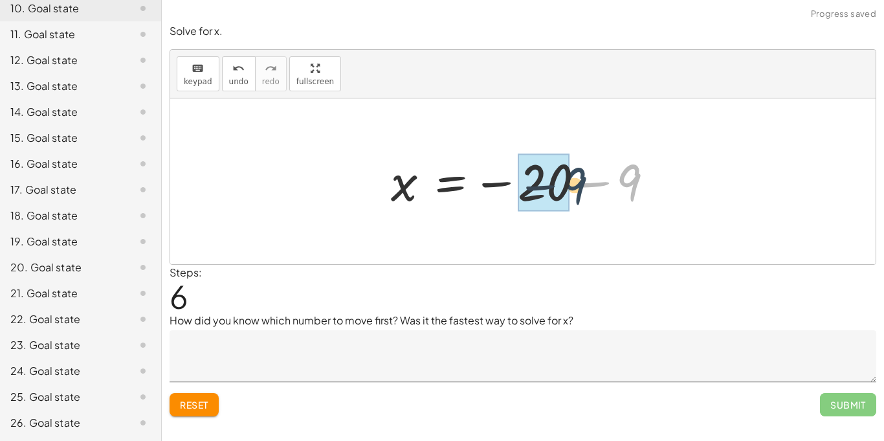
drag, startPoint x: 626, startPoint y: 184, endPoint x: 567, endPoint y: 187, distance: 59.0
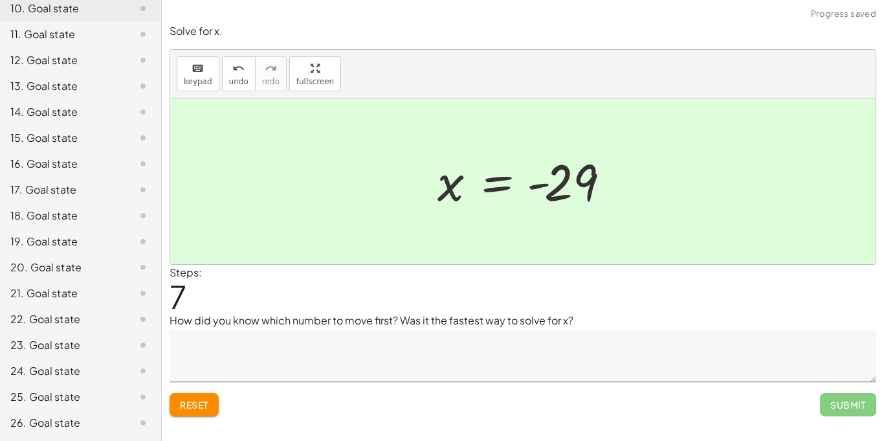
click at [581, 368] on textarea at bounding box center [523, 356] width 707 height 52
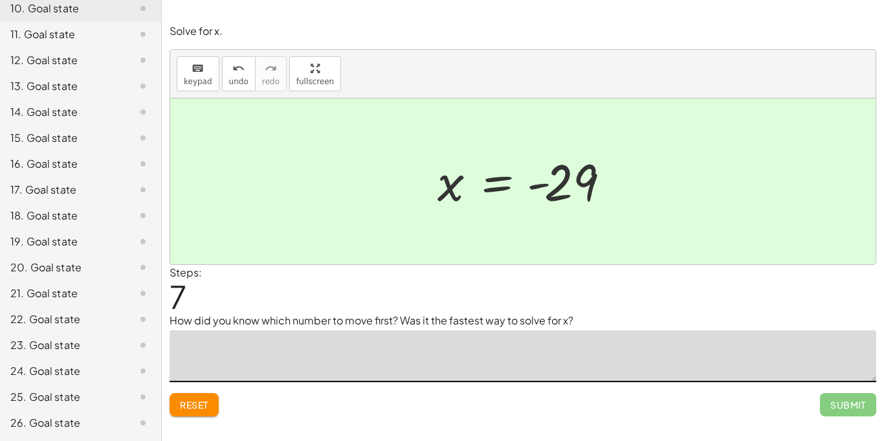
click at [337, 338] on textarea at bounding box center [523, 356] width 707 height 52
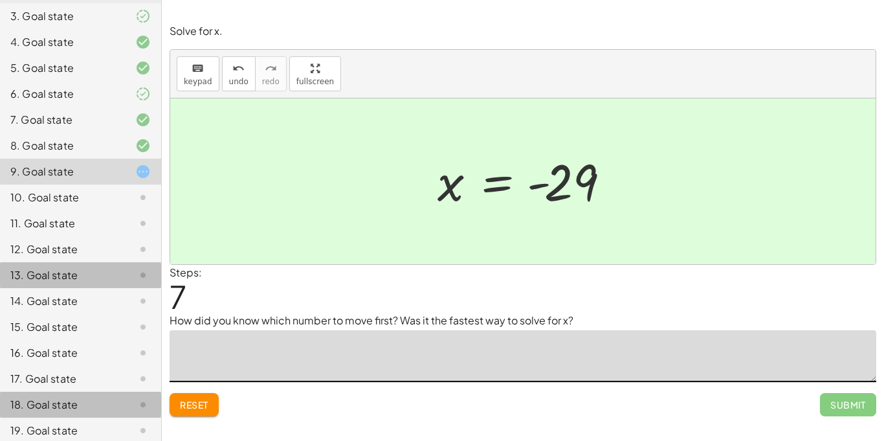
scroll to position [193, 0]
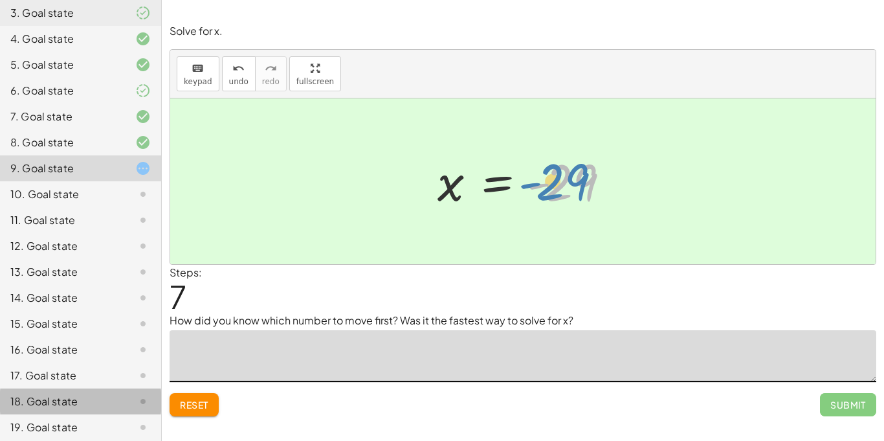
drag, startPoint x: 556, startPoint y: 188, endPoint x: 548, endPoint y: 186, distance: 8.0
click at [548, 186] on div at bounding box center [528, 182] width 194 height 64
click at [460, 351] on textarea at bounding box center [523, 356] width 707 height 52
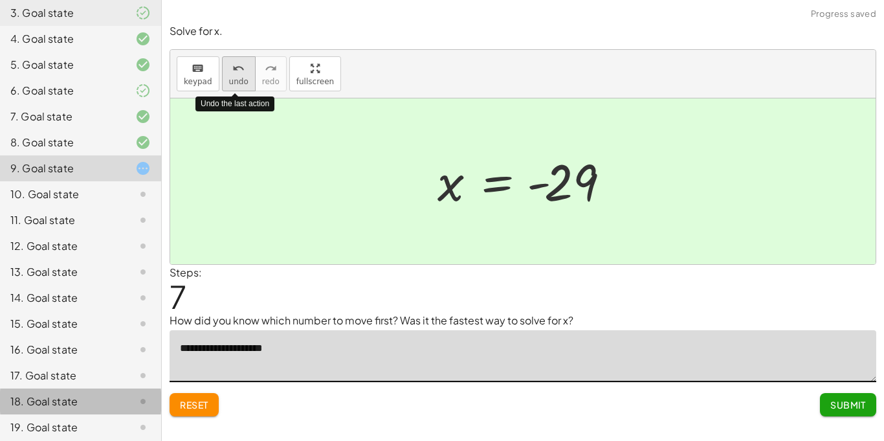
click at [240, 74] on icon "undo" at bounding box center [238, 69] width 12 height 16
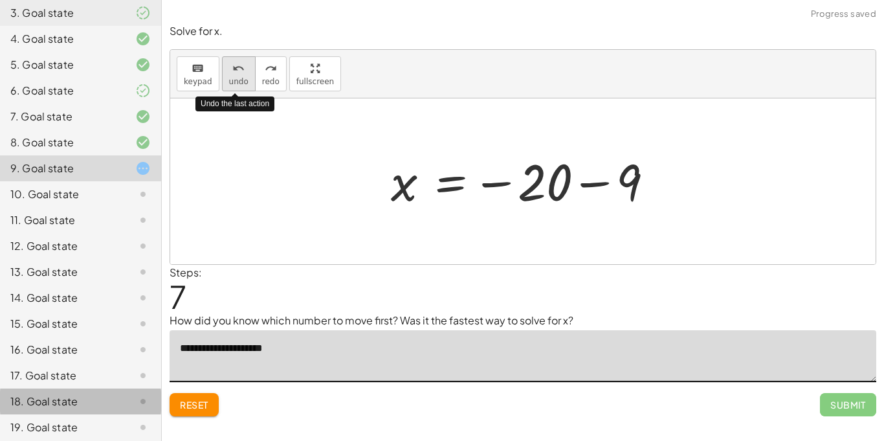
click at [240, 74] on icon "undo" at bounding box center [238, 69] width 12 height 16
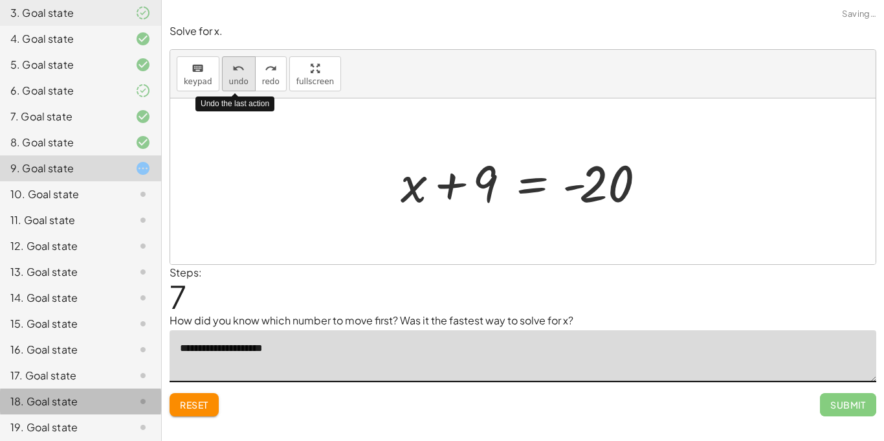
click at [240, 74] on icon "undo" at bounding box center [238, 69] width 12 height 16
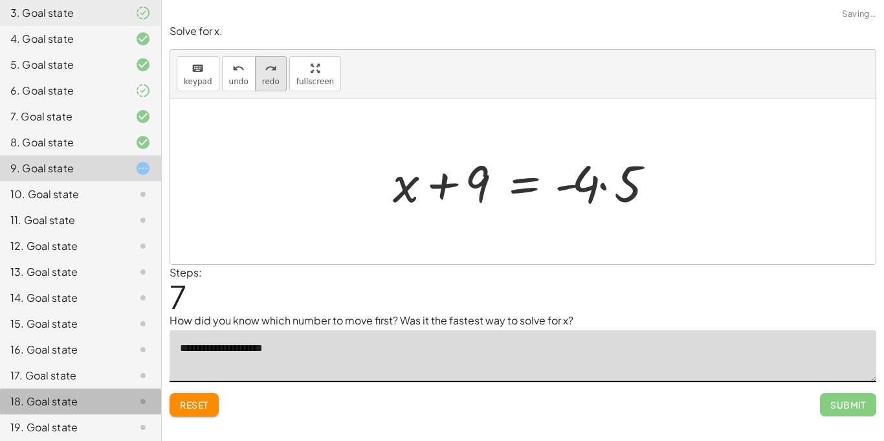
click at [264, 77] on span "redo" at bounding box center [270, 81] width 17 height 9
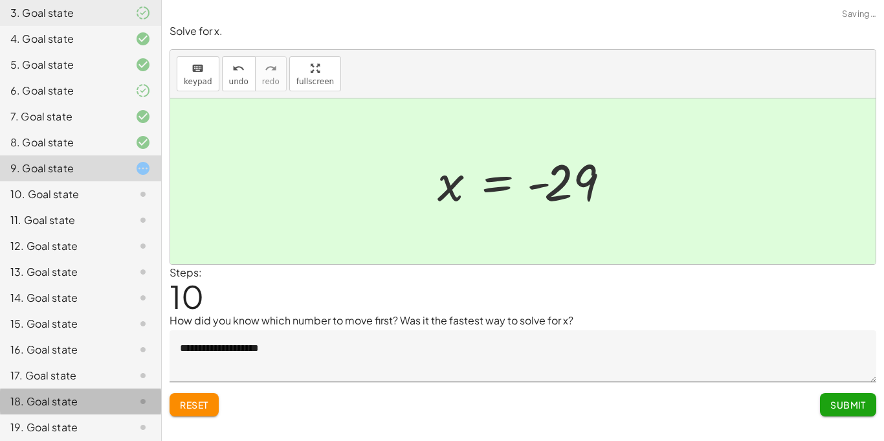
click at [390, 335] on textarea "**********" at bounding box center [523, 356] width 707 height 52
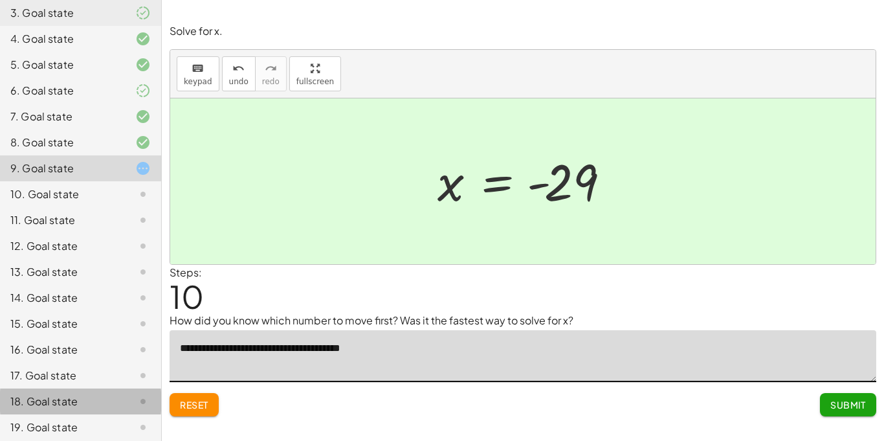
click at [465, 337] on textarea "**********" at bounding box center [523, 356] width 707 height 52
click at [485, 356] on textarea "**********" at bounding box center [523, 356] width 707 height 52
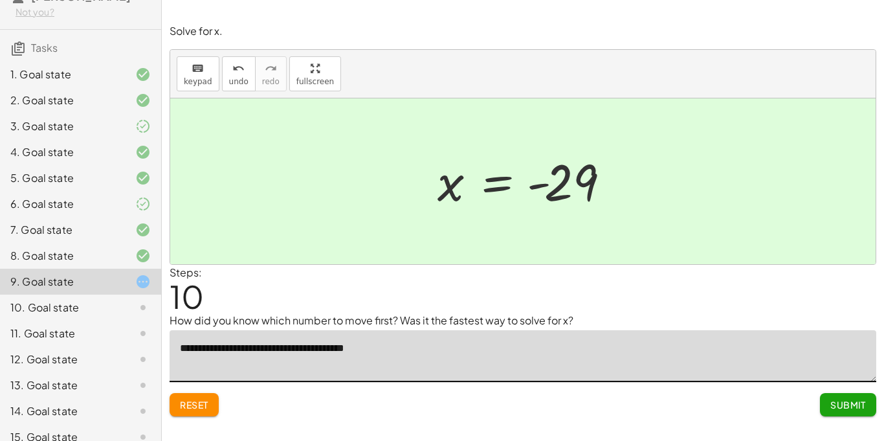
scroll to position [0, 0]
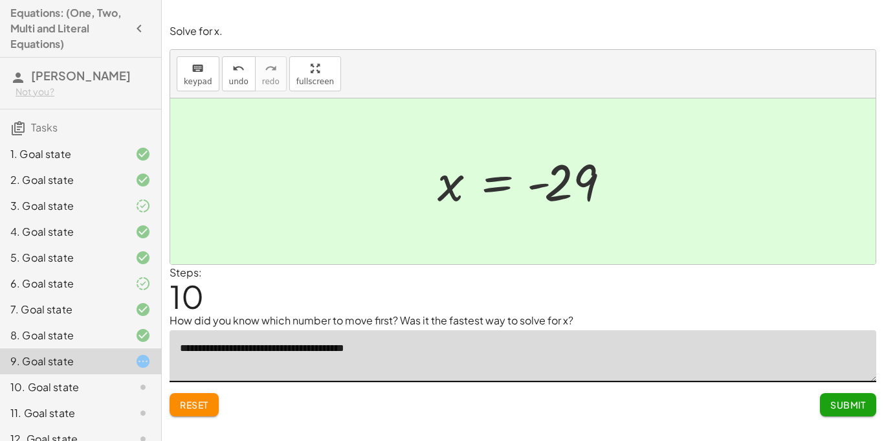
click at [144, 28] on icon "button" at bounding box center [139, 29] width 16 height 16
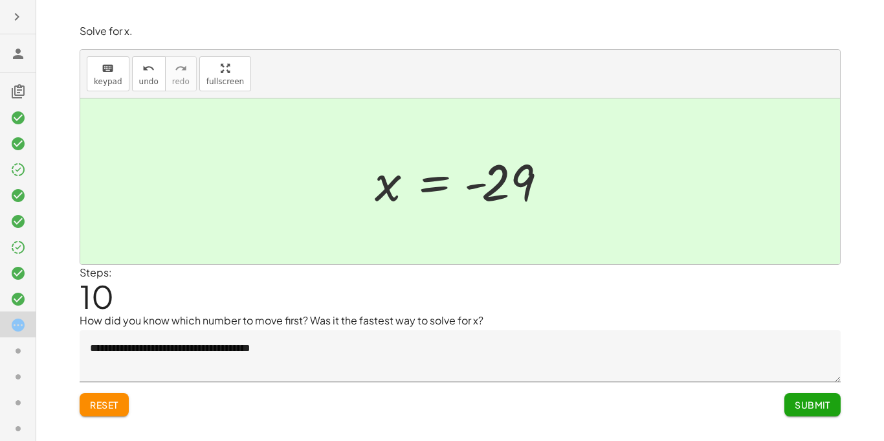
click at [14, 21] on icon "button" at bounding box center [17, 17] width 16 height 16
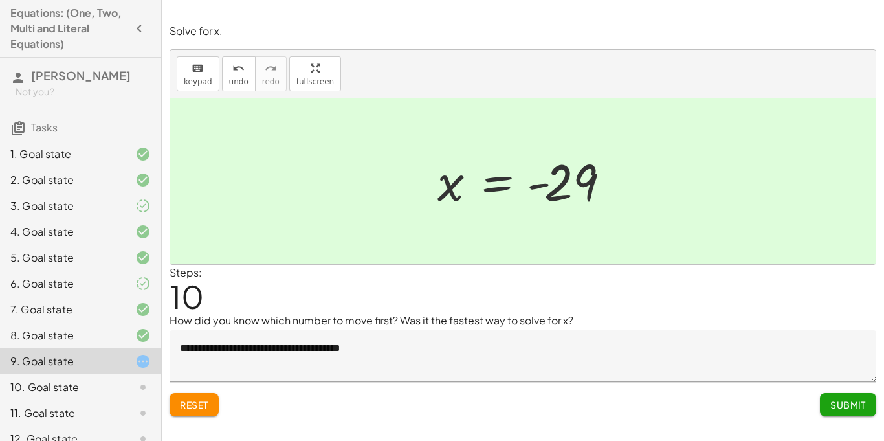
click at [394, 364] on textarea "**********" at bounding box center [523, 356] width 707 height 52
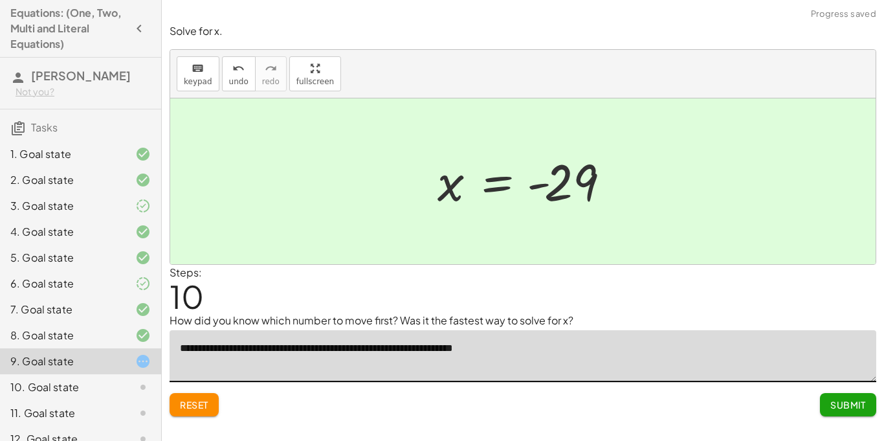
click at [488, 349] on textarea "**********" at bounding box center [523, 356] width 707 height 52
click at [566, 353] on textarea "**********" at bounding box center [523, 356] width 707 height 52
click at [497, 349] on textarea "**********" at bounding box center [523, 356] width 707 height 52
click at [551, 342] on textarea "**********" at bounding box center [523, 356] width 707 height 52
click at [647, 331] on textarea "**********" at bounding box center [523, 356] width 707 height 52
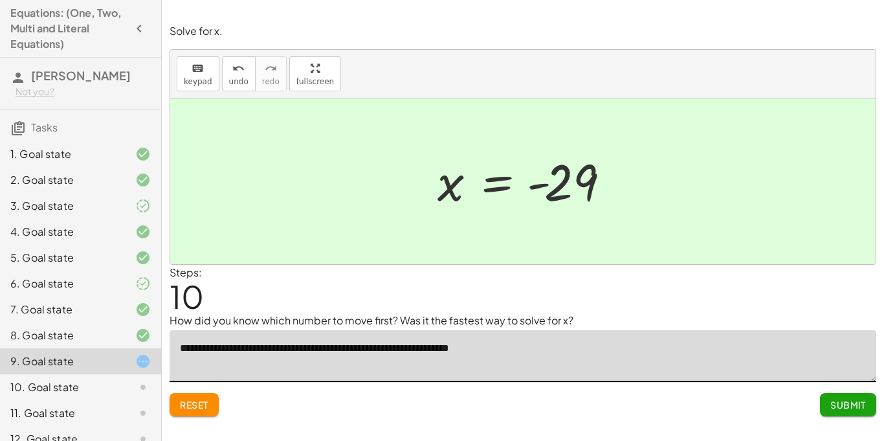
click at [534, 341] on textarea "**********" at bounding box center [523, 356] width 707 height 52
type textarea "**********"
click at [828, 406] on button "Submit" at bounding box center [848, 404] width 56 height 23
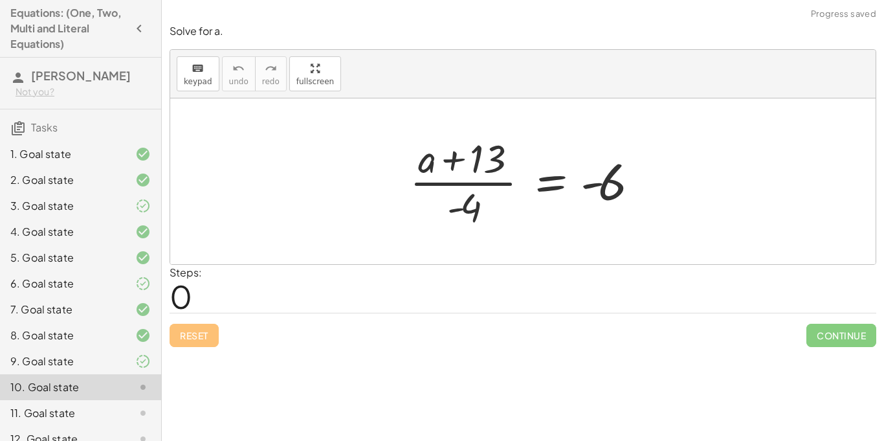
click at [134, 27] on icon "button" at bounding box center [139, 29] width 16 height 16
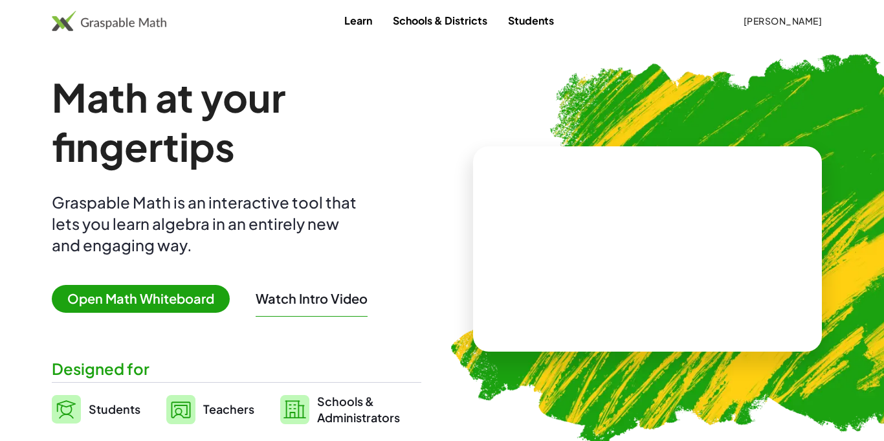
click at [219, 302] on span "Open Math Whiteboard" at bounding box center [141, 299] width 178 height 28
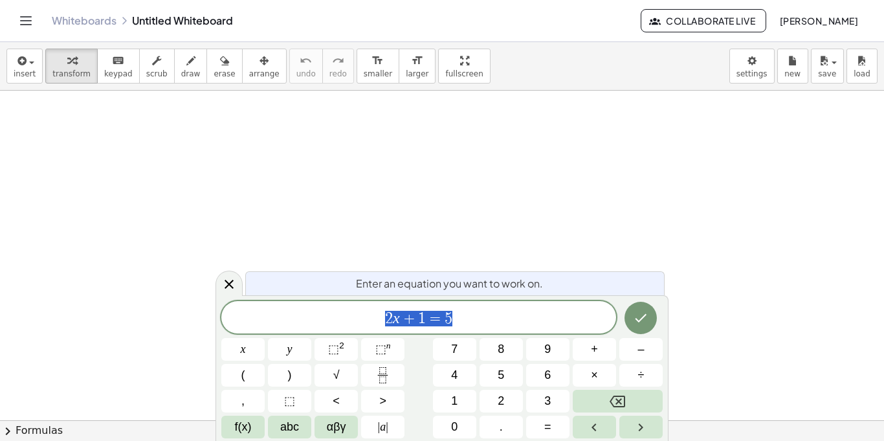
scroll to position [1, 0]
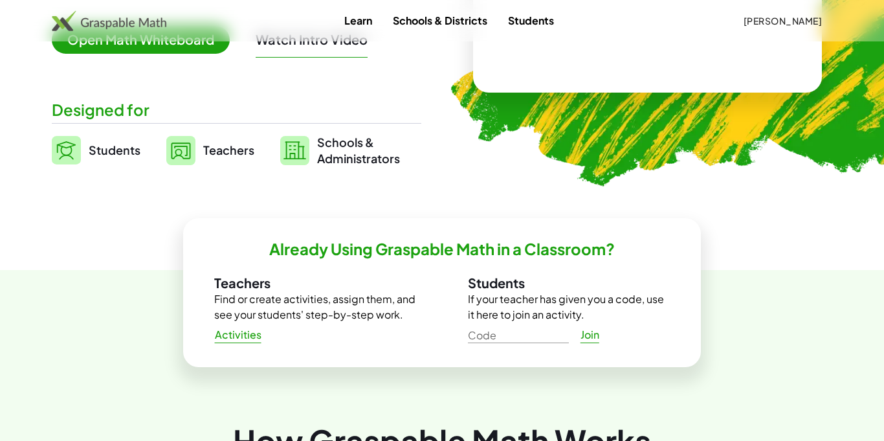
scroll to position [233, 0]
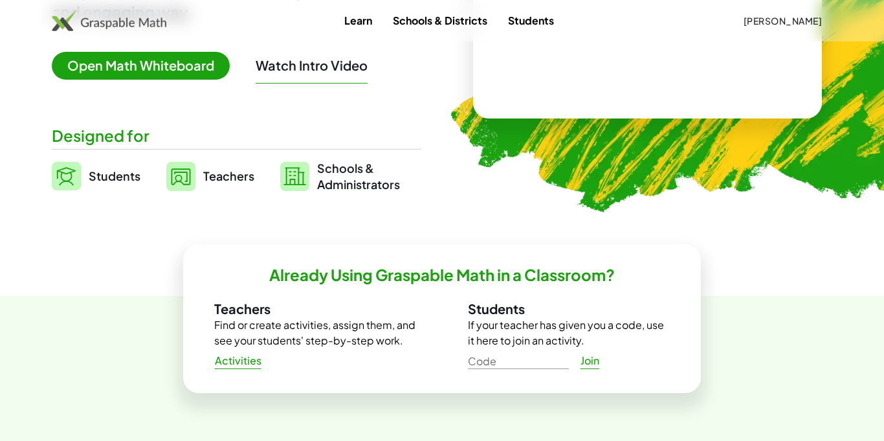
click at [586, 364] on span "Join" at bounding box center [589, 361] width 19 height 14
